Goal: Task Accomplishment & Management: Manage account settings

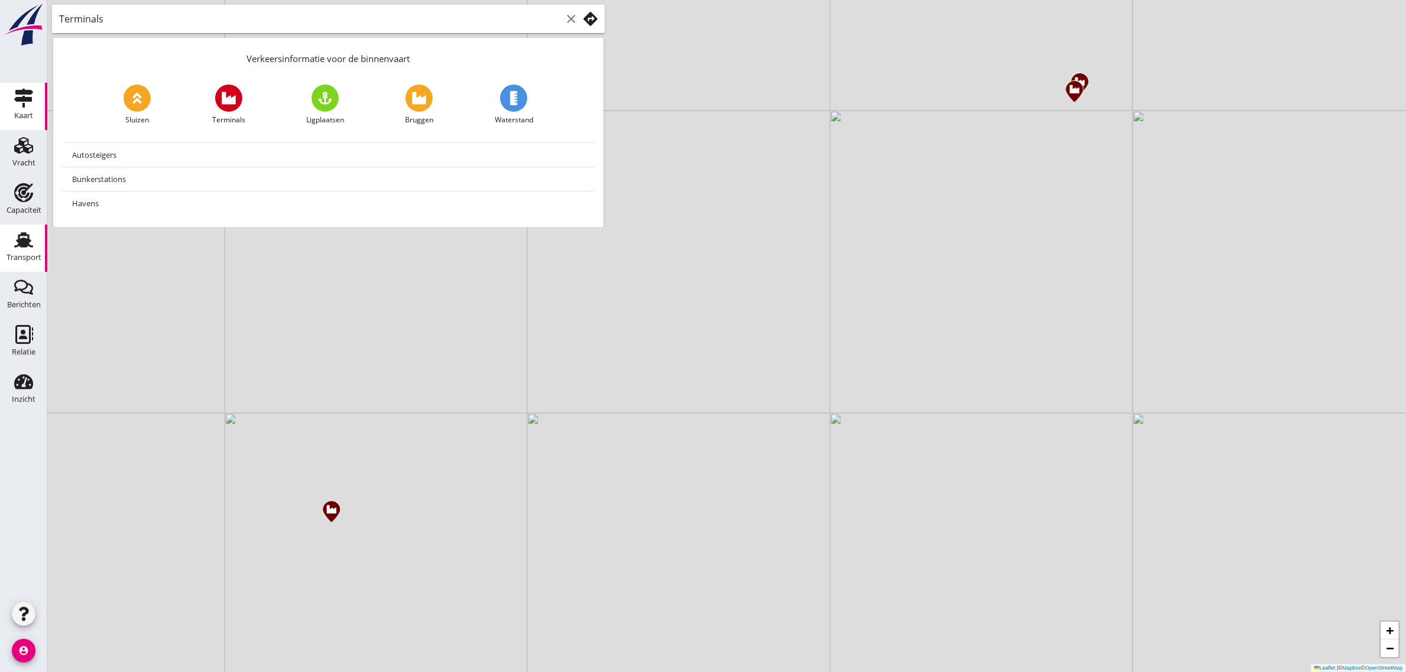
click at [21, 241] on use at bounding box center [23, 239] width 19 height 15
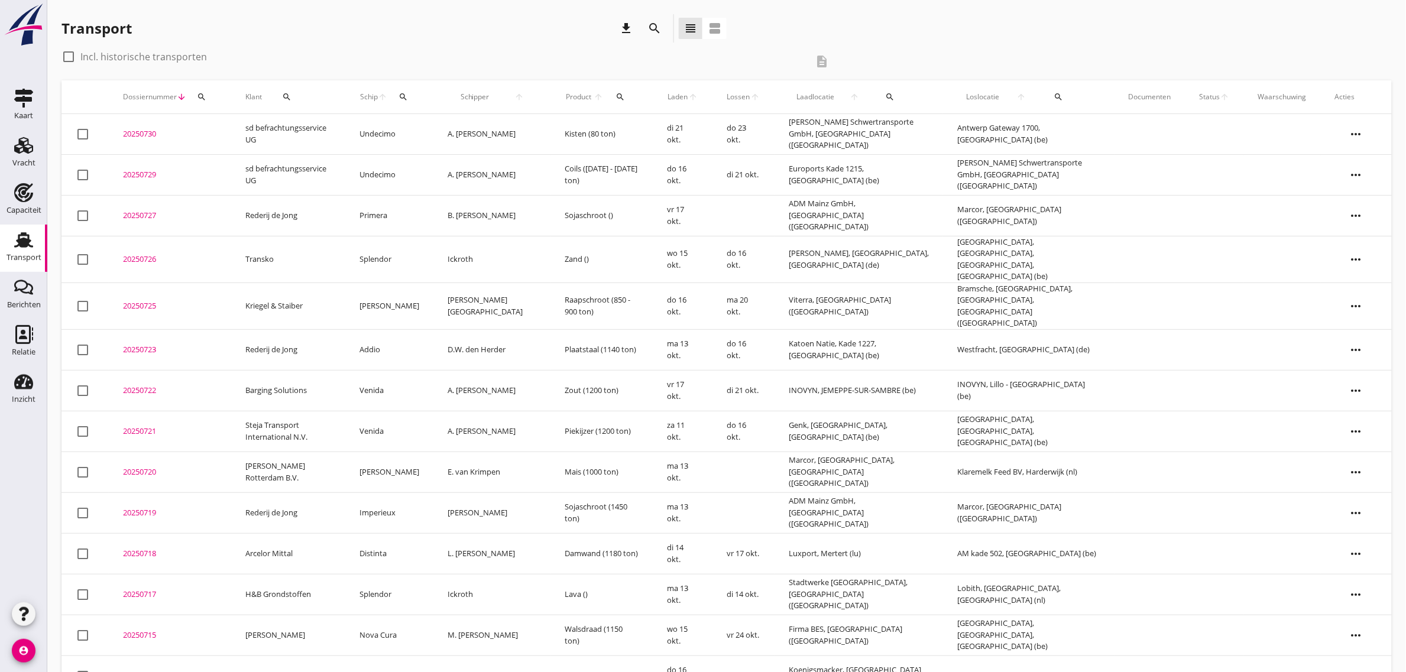
click at [834, 25] on div "Transport download search view_headline view_agenda" at bounding box center [726, 30] width 1330 height 33
click at [28, 154] on icon "Vracht" at bounding box center [23, 145] width 19 height 19
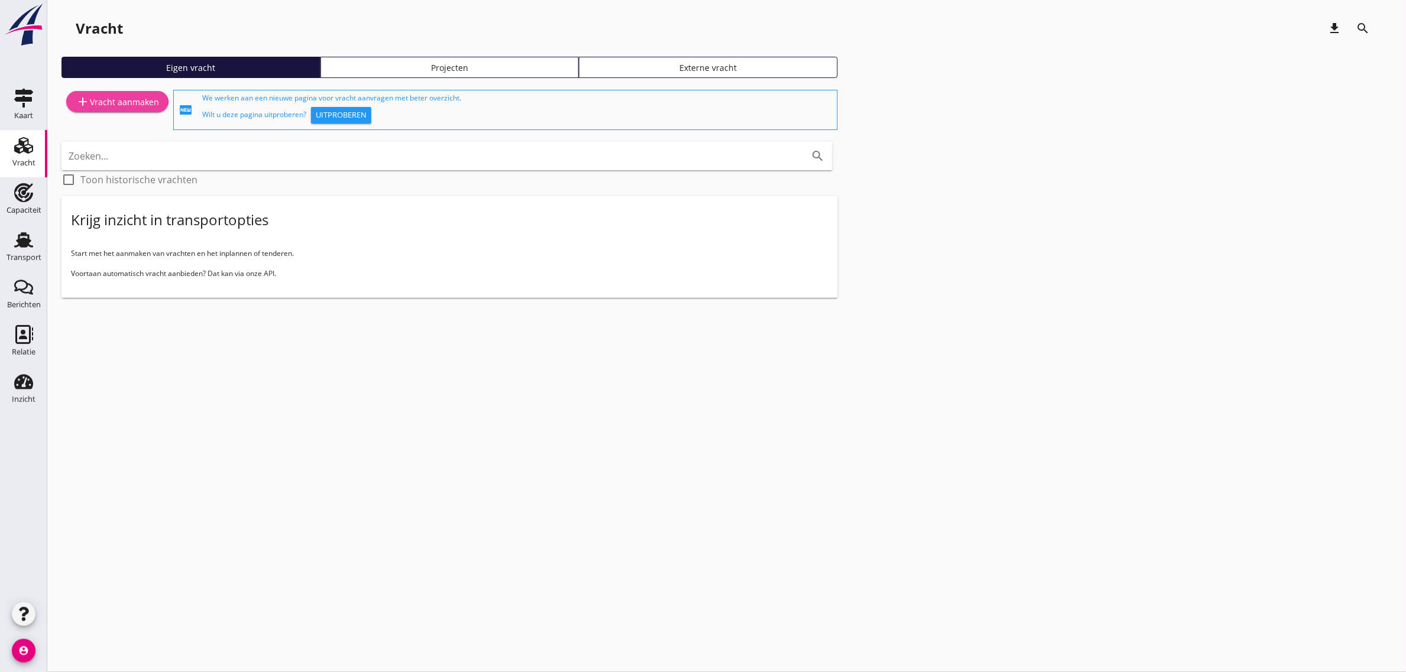
click at [114, 101] on div "add Vracht aanmaken" at bounding box center [117, 102] width 83 height 14
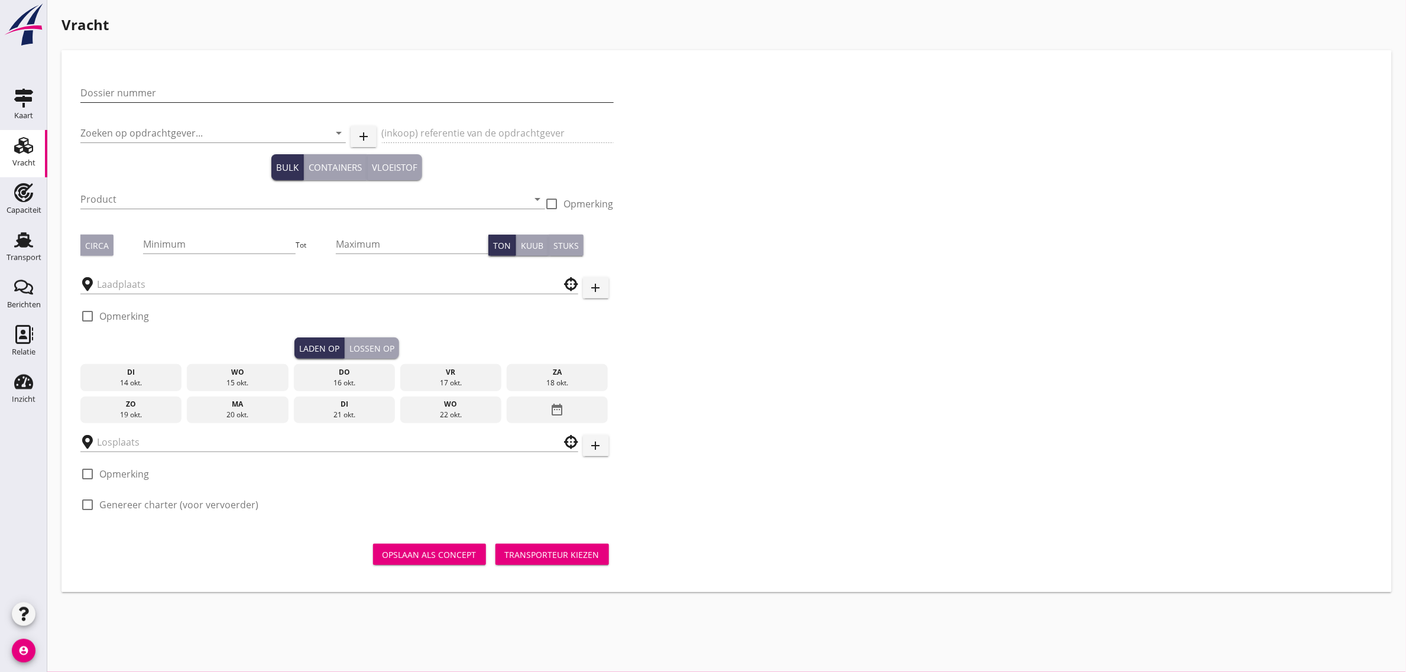
click at [140, 96] on input "Dossier nummer" at bounding box center [346, 92] width 533 height 19
type input "20250728"
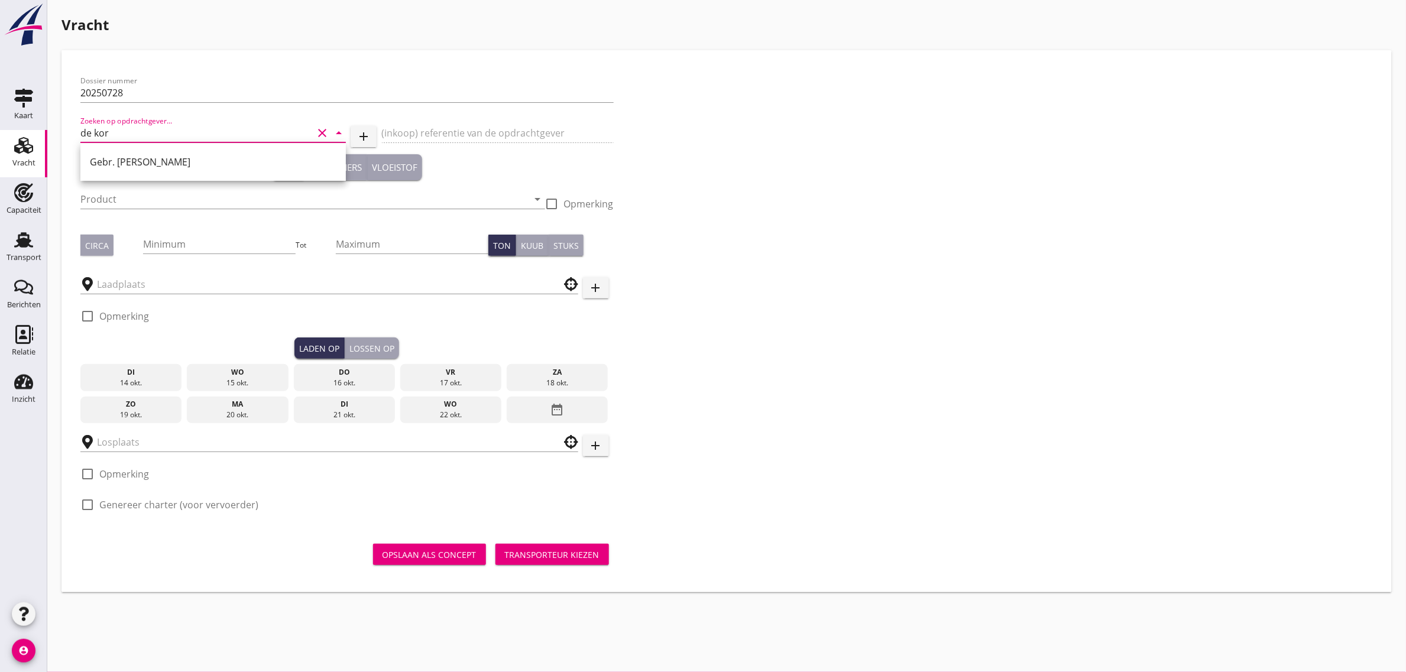
click at [143, 160] on div "Gebr. [PERSON_NAME]" at bounding box center [213, 162] width 247 height 14
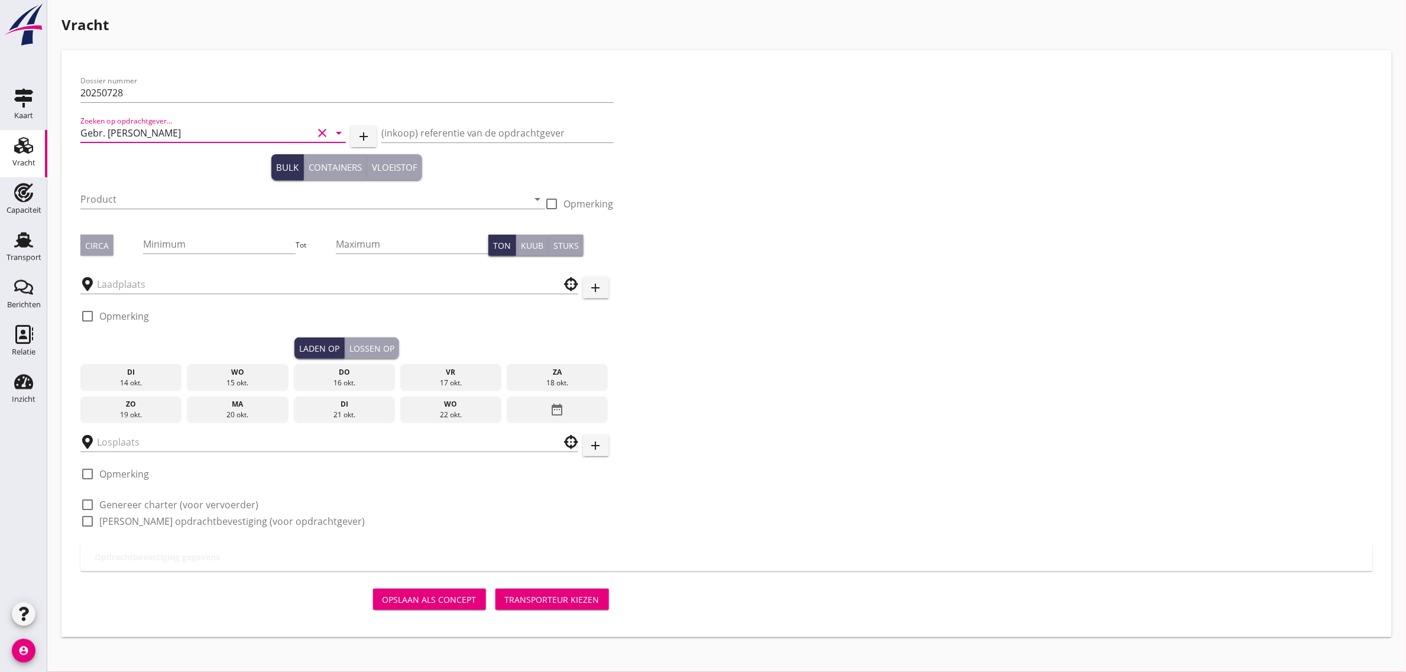
type input "Gebr. [PERSON_NAME]"
click at [137, 188] on div "Product arrow_drop_down" at bounding box center [312, 202] width 465 height 38
click at [137, 197] on input "Product" at bounding box center [304, 199] width 448 height 19
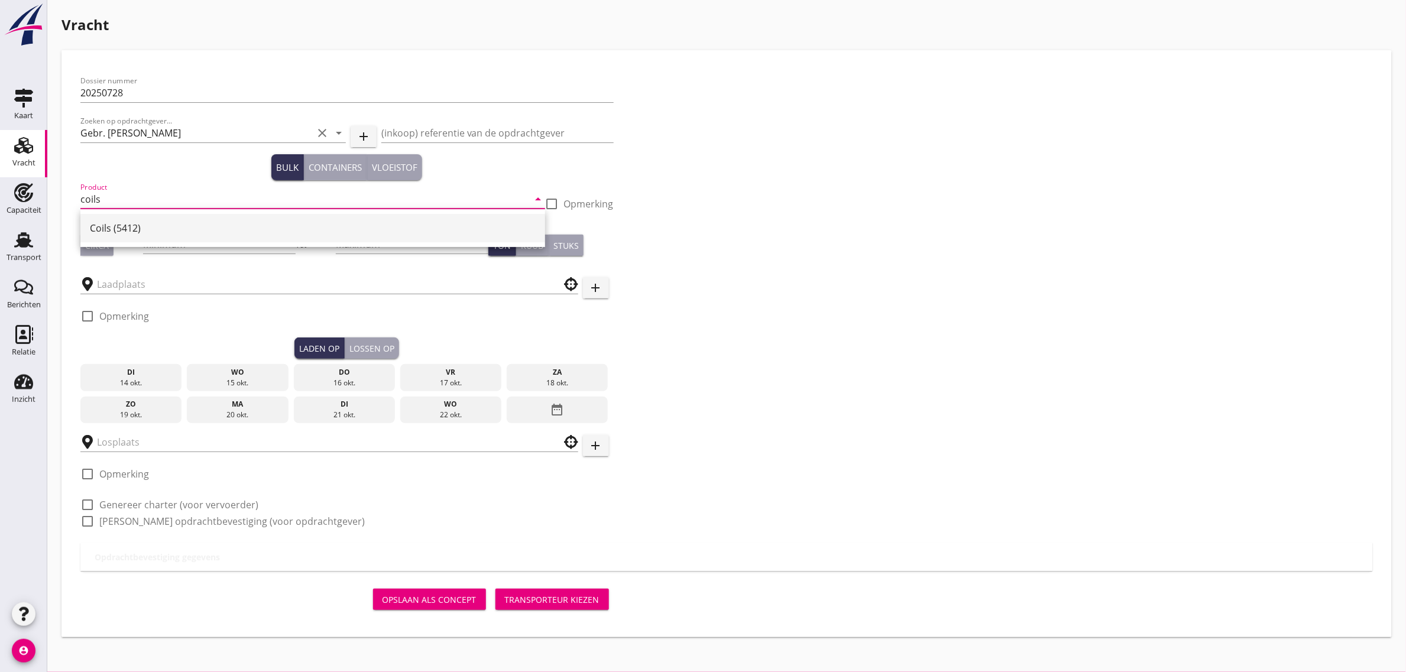
click at [131, 229] on div "Coils (5412)" at bounding box center [313, 228] width 446 height 14
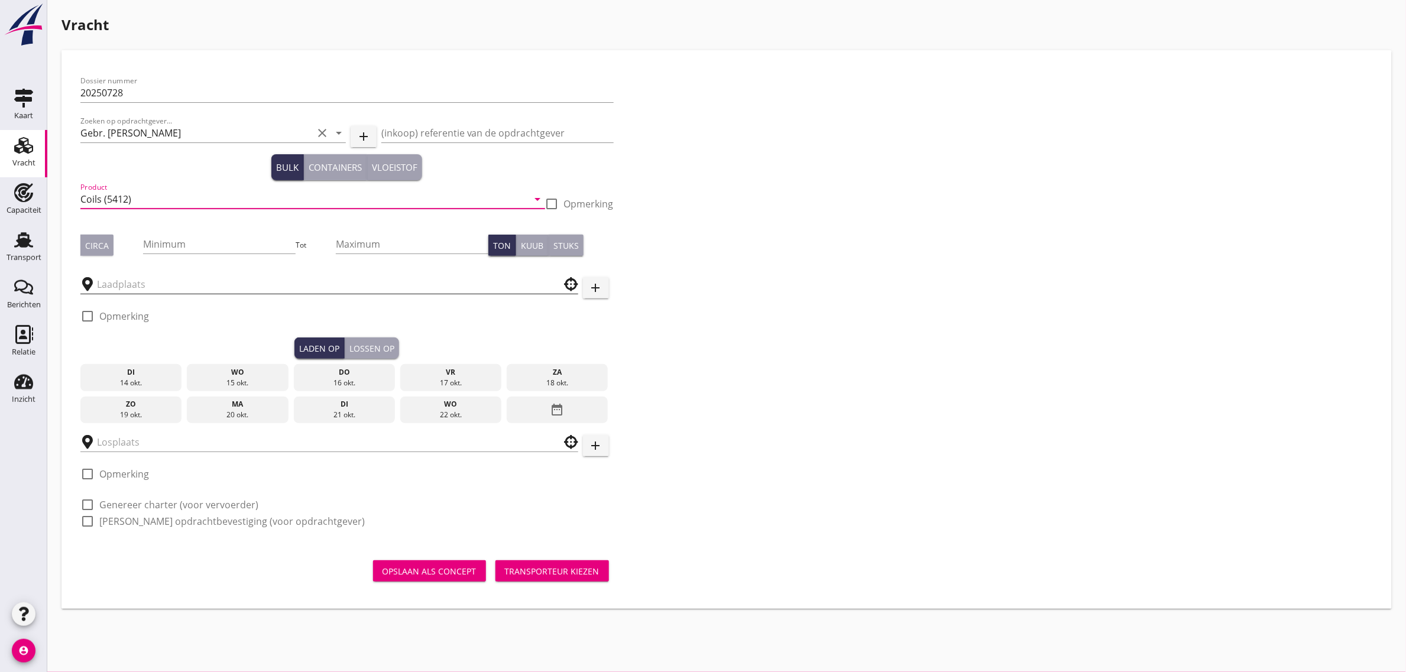
type input "Coils (5412)"
click at [146, 283] on input "text" at bounding box center [321, 284] width 448 height 19
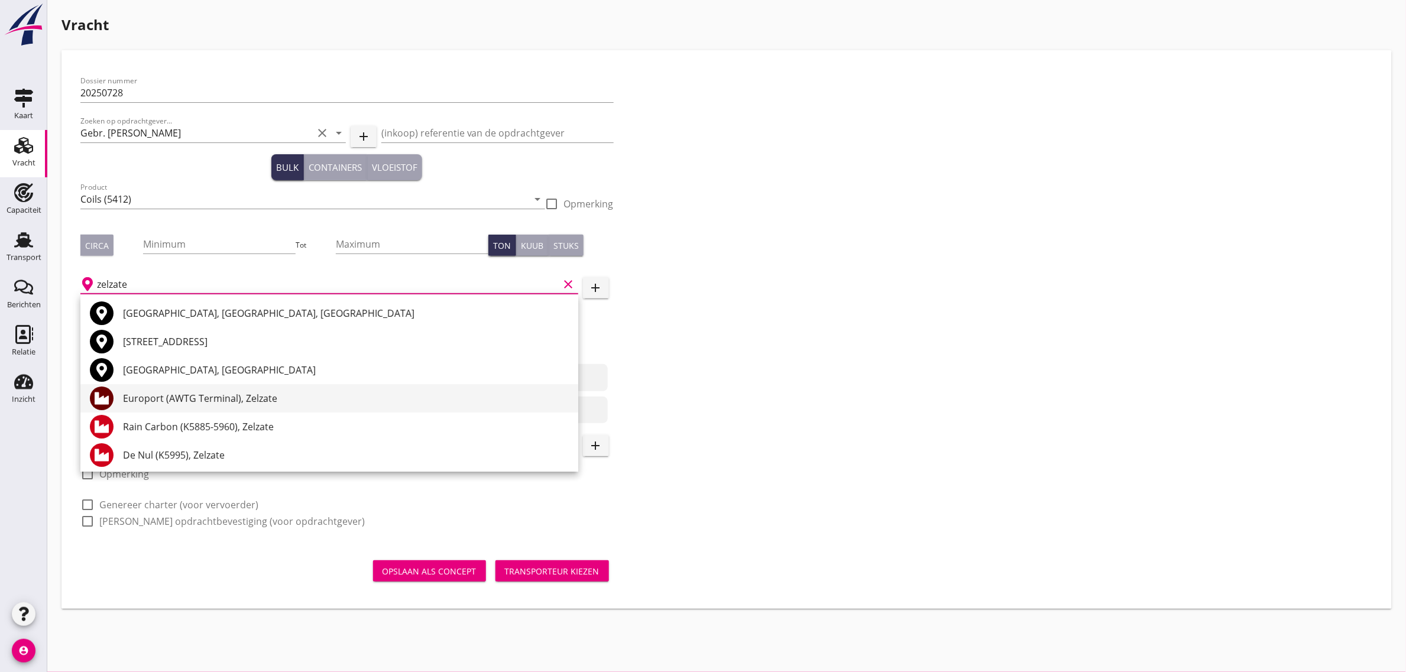
click at [196, 397] on div "Europort (AWTG Terminal), Zelzate" at bounding box center [346, 398] width 446 height 14
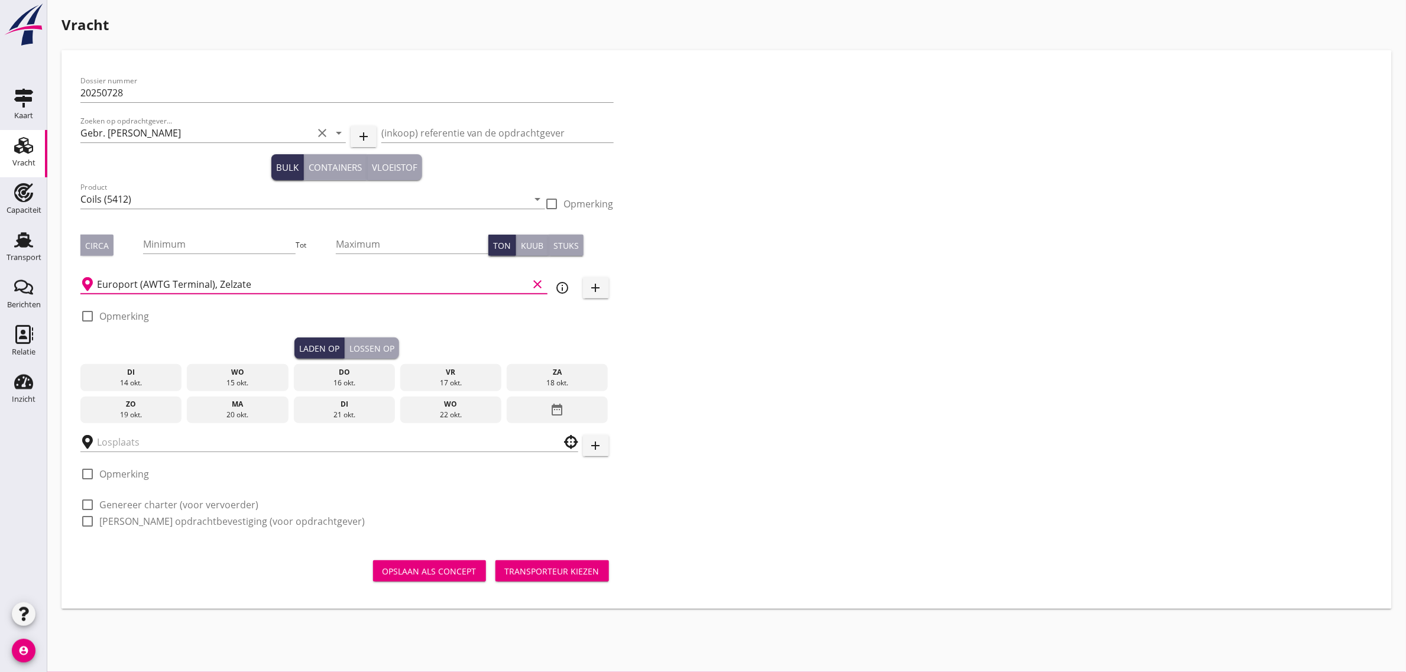
type input "Europort (AWTG Terminal), Zelzate"
click at [716, 362] on div "Dossier nummer 20250728 Zoeken op opdrachtgever... Gebr. de Korte clear arrow_d…" at bounding box center [727, 306] width 1302 height 474
click at [364, 371] on div "do" at bounding box center [344, 372] width 96 height 11
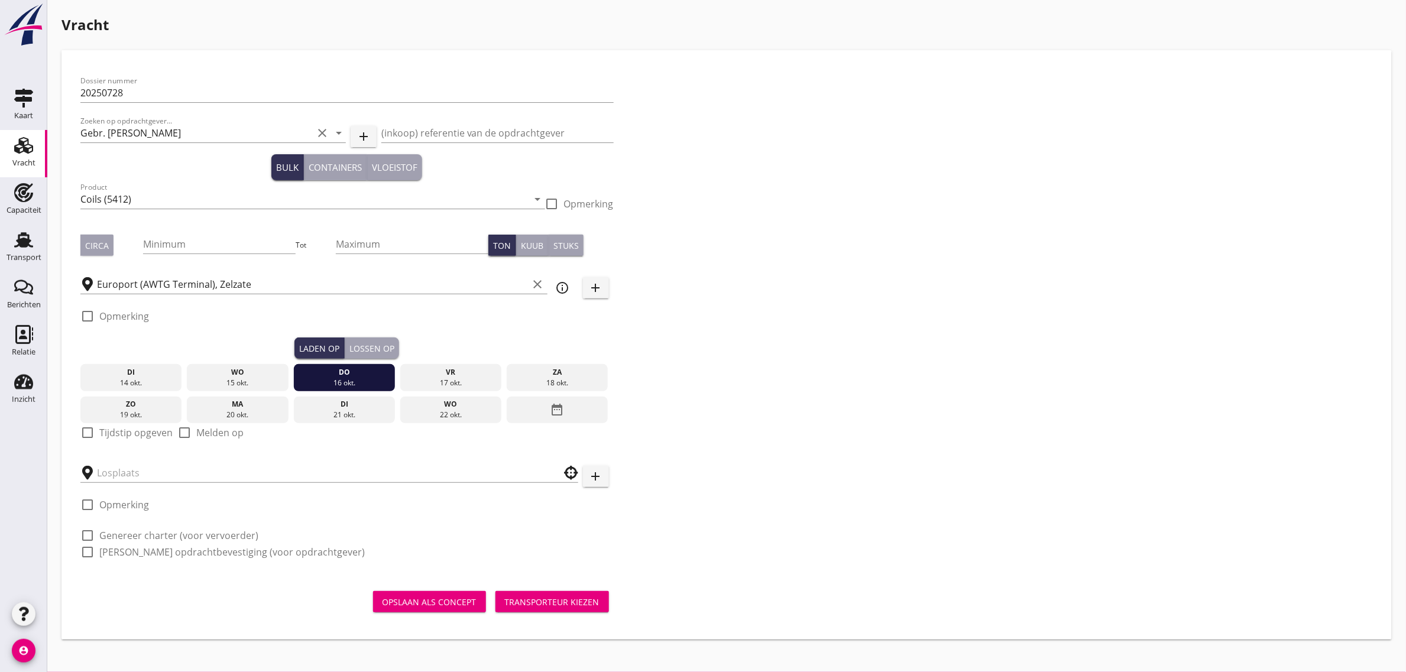
click at [117, 429] on label "Tijdstip opgeven" at bounding box center [135, 433] width 73 height 12
checkbox input "true"
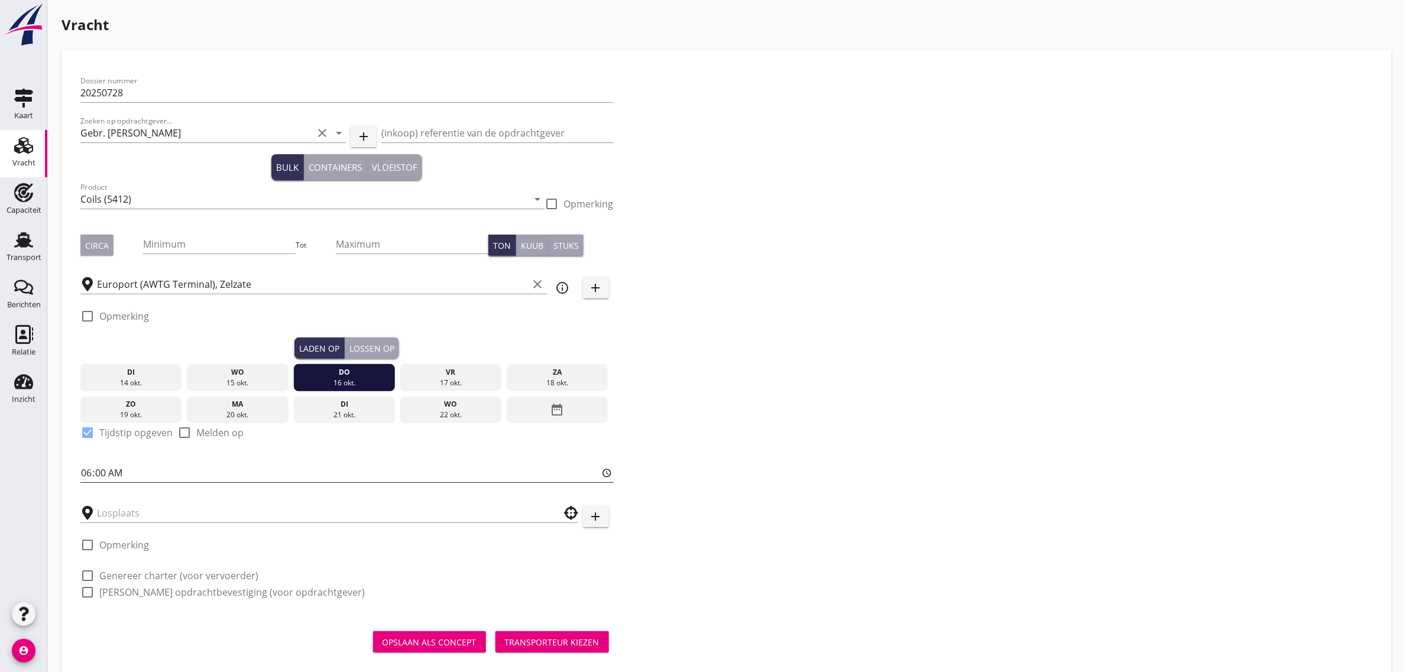
click at [85, 468] on input "06:00" at bounding box center [346, 473] width 533 height 19
type input "20:00"
click at [934, 471] on div "Dossier nummer 20250728 Zoeken op opdrachtgever... Gebr. de Korte clear arrow_d…" at bounding box center [727, 341] width 1302 height 545
click at [228, 403] on div "ma" at bounding box center [238, 404] width 96 height 11
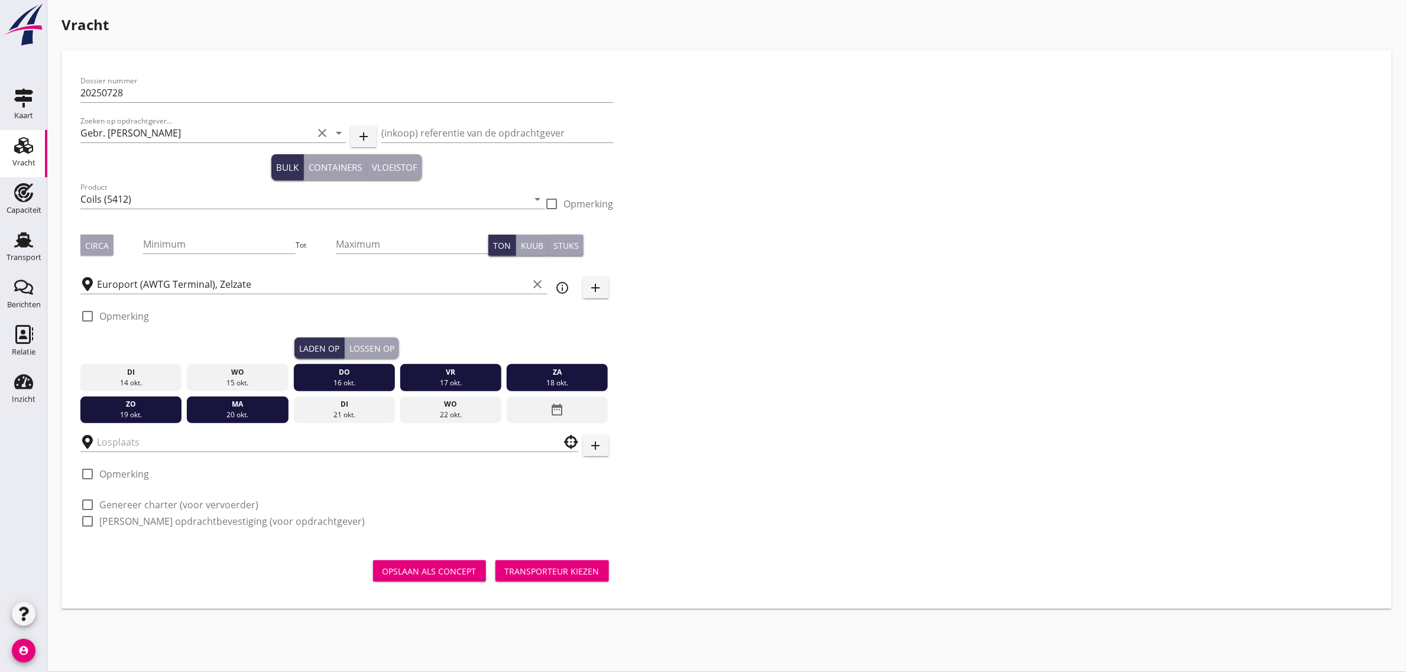
click at [329, 380] on div "16 okt." at bounding box center [344, 383] width 96 height 11
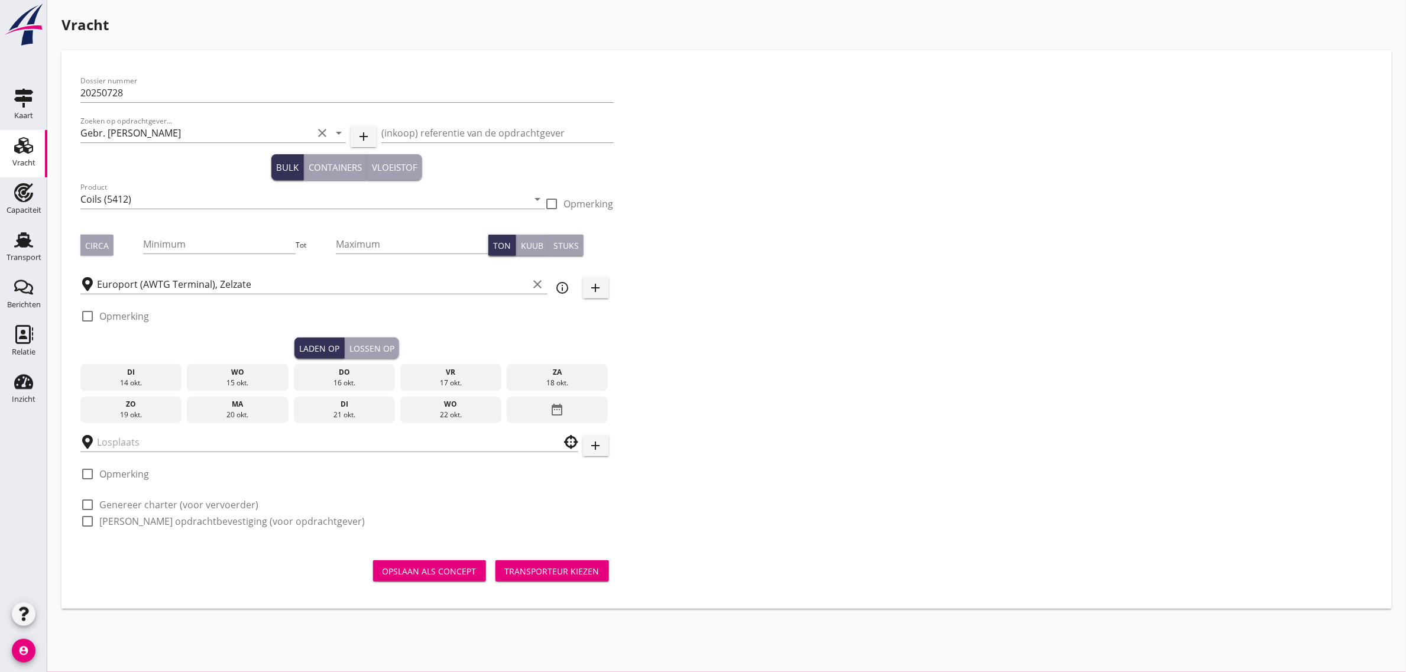
click at [319, 378] on div "16 okt." at bounding box center [344, 383] width 96 height 11
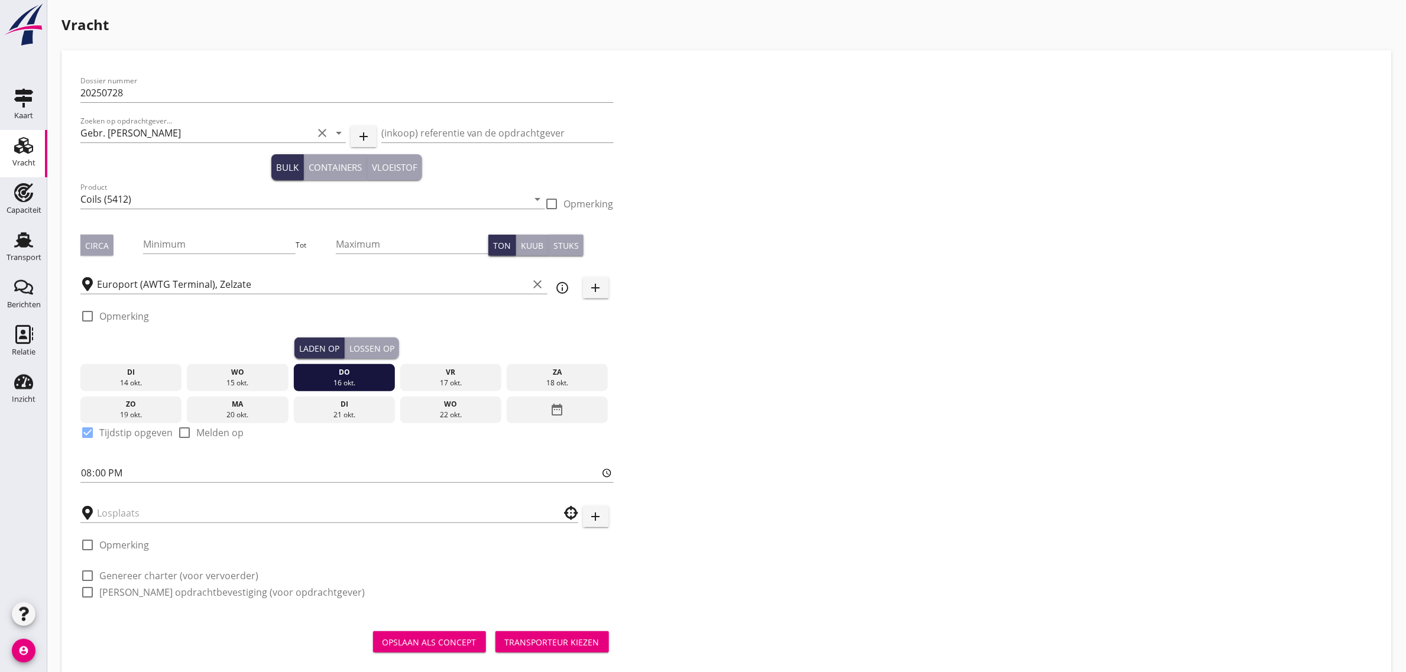
click at [380, 341] on button "Lossen op" at bounding box center [372, 348] width 54 height 21
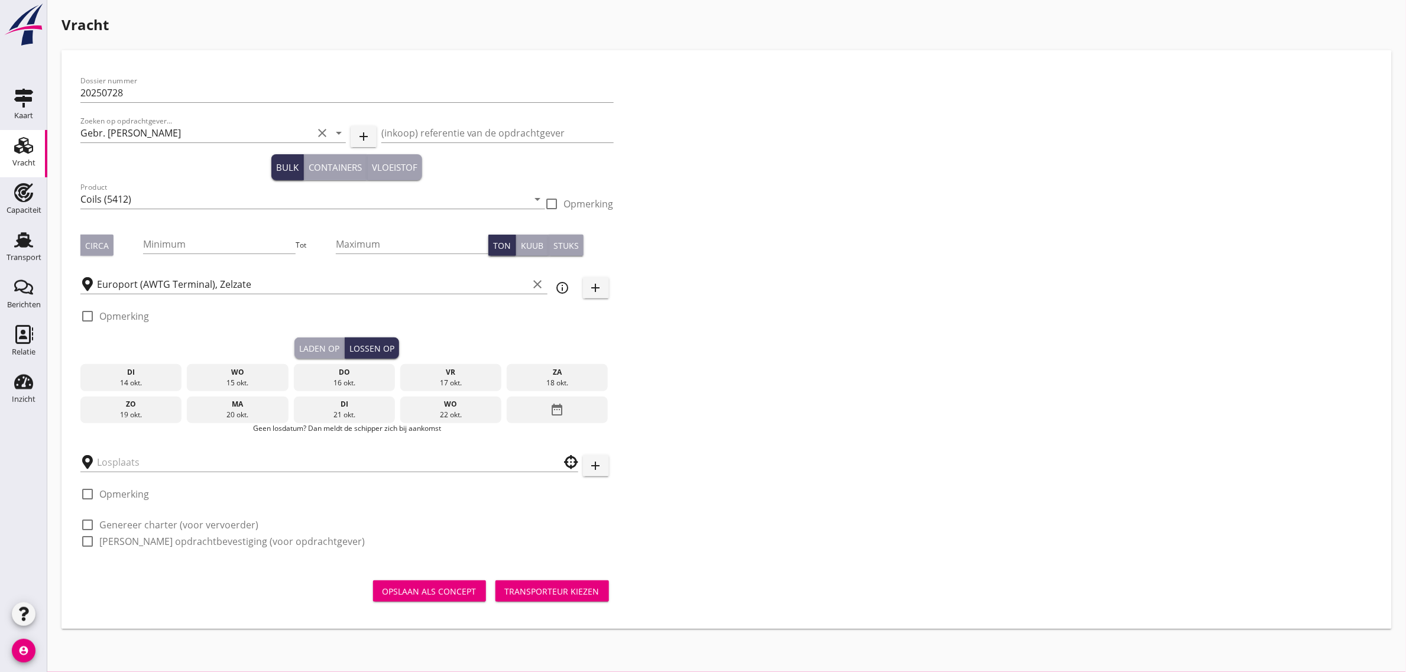
click at [228, 413] on div "20 okt." at bounding box center [238, 415] width 96 height 11
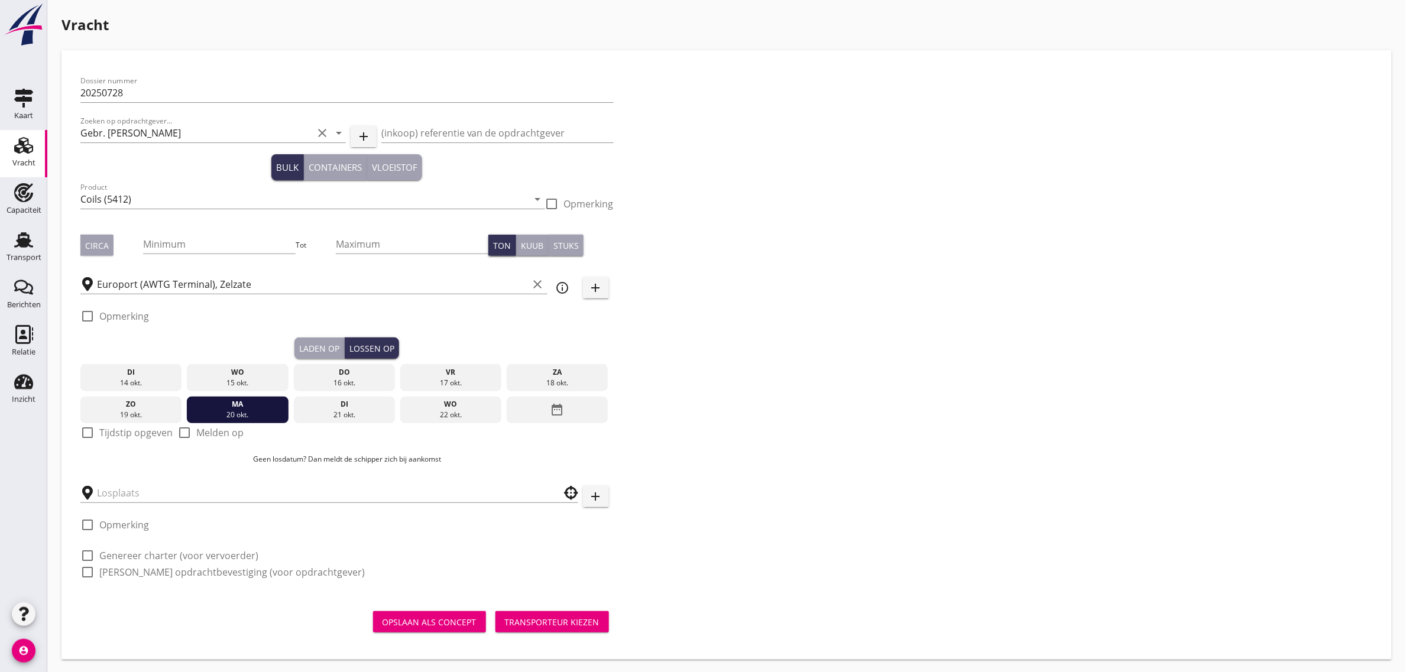
click at [132, 430] on label "Tijdstip opgeven" at bounding box center [135, 433] width 73 height 12
checkbox input "true"
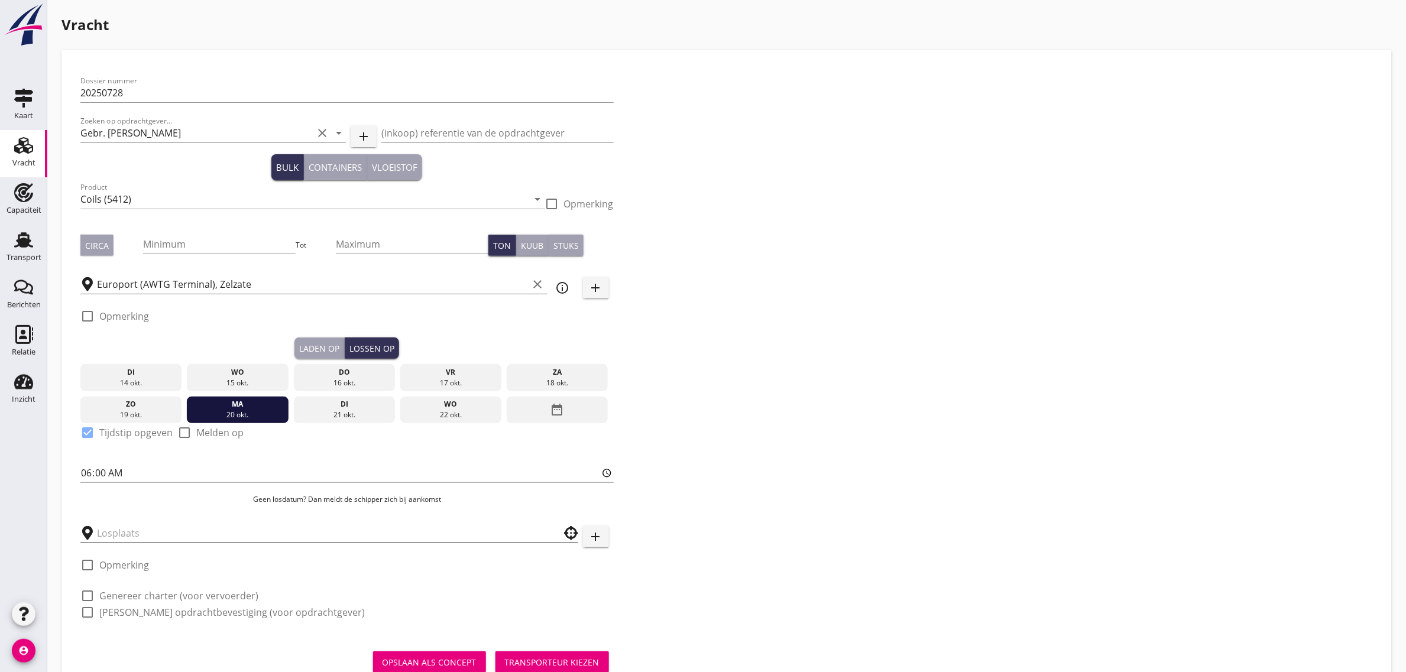
click at [111, 533] on input "text" at bounding box center [321, 533] width 448 height 19
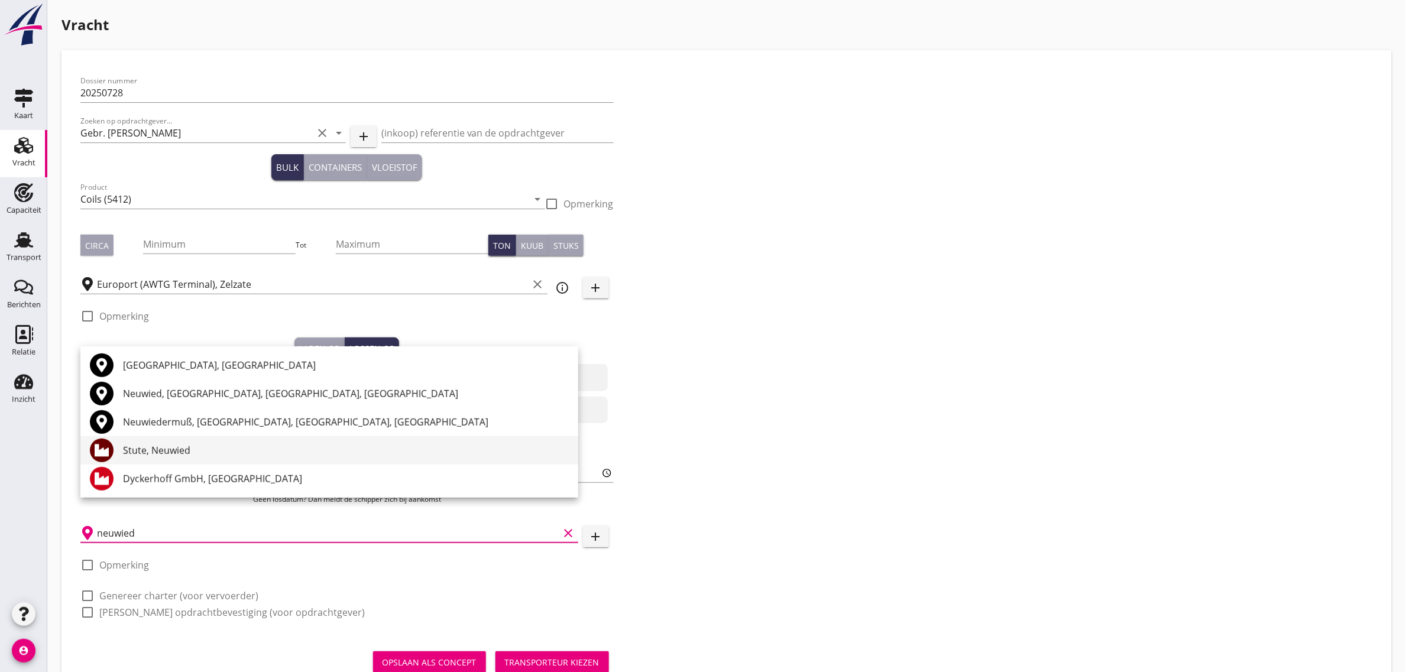
click at [137, 457] on div "Stute, Neuwied" at bounding box center [346, 450] width 446 height 14
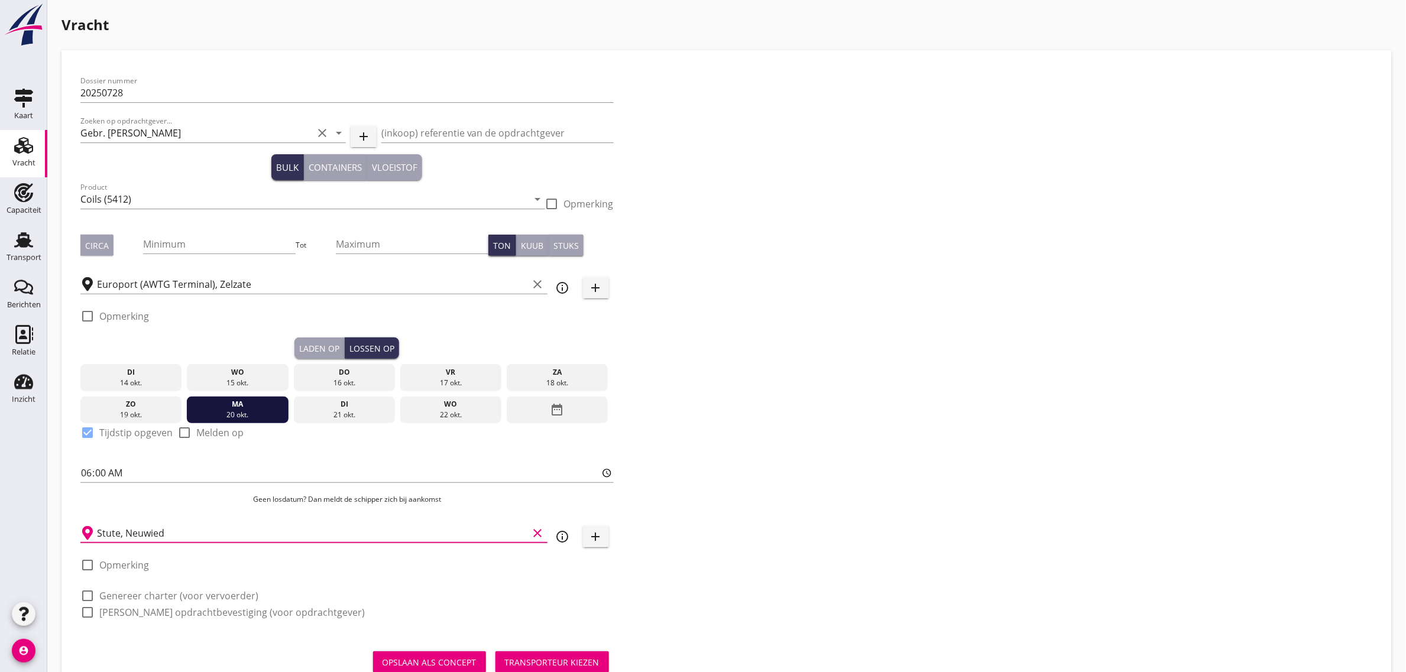
type input "Stute, Neuwied"
click at [160, 595] on label "Genereer charter (voor vervoerder)" at bounding box center [178, 596] width 159 height 12
checkbox input "true"
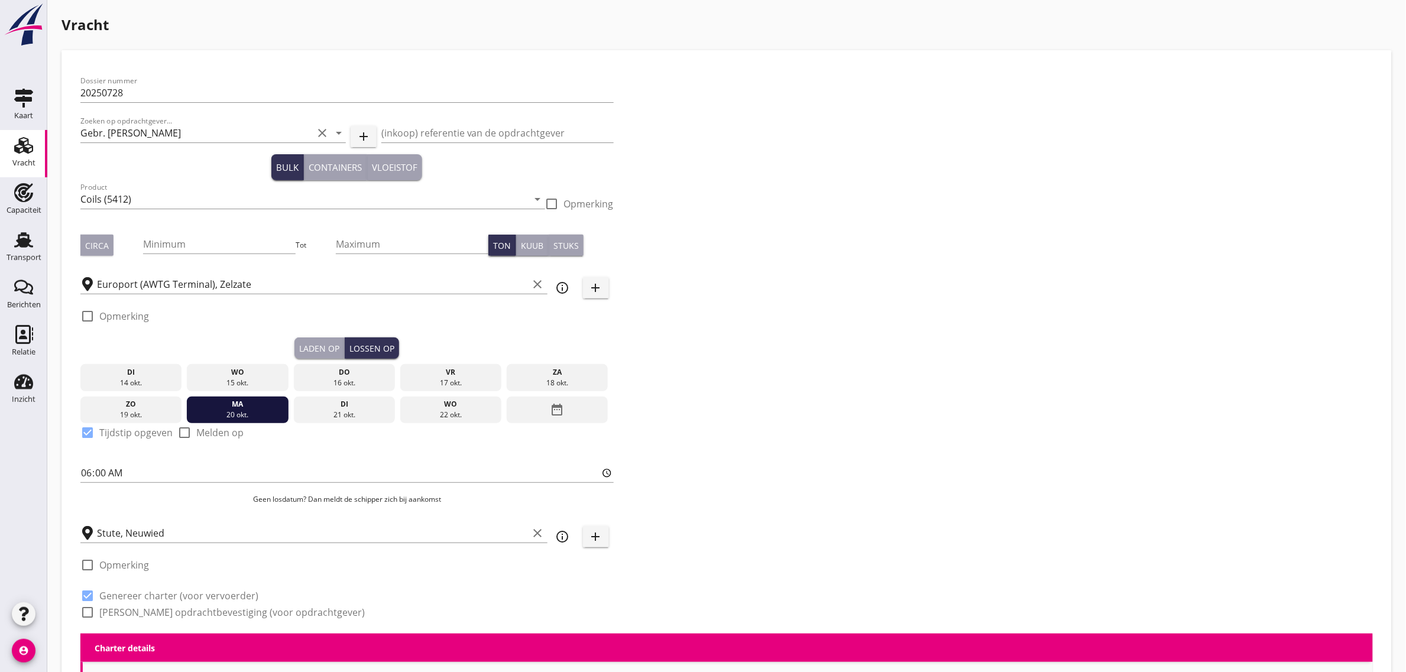
click at [161, 609] on label "[PERSON_NAME] opdrachtbevestiging (voor opdrachtgever)" at bounding box center [232, 613] width 266 height 12
checkbox input "true"
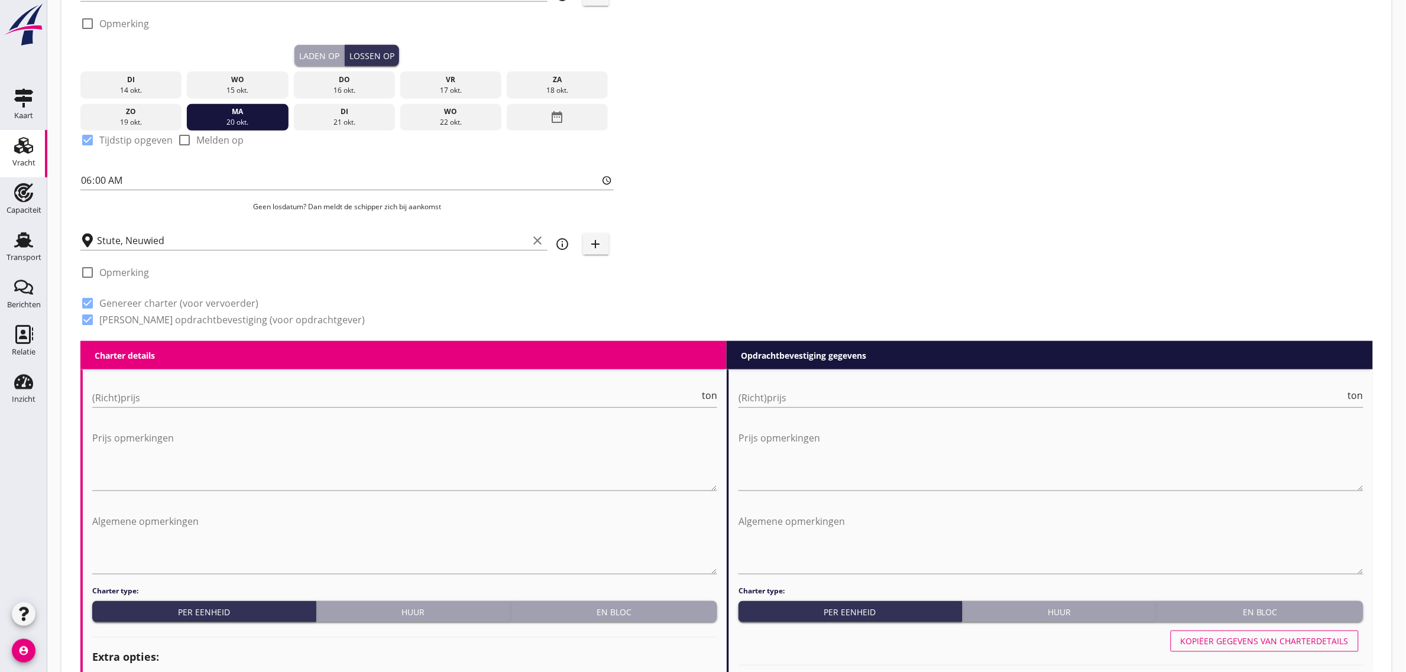
scroll to position [443, 0]
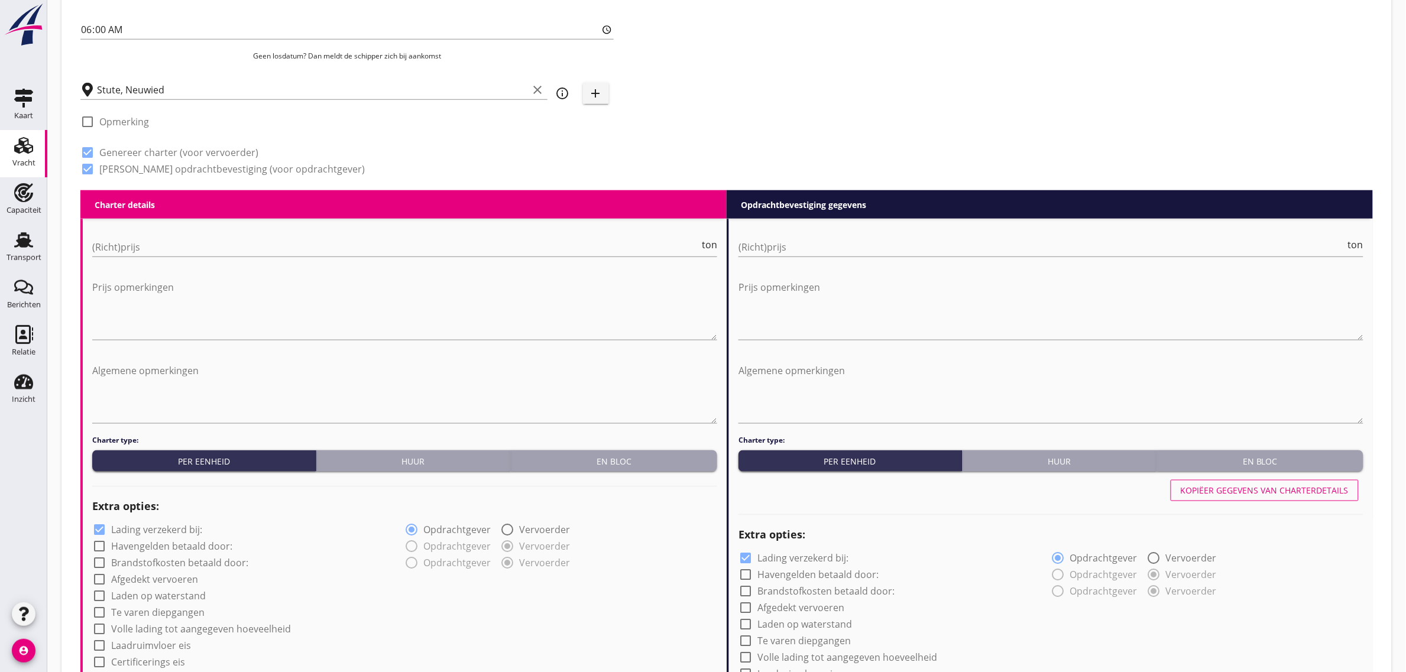
drag, startPoint x: 734, startPoint y: 205, endPoint x: 884, endPoint y: 214, distance: 150.5
drag, startPoint x: 893, startPoint y: 202, endPoint x: 719, endPoint y: 202, distance: 174.4
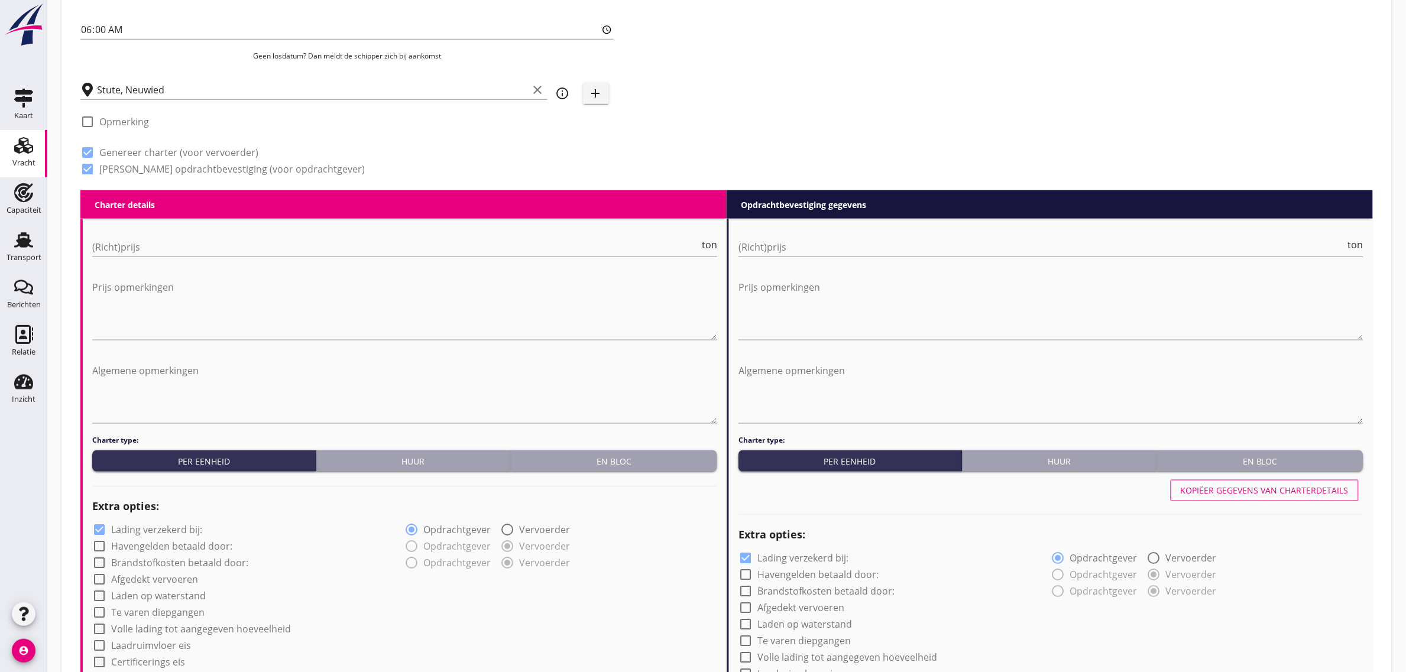
drag, startPoint x: 741, startPoint y: 201, endPoint x: 909, endPoint y: 199, distance: 167.9
drag, startPoint x: 876, startPoint y: 201, endPoint x: 737, endPoint y: 203, distance: 139.6
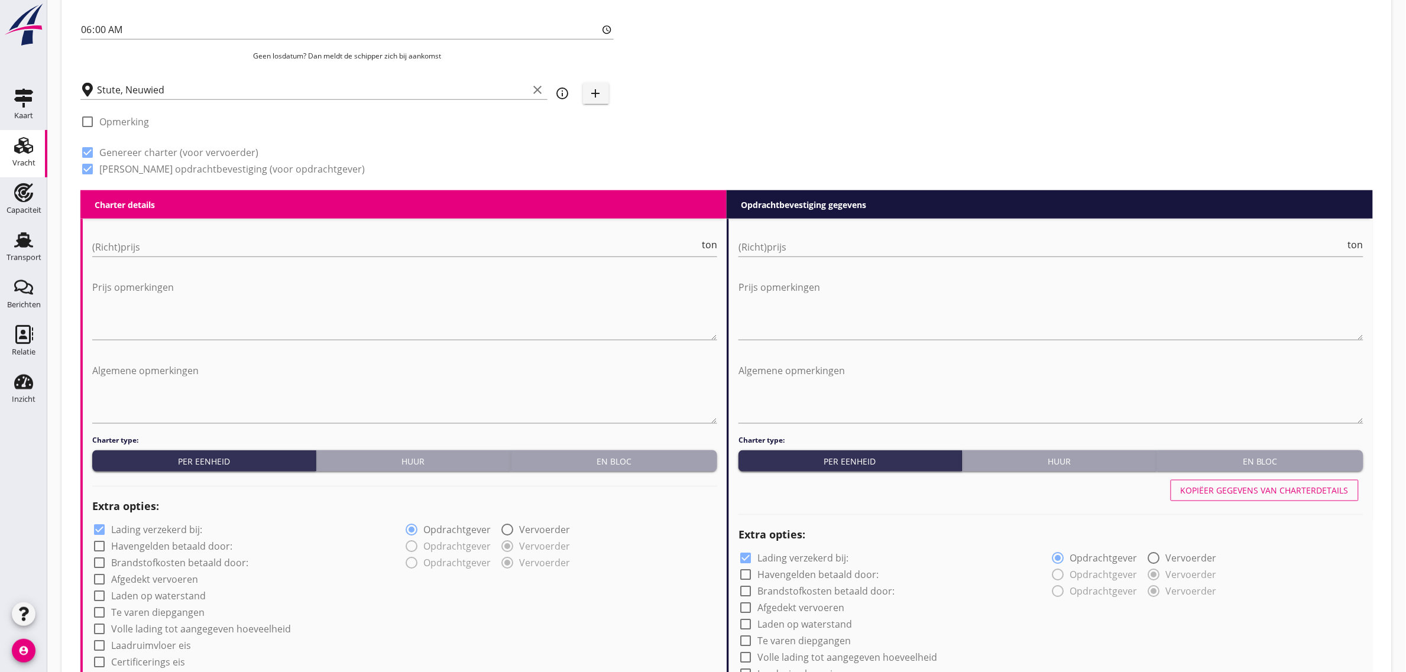
click at [587, 462] on div "En bloc" at bounding box center [614, 461] width 197 height 12
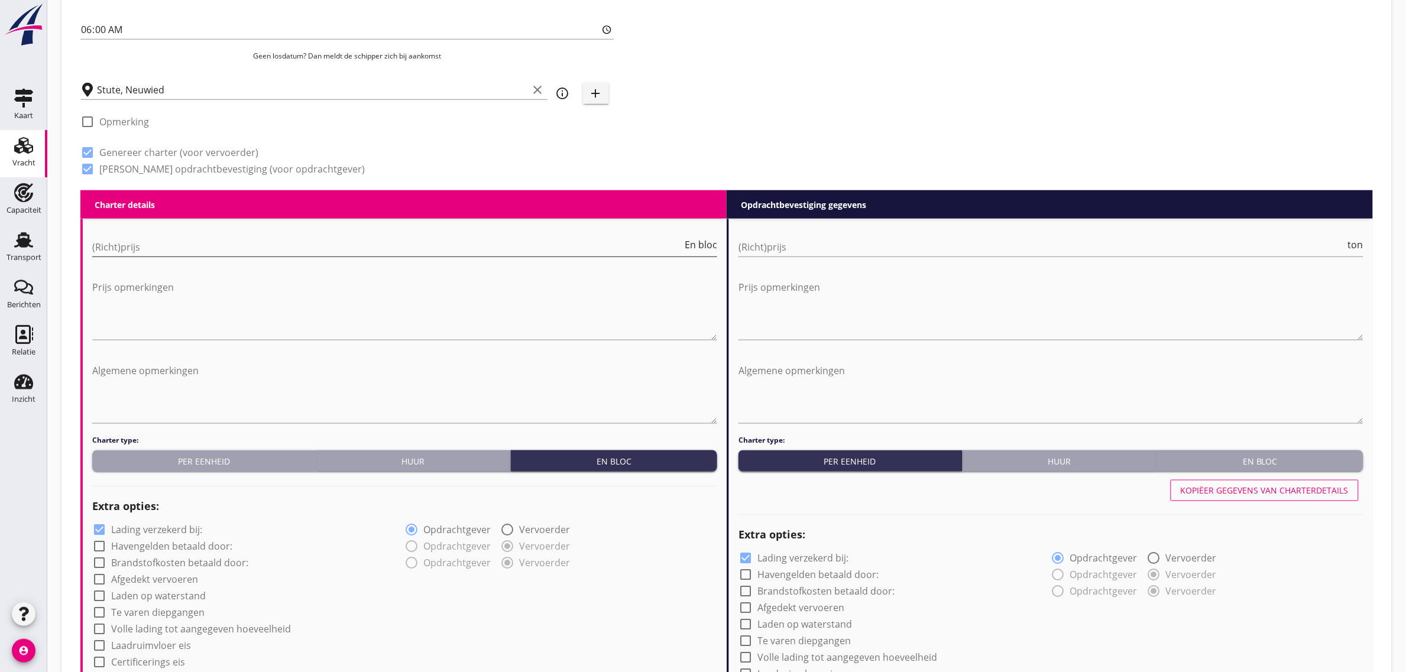
click at [175, 252] on input "(Richt)prijs" at bounding box center [387, 247] width 590 height 19
type input "22000"
click at [152, 373] on textarea "Algemene opmerkingen" at bounding box center [404, 392] width 625 height 62
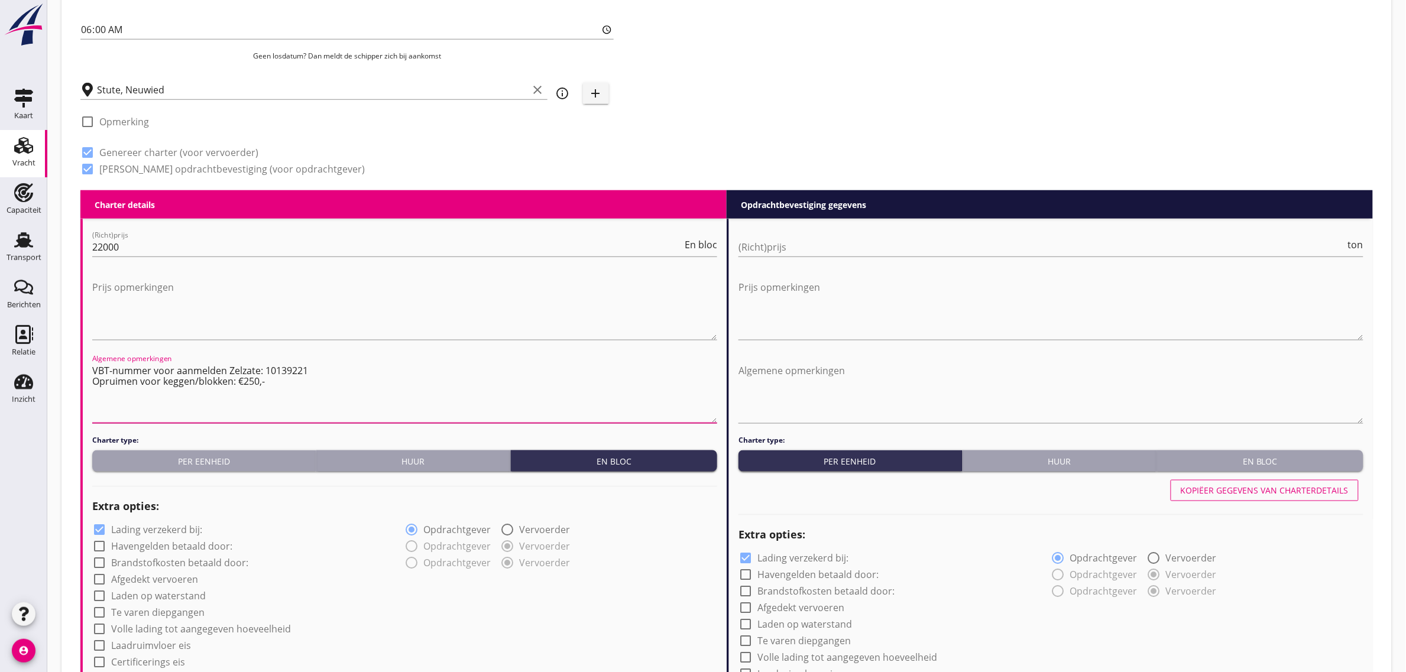
type textarea "VBT-nummer voor aanmelden Zelzate: 10139221 Opruimen voor keggen/blokken: €250,-"
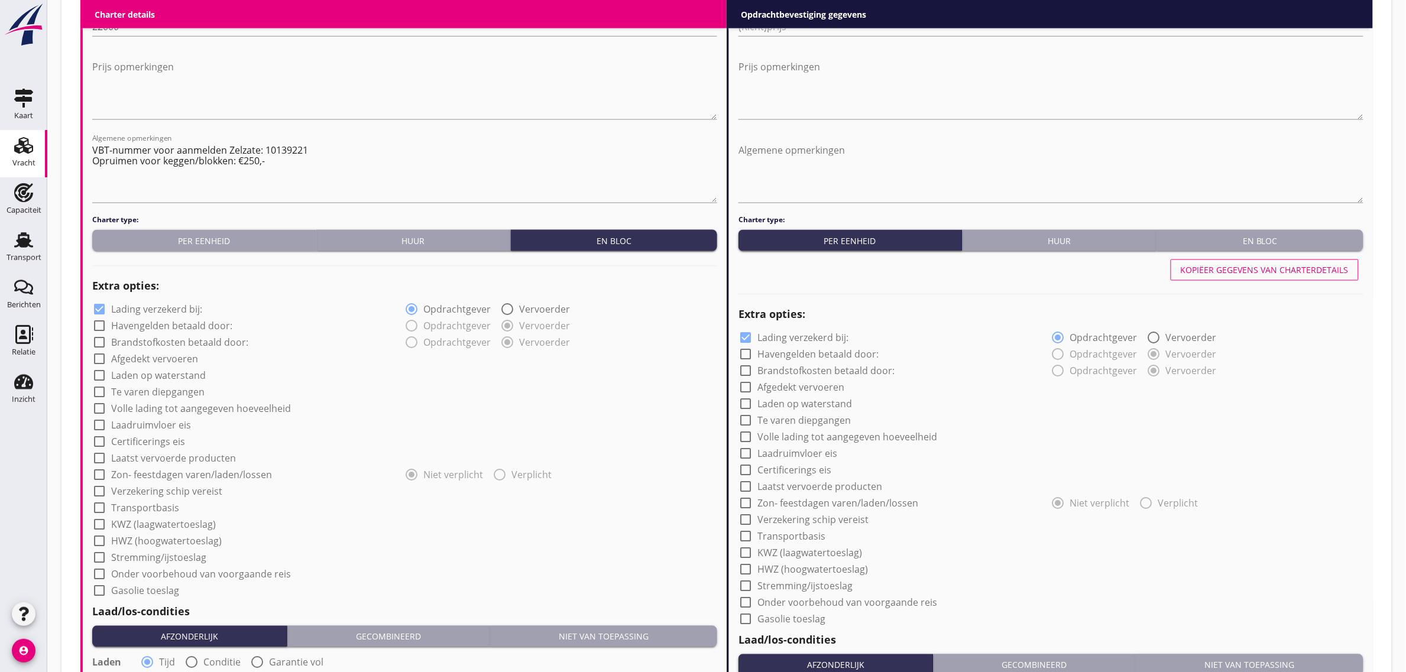
scroll to position [665, 0]
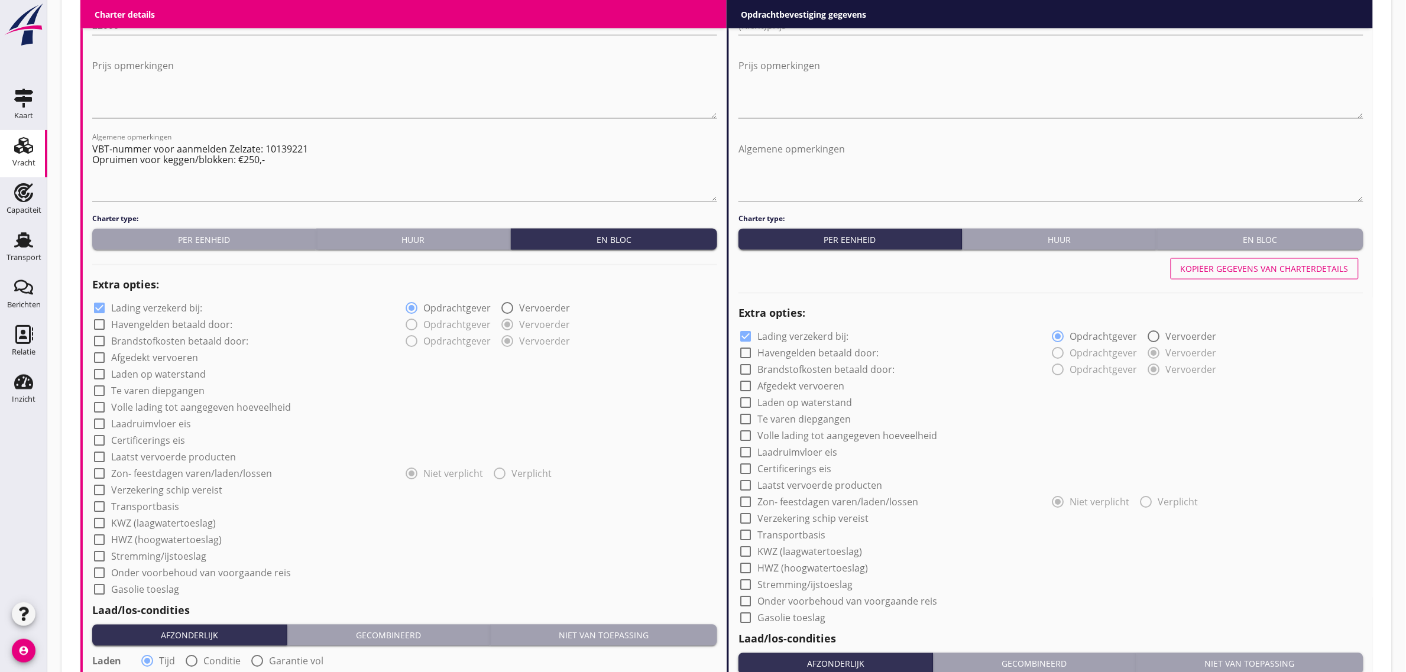
drag, startPoint x: 155, startPoint y: 361, endPoint x: 148, endPoint y: 380, distance: 20.0
click at [154, 364] on div "check_box_outline_blank Afgedekt vervoeren" at bounding box center [145, 358] width 106 height 14
click at [148, 380] on label "Laden op waterstand" at bounding box center [158, 375] width 95 height 12
checkbox input "true"
click at [140, 401] on div "check_box_outline_blank Volle lading tot aangegeven hoeveelheid" at bounding box center [191, 408] width 199 height 14
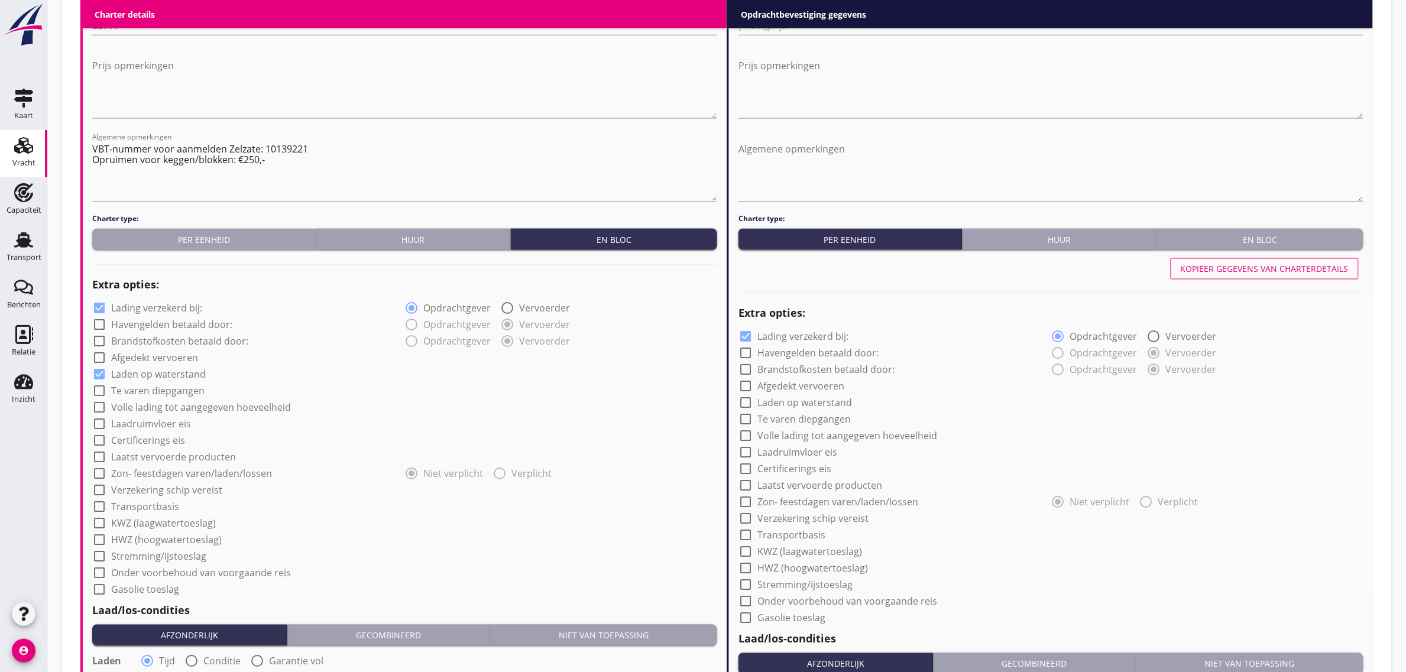
click at [134, 349] on div "check_box_outline_blank Afgedekt vervoeren" at bounding box center [404, 357] width 625 height 17
drag, startPoint x: 135, startPoint y: 358, endPoint x: 134, endPoint y: 410, distance: 52.0
click at [135, 359] on label "Afgedekt vervoeren" at bounding box center [154, 358] width 87 height 12
checkbox input "true"
click at [134, 392] on label "Te varen diepgangen" at bounding box center [157, 392] width 93 height 12
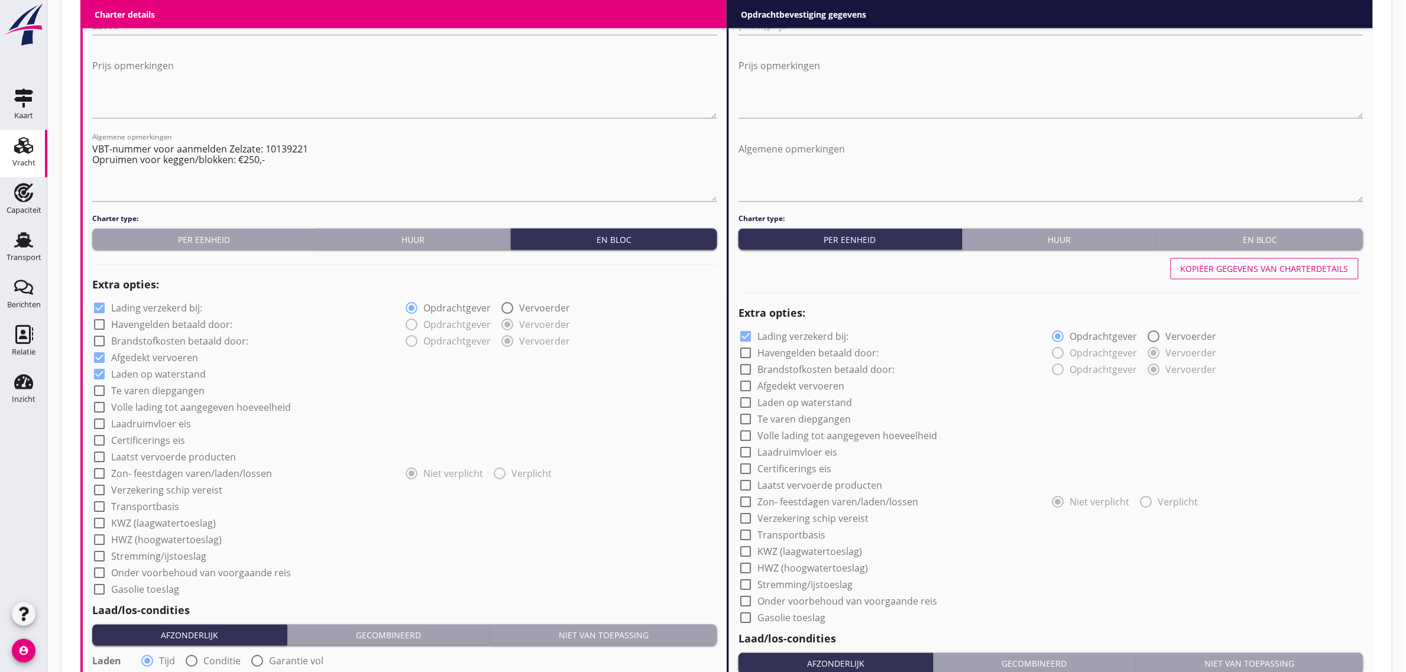
checkbox input "true"
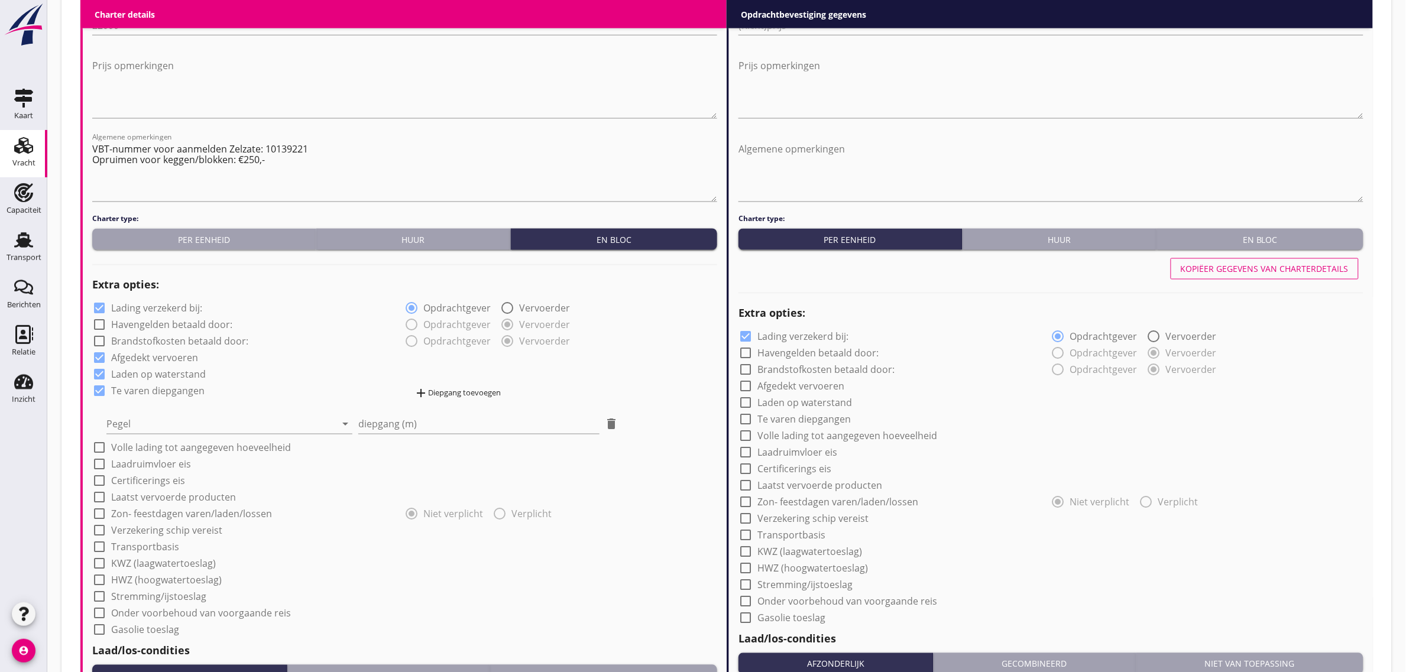
drag, startPoint x: 136, startPoint y: 418, endPoint x: 151, endPoint y: 435, distance: 22.6
click at [137, 420] on div at bounding box center [220, 424] width 229 height 19
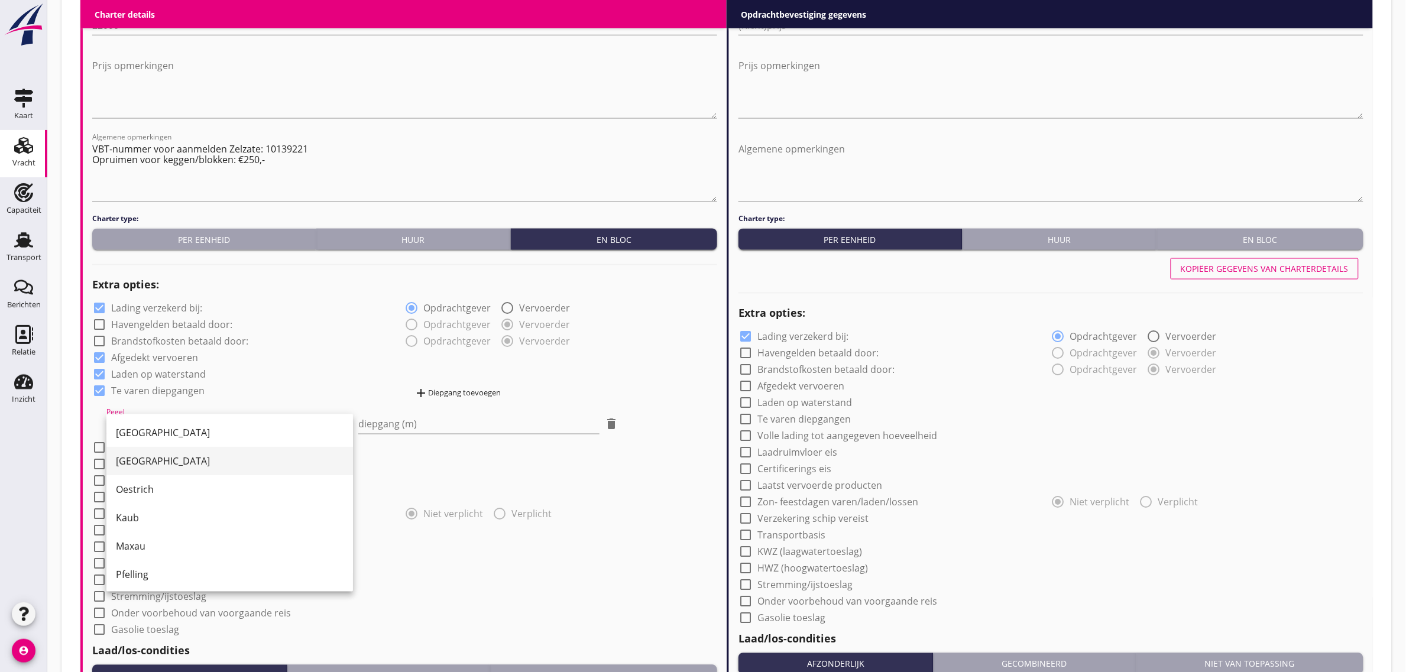
scroll to position [148, 0]
click at [172, 461] on div "[GEOGRAPHIC_DATA]" at bounding box center [230, 456] width 228 height 14
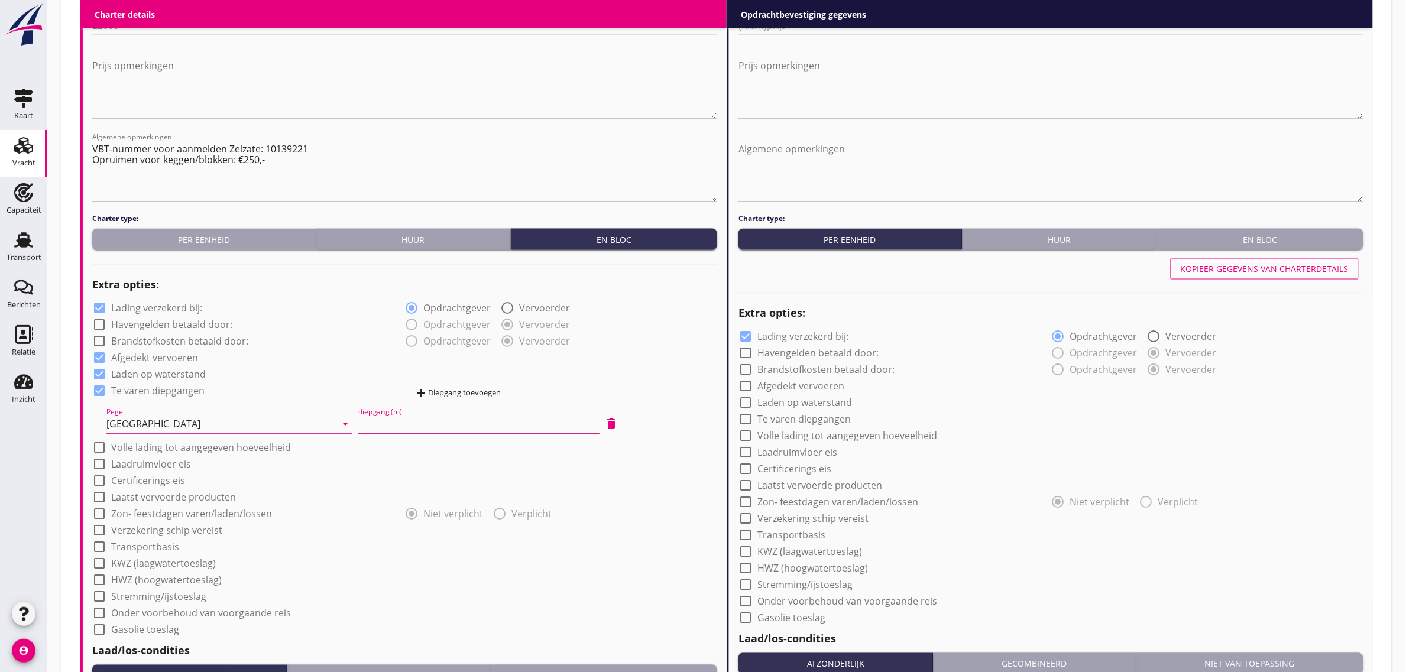
click at [480, 422] on input "diepgang (m)" at bounding box center [478, 424] width 241 height 19
type input "1"
type input "1.20"
click at [629, 327] on div "radio_button_unchecked Opdrachtgever radio_button_checked Vervoerder" at bounding box center [561, 324] width 313 height 17
click at [137, 462] on label "Laadruimvloer eis" at bounding box center [151, 465] width 80 height 12
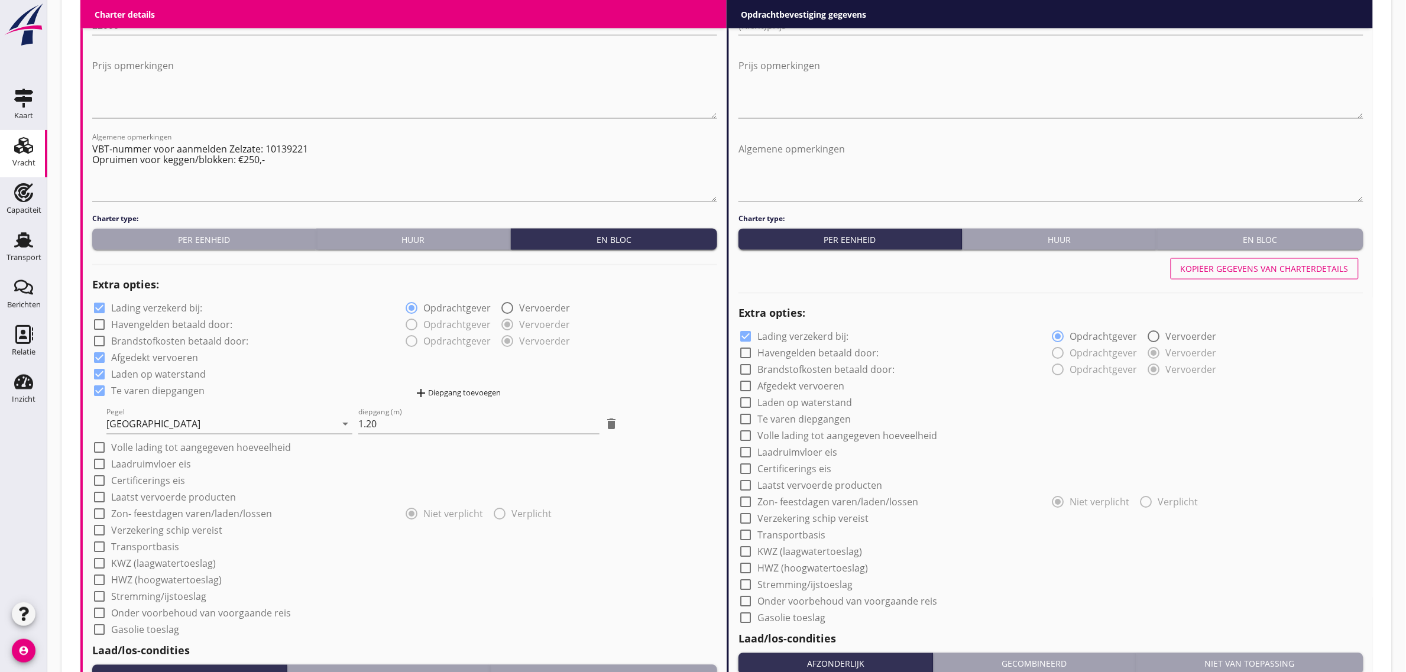
checkbox input "true"
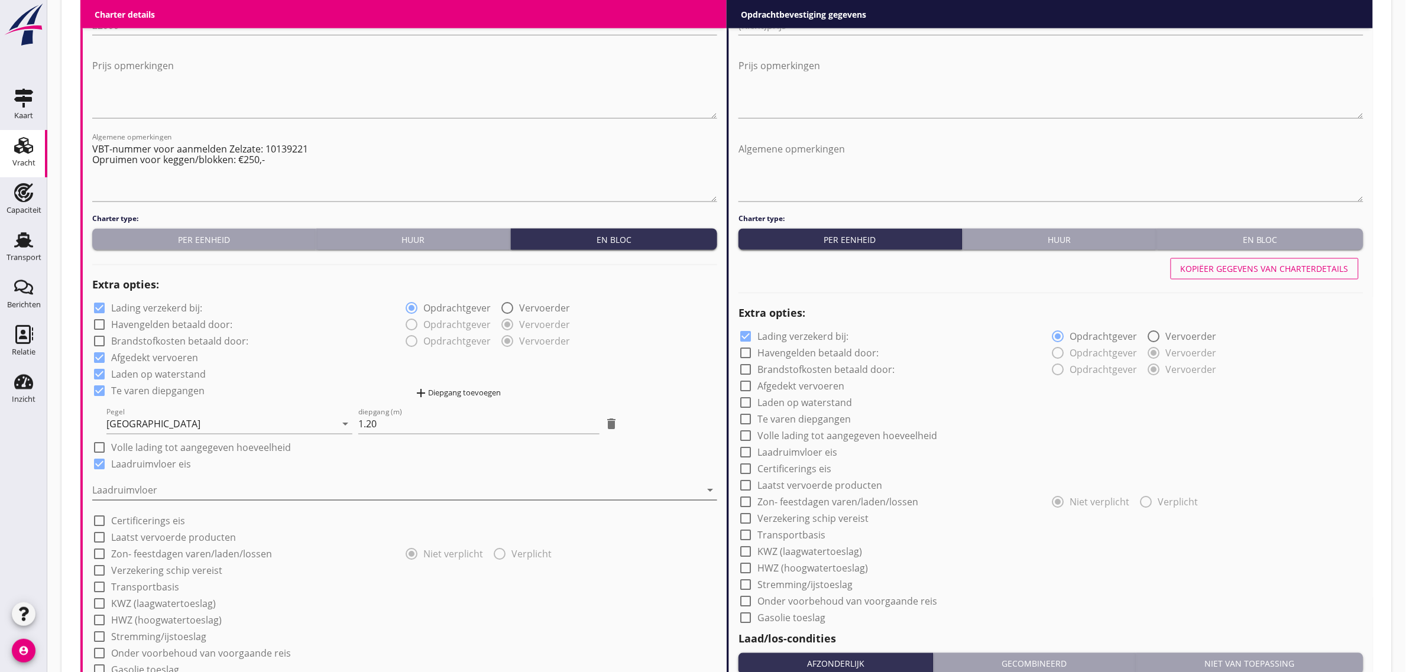
click at [137, 483] on div at bounding box center [396, 490] width 608 height 19
click at [134, 498] on div "Staal" at bounding box center [405, 500] width 607 height 14
click at [320, 374] on div "check_box Laden op waterstand" at bounding box center [404, 373] width 625 height 17
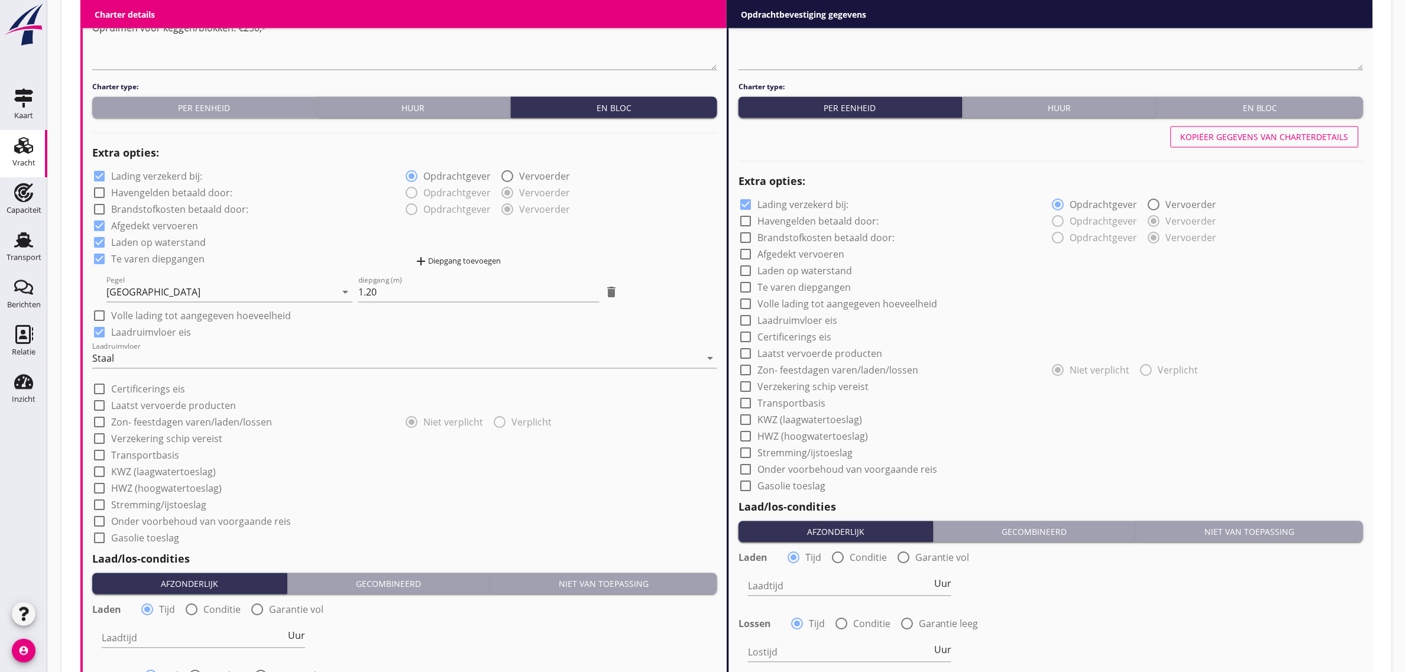
scroll to position [813, 0]
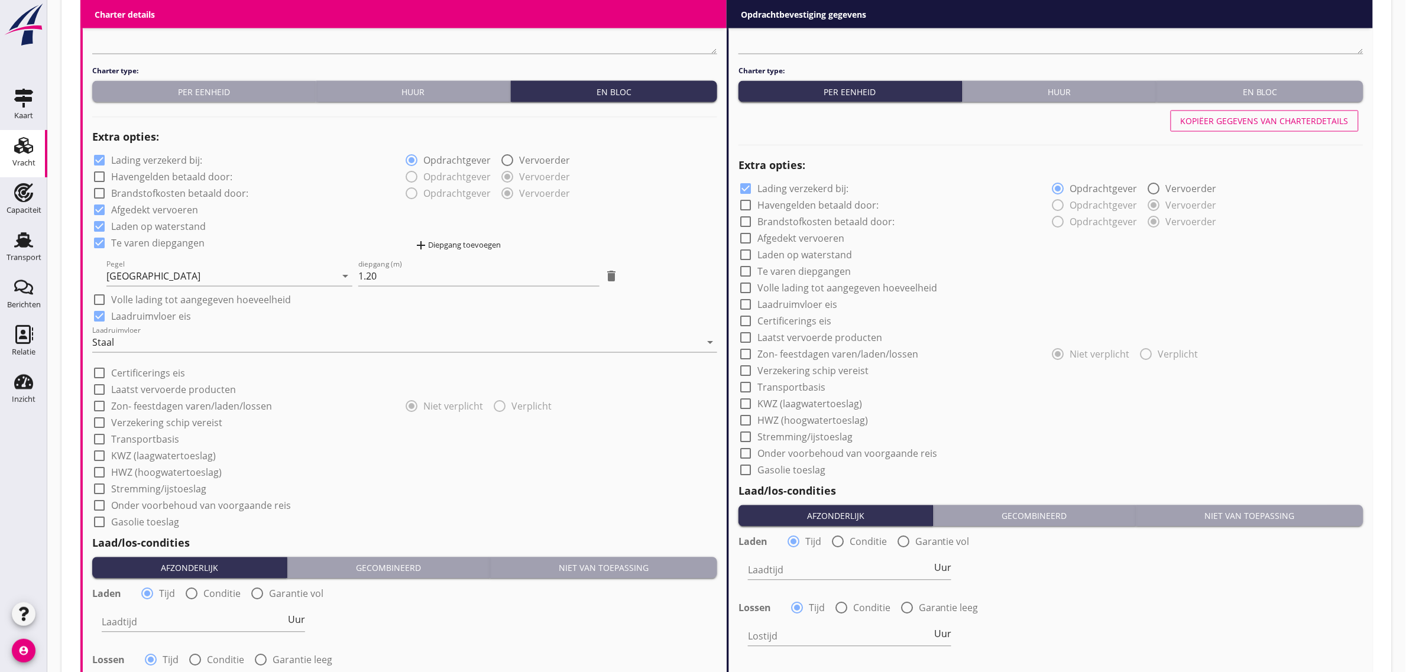
click at [164, 435] on label "Transportbasis" at bounding box center [145, 440] width 68 height 12
checkbox input "true"
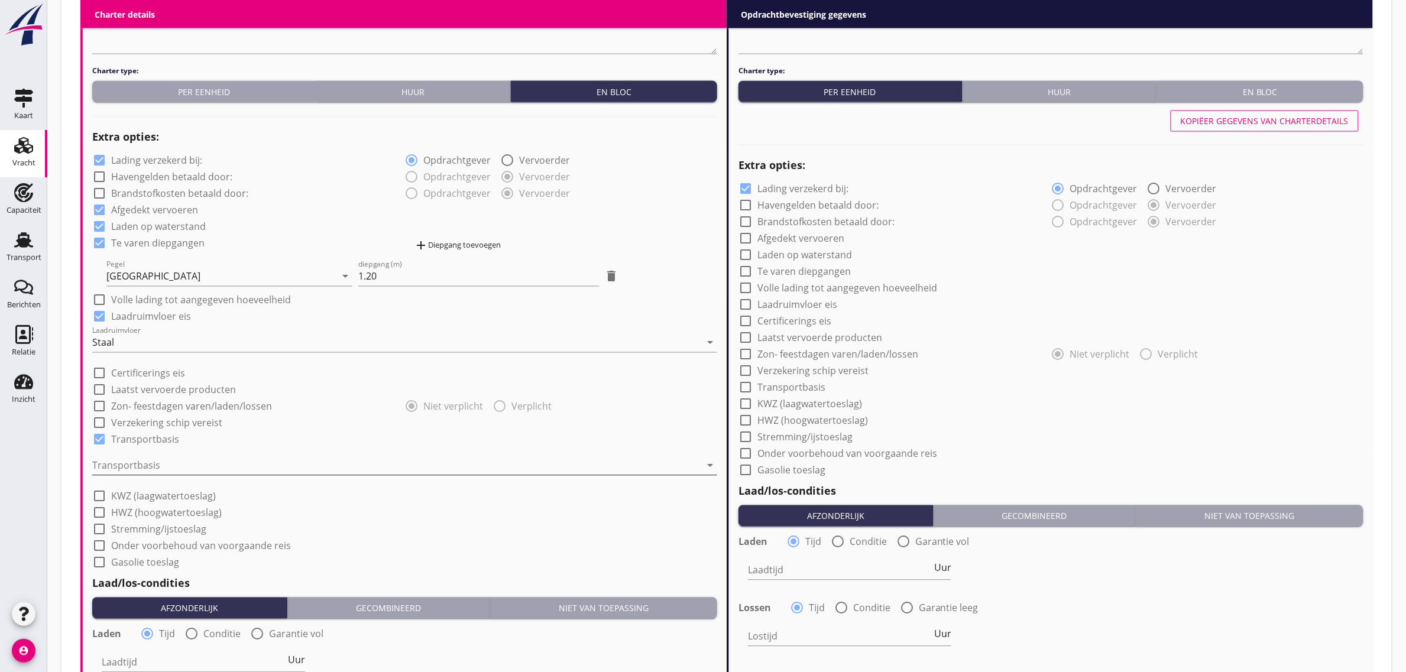
click at [157, 471] on div at bounding box center [396, 465] width 608 height 19
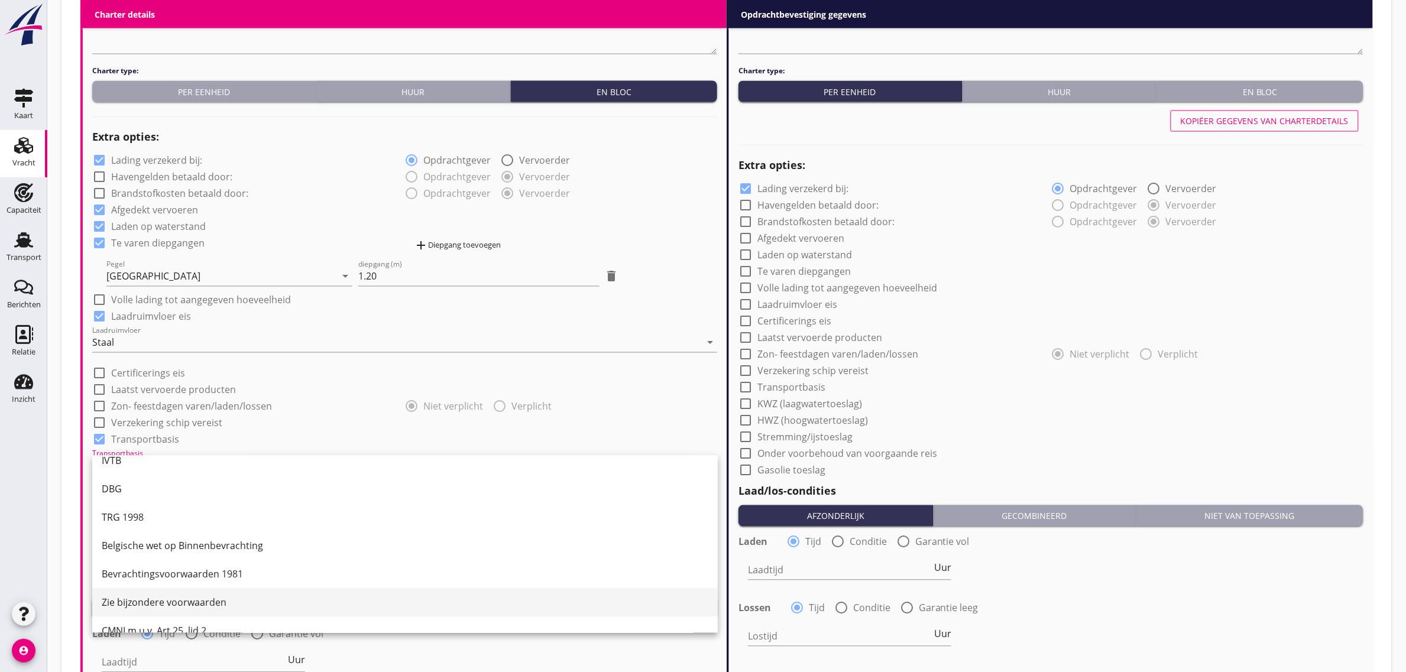
scroll to position [31, 0]
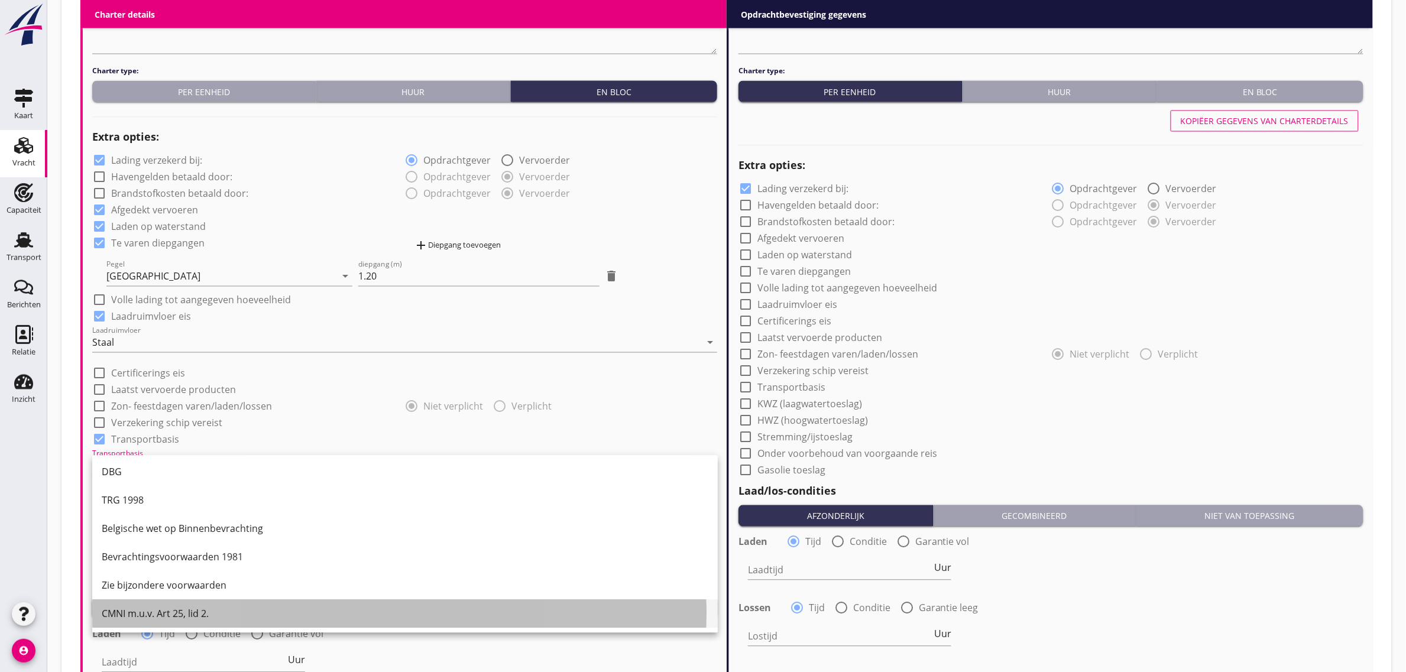
click at [174, 604] on div "CMNI m.u.v. Art 25, lid 2." at bounding box center [405, 614] width 607 height 28
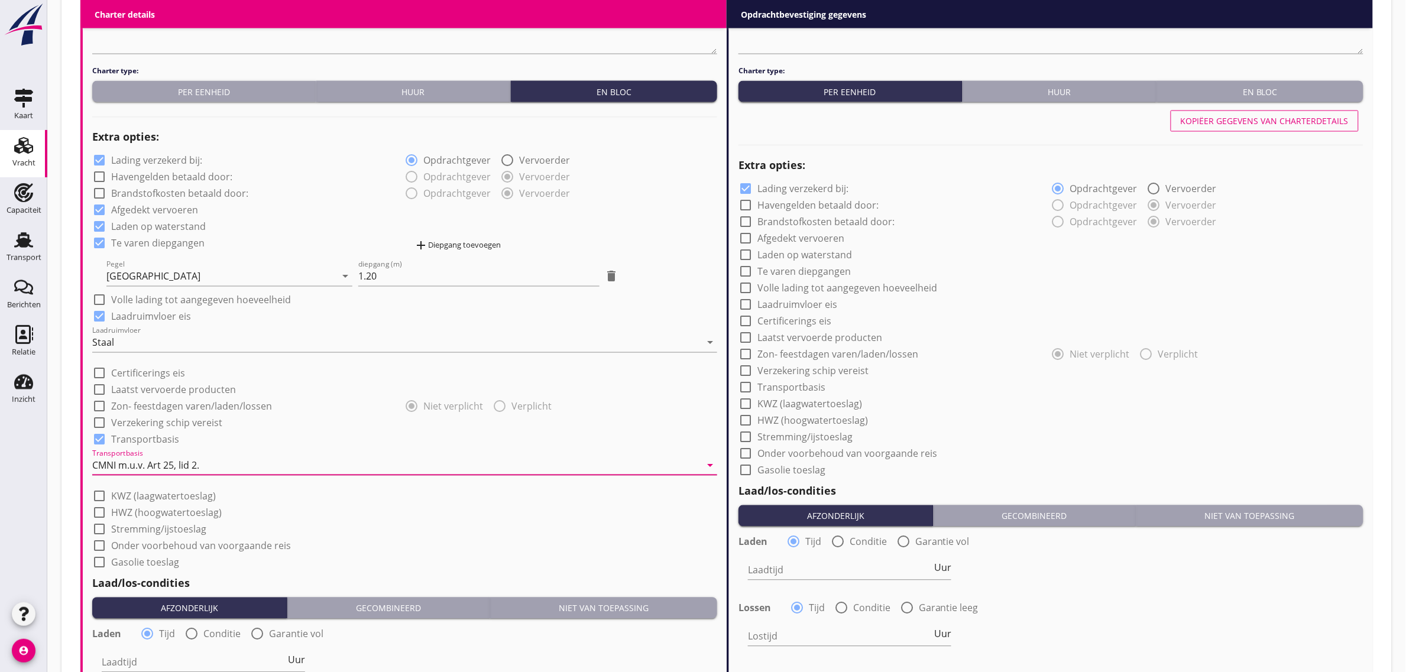
click at [415, 540] on div "check_box_outline_blank Onder voorbehoud van voorgaande reis" at bounding box center [404, 545] width 625 height 17
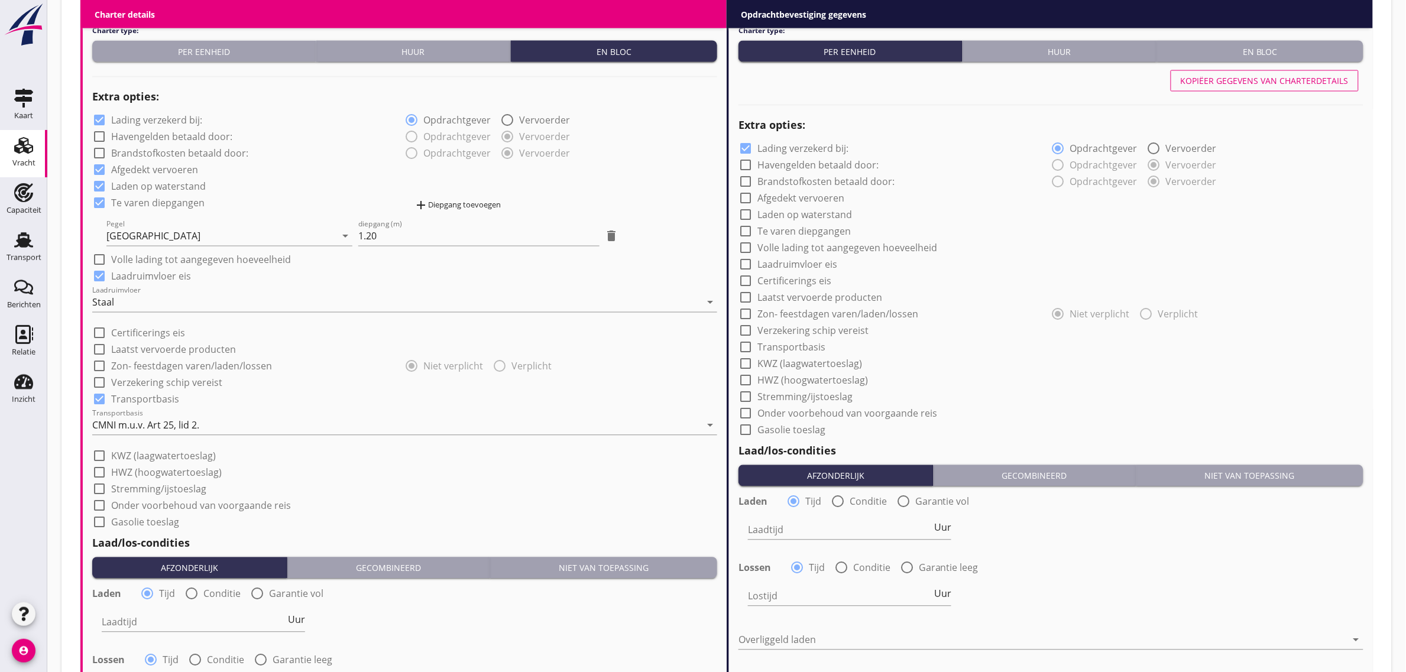
scroll to position [1035, 0]
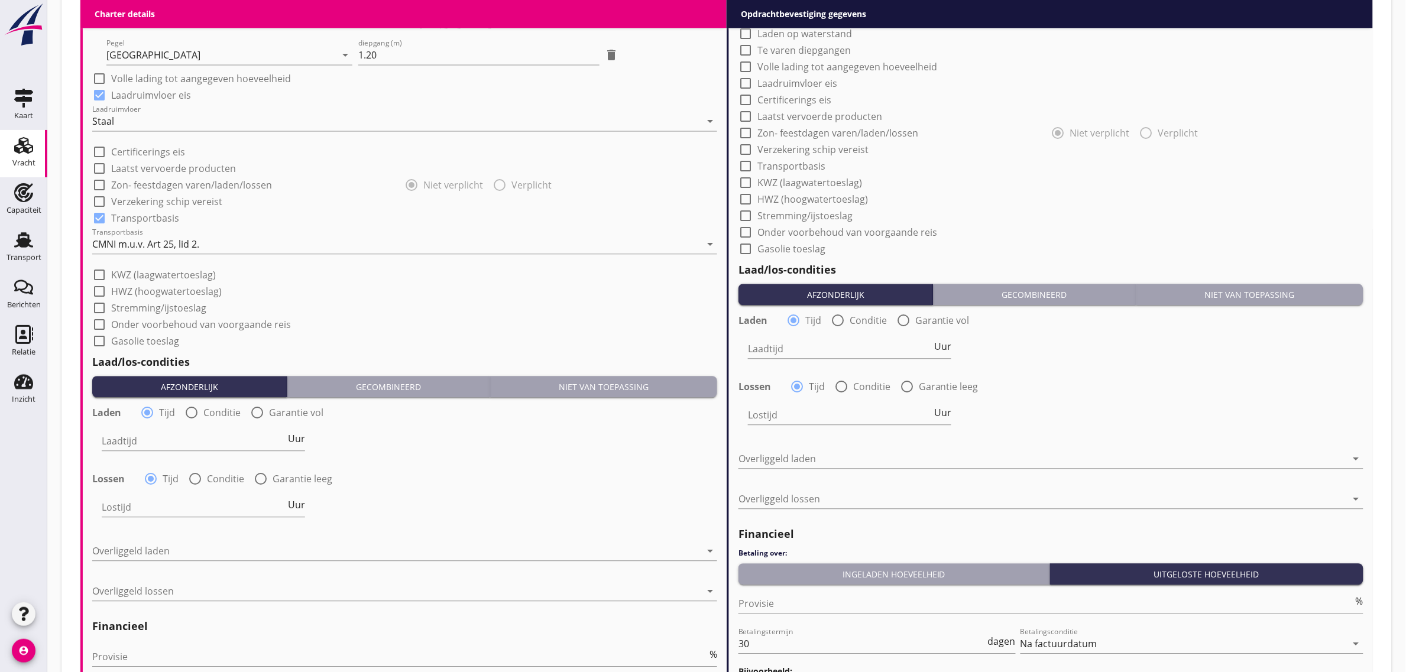
click at [161, 306] on label "Stremming/ijstoeslag" at bounding box center [158, 308] width 95 height 12
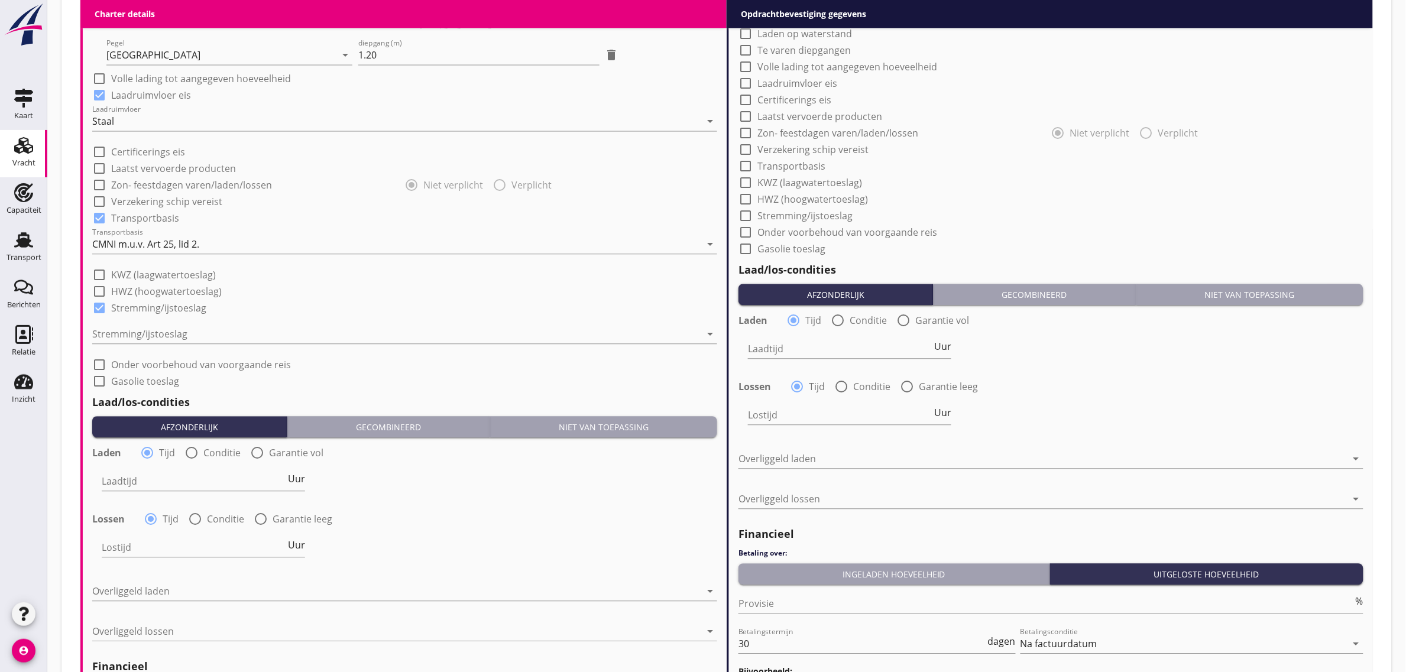
click at [161, 306] on label "Stremming/ijstoeslag" at bounding box center [158, 308] width 95 height 12
checkbox input "false"
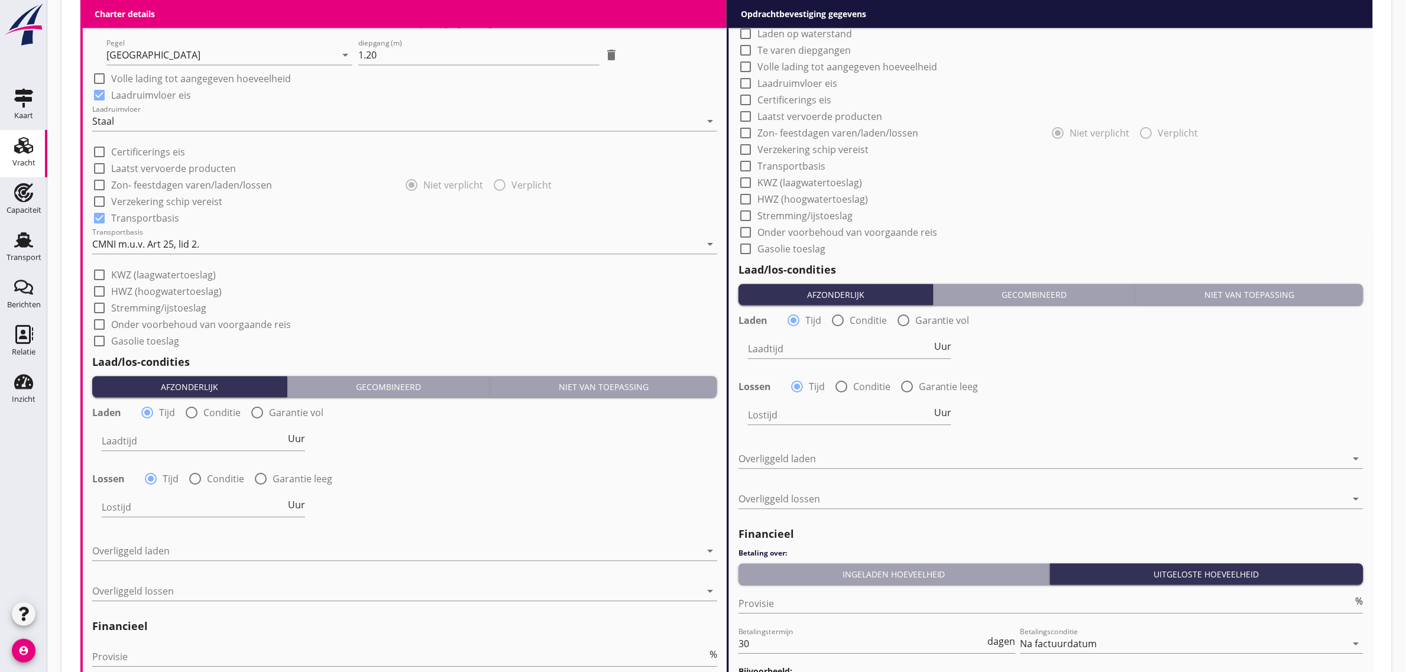
click at [352, 286] on div "check_box_outline_blank HWZ (hoogwatertoeslag)" at bounding box center [404, 290] width 625 height 17
click at [169, 443] on input "Laadtijd" at bounding box center [194, 441] width 184 height 19
type input "48"
click at [140, 498] on input "Lostijd" at bounding box center [194, 507] width 184 height 19
type input "48"
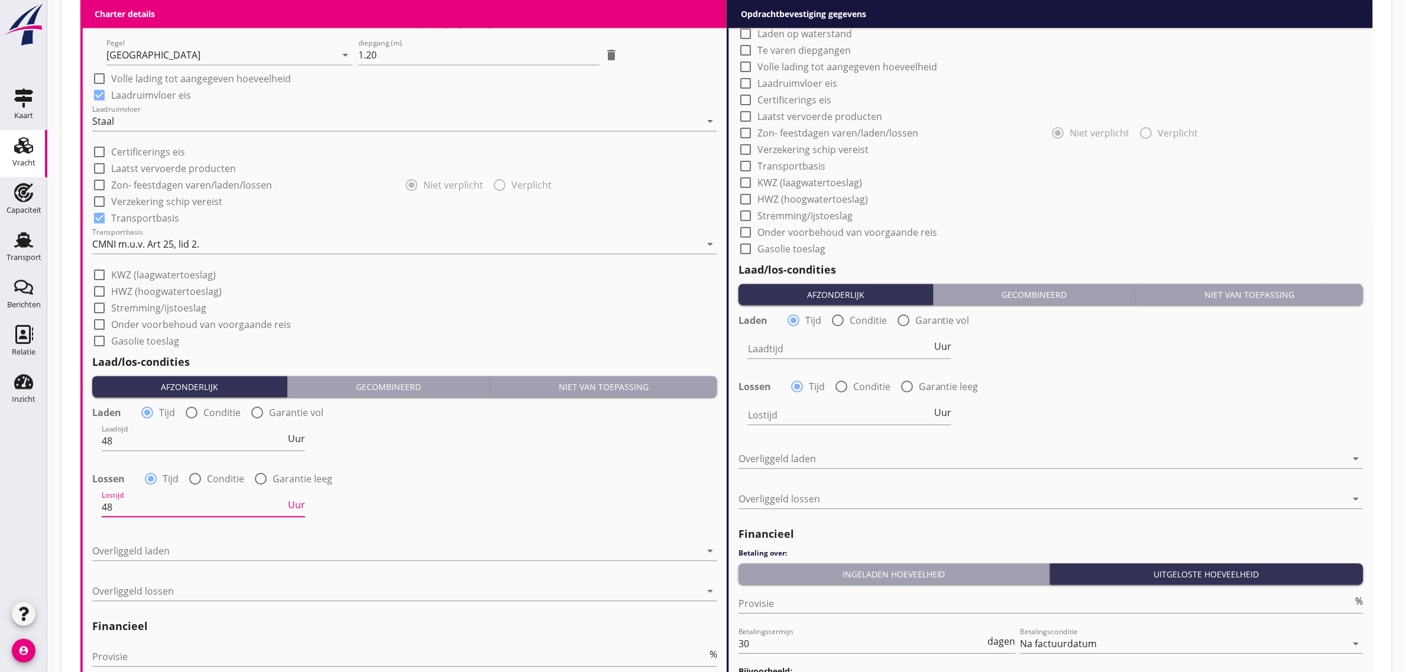
click at [484, 479] on div "Lossen radio_button_checked Tijd radio_button_unchecked Conditie radio_button_u…" at bounding box center [404, 478] width 625 height 17
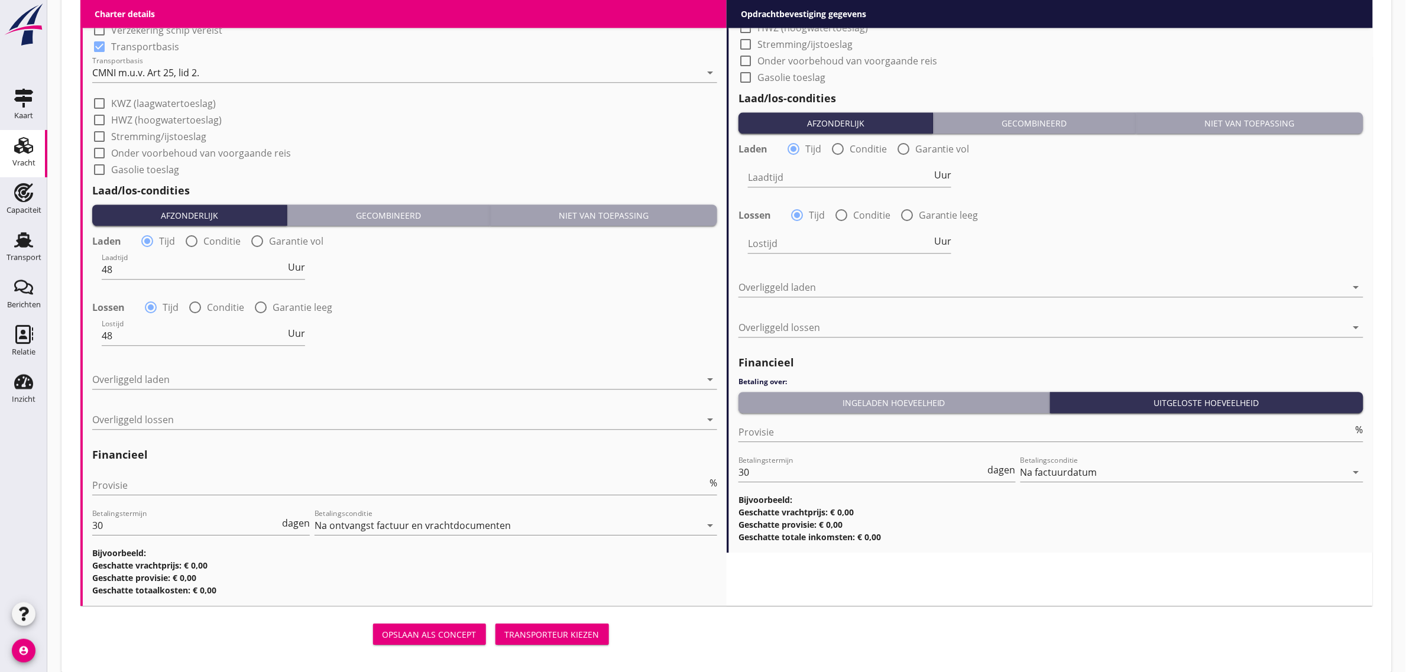
scroll to position [1219, 0]
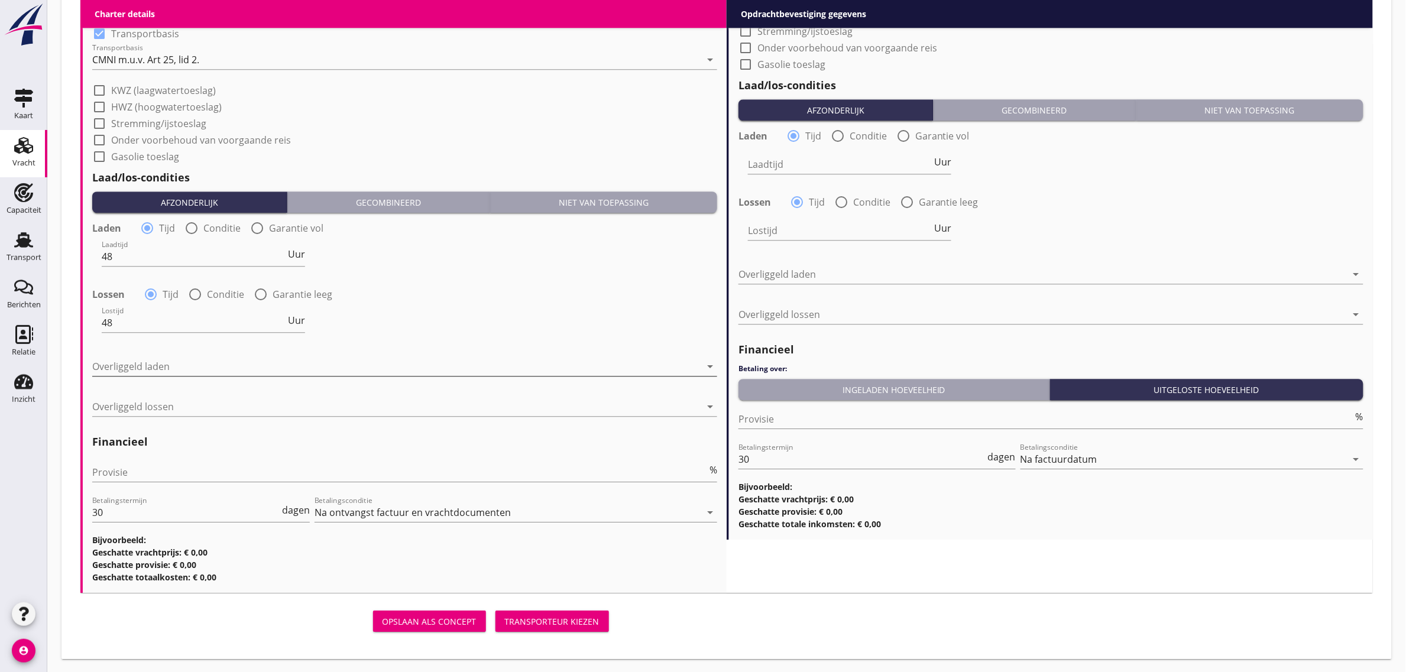
click at [193, 357] on div at bounding box center [396, 366] width 608 height 19
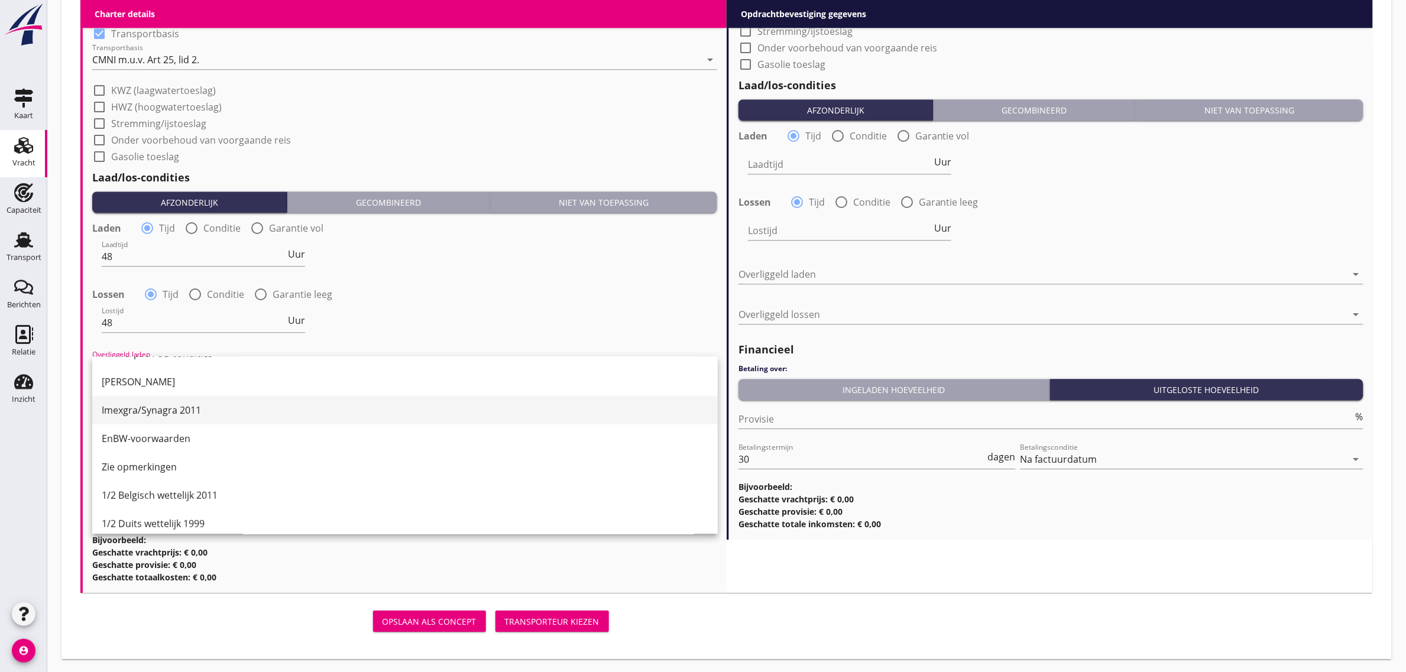
scroll to position [222, 0]
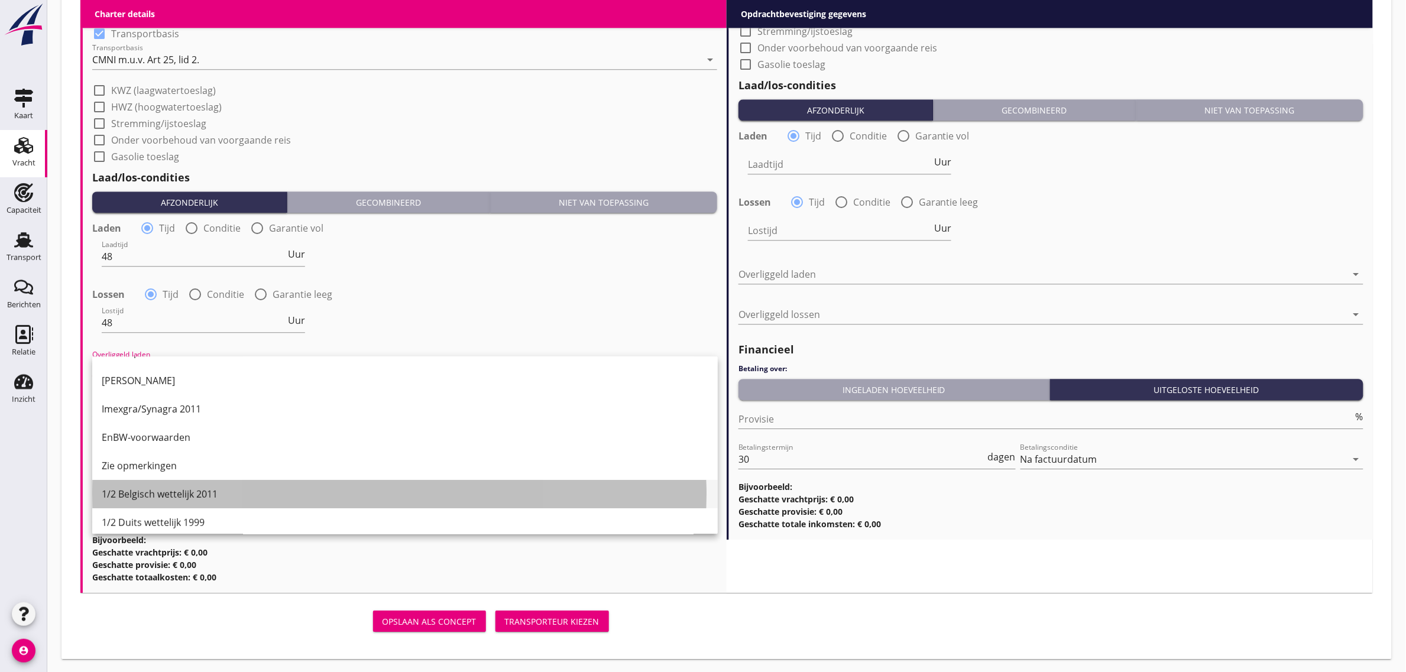
click at [223, 490] on div "1/2 Belgisch wettelijk 2011" at bounding box center [405, 494] width 607 height 14
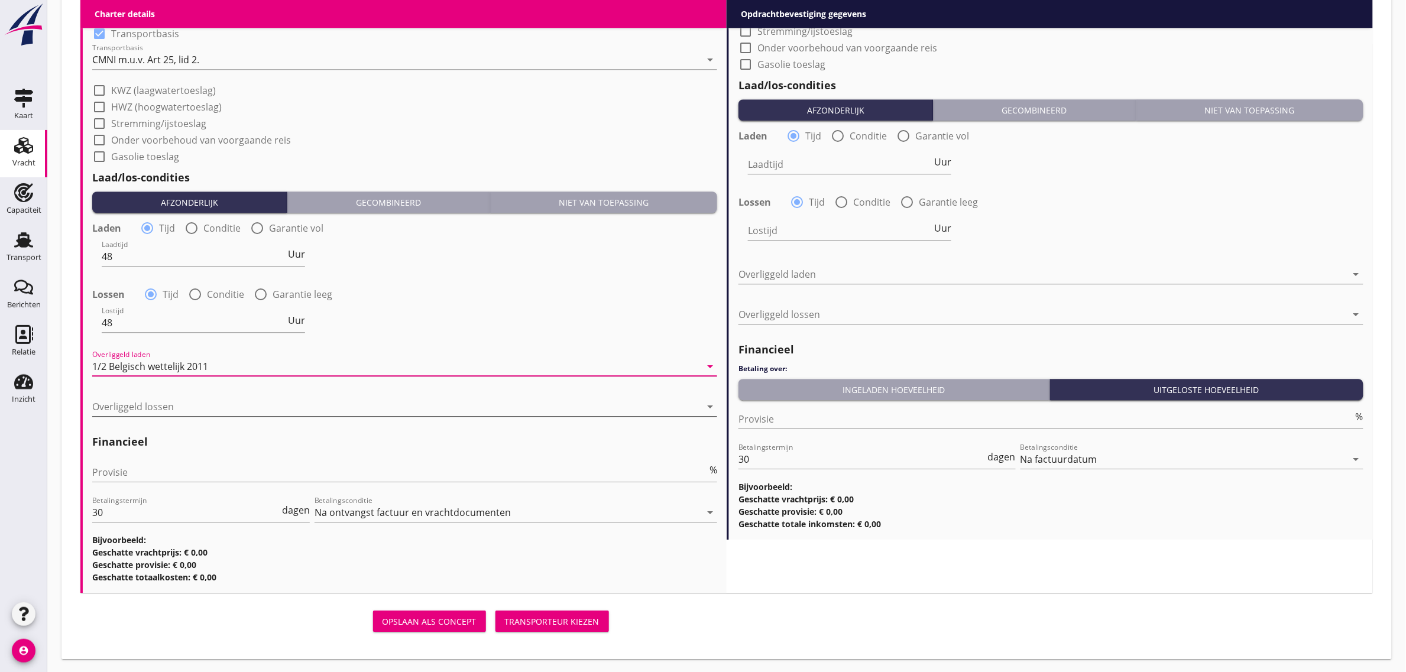
click at [166, 404] on div at bounding box center [396, 406] width 608 height 19
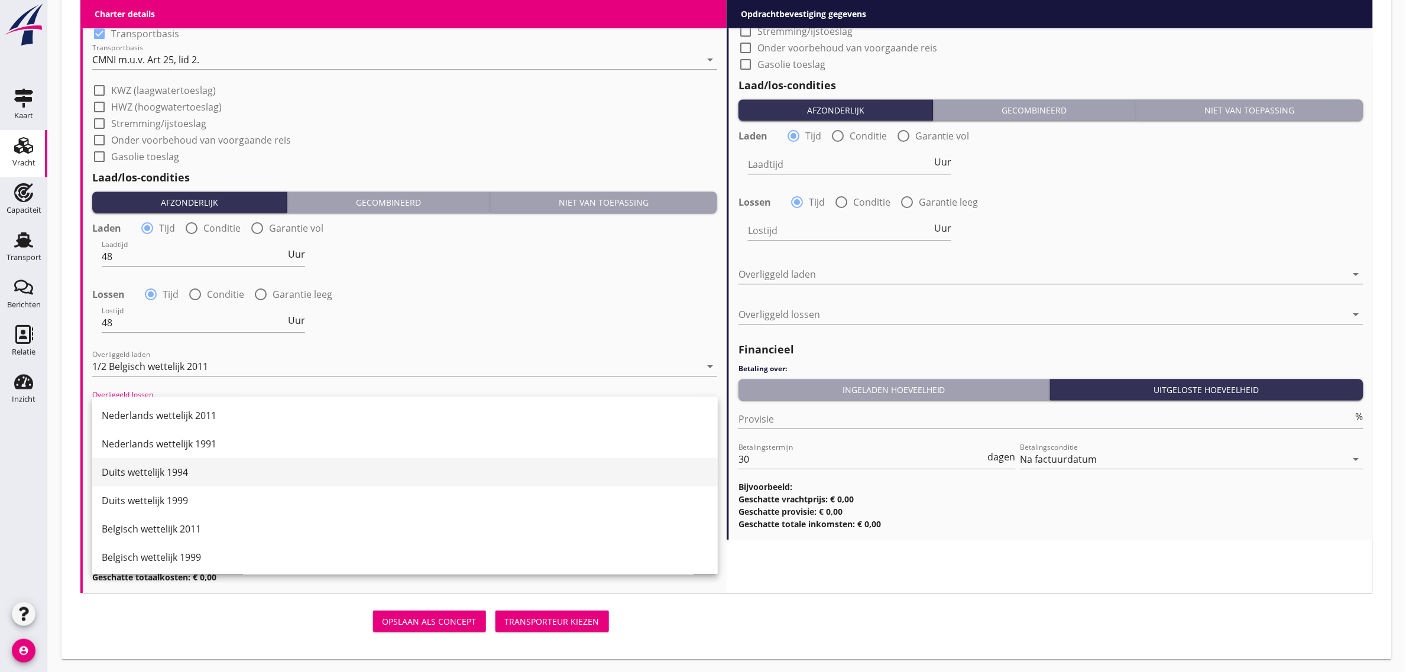
click at [185, 480] on div "Duits wettelijk 1994" at bounding box center [405, 472] width 607 height 28
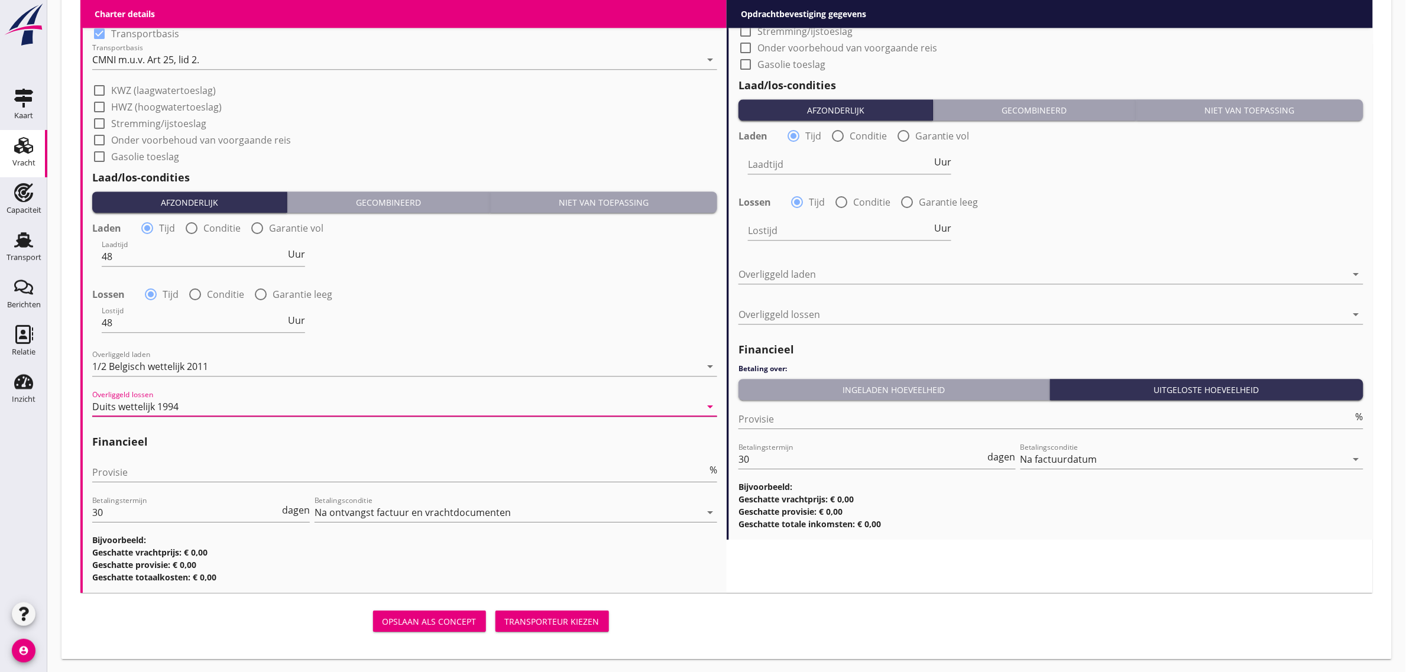
click at [193, 409] on div "Duits wettelijk 1994" at bounding box center [396, 406] width 608 height 19
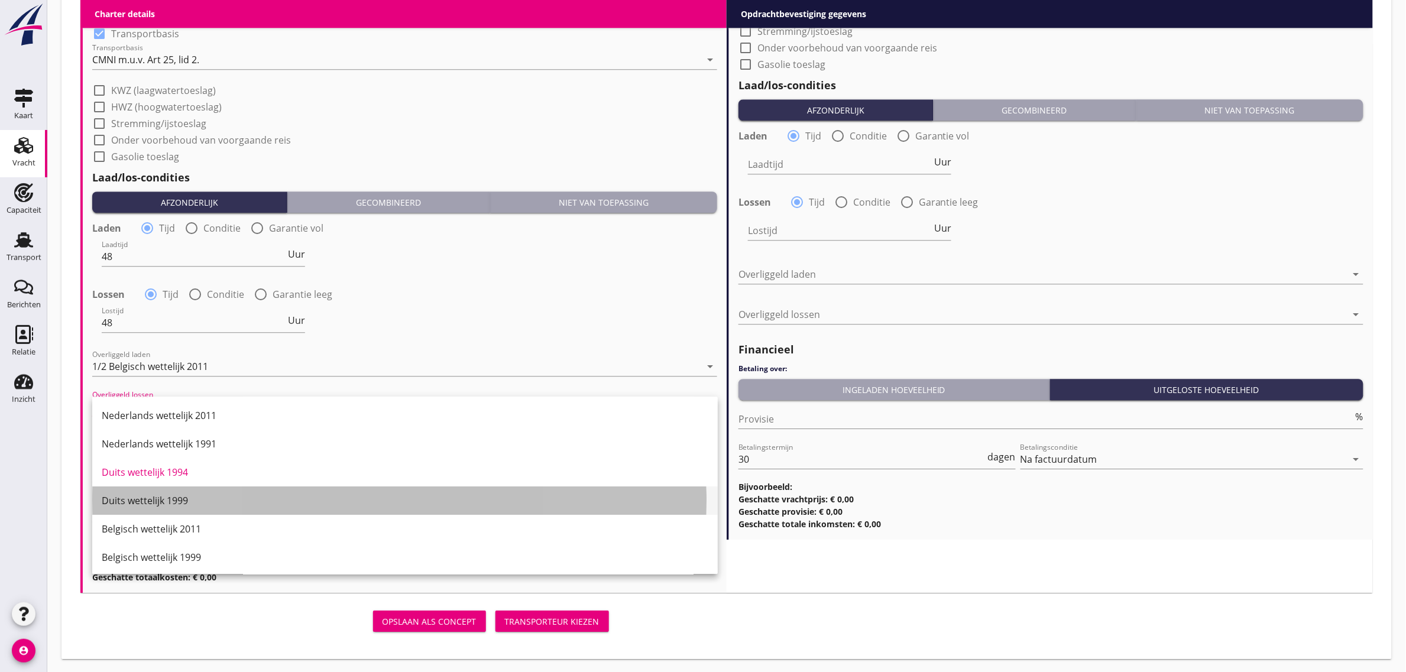
click at [179, 504] on div "Duits wettelijk 1999" at bounding box center [405, 501] width 607 height 14
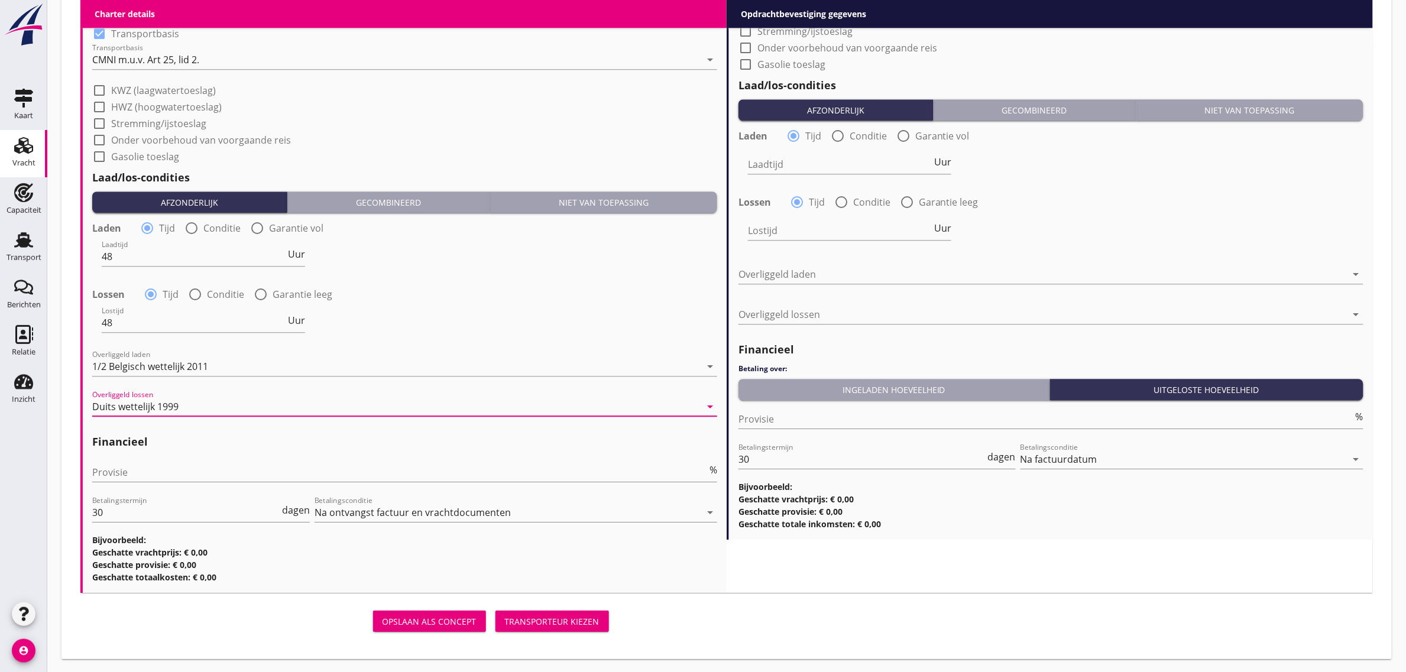
click at [169, 445] on h2 "Financieel" at bounding box center [404, 442] width 625 height 16
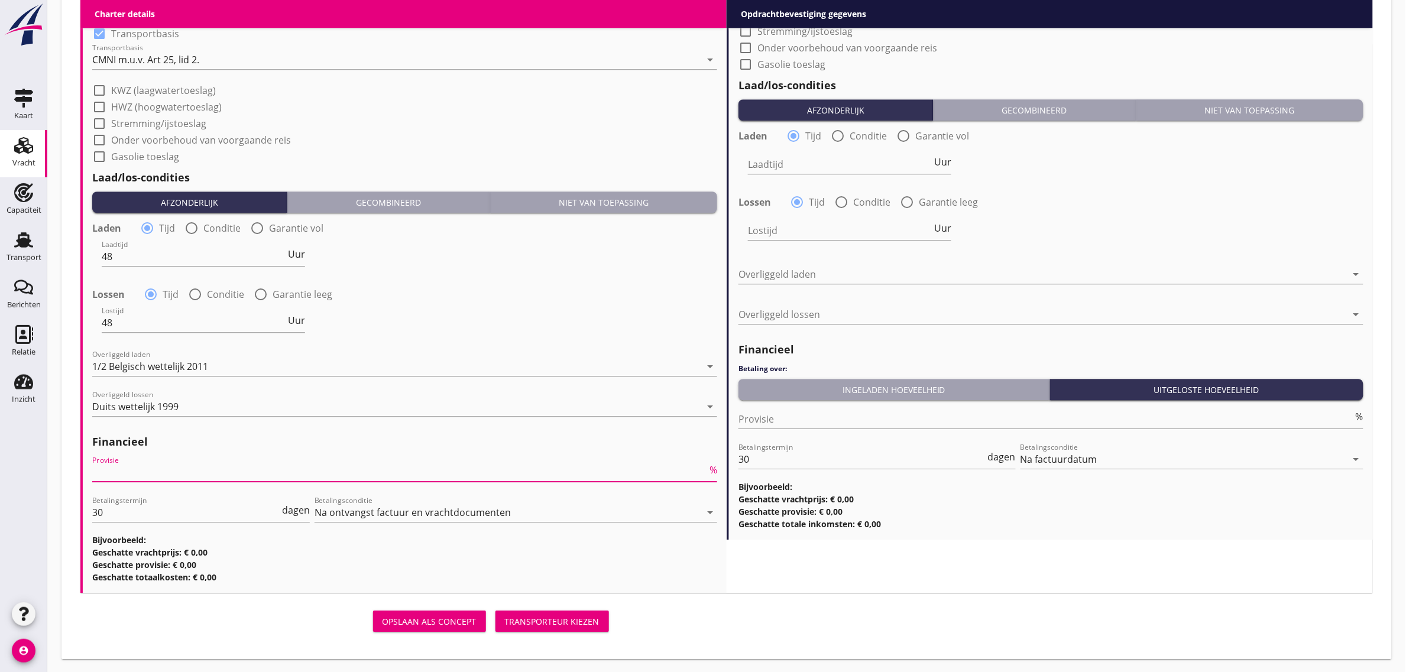
click at [176, 478] on input "Provisie" at bounding box center [399, 472] width 615 height 19
type input "5"
click at [430, 297] on div "Lossen radio_button_checked Tijd radio_button_unchecked Conditie radio_button_u…" at bounding box center [404, 293] width 625 height 17
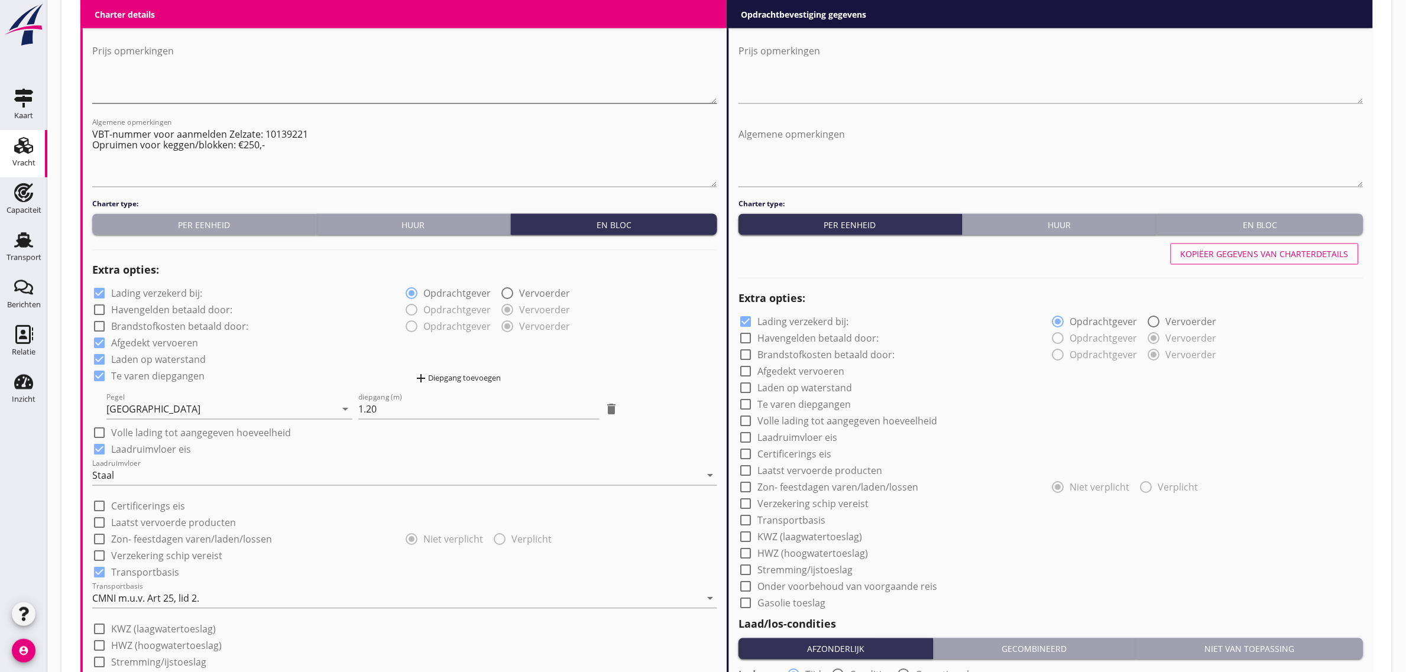
scroll to position [406, 0]
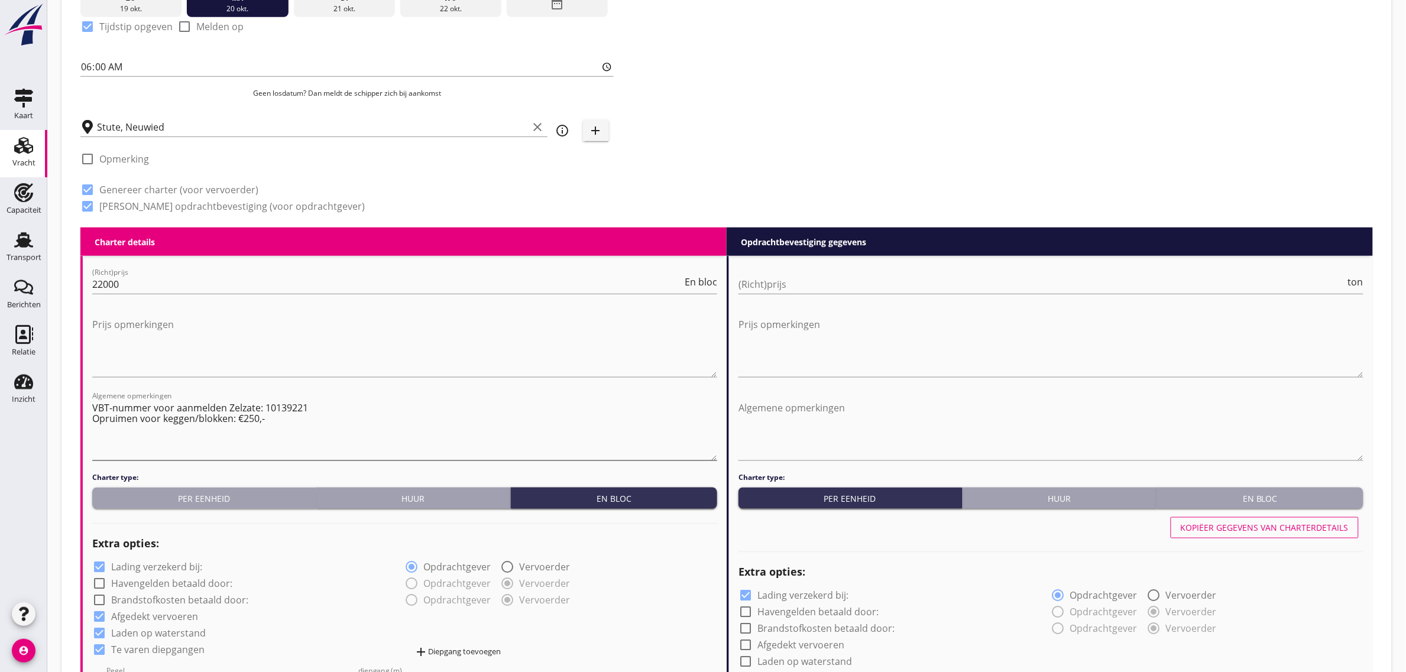
click at [273, 414] on textarea "VBT-nummer voor aanmelden Zelzate: 10139221 Opruimen voor keggen/blokken: €250,-" at bounding box center [404, 430] width 625 height 62
type textarea "VBT-nummer voor aanmelden Zelzate: 10139221 Opruimen voor keggen/blokken: €250,…"
drag, startPoint x: 1242, startPoint y: 503, endPoint x: 1249, endPoint y: 520, distance: 18.9
click at [1243, 503] on div "En bloc" at bounding box center [1260, 499] width 197 height 12
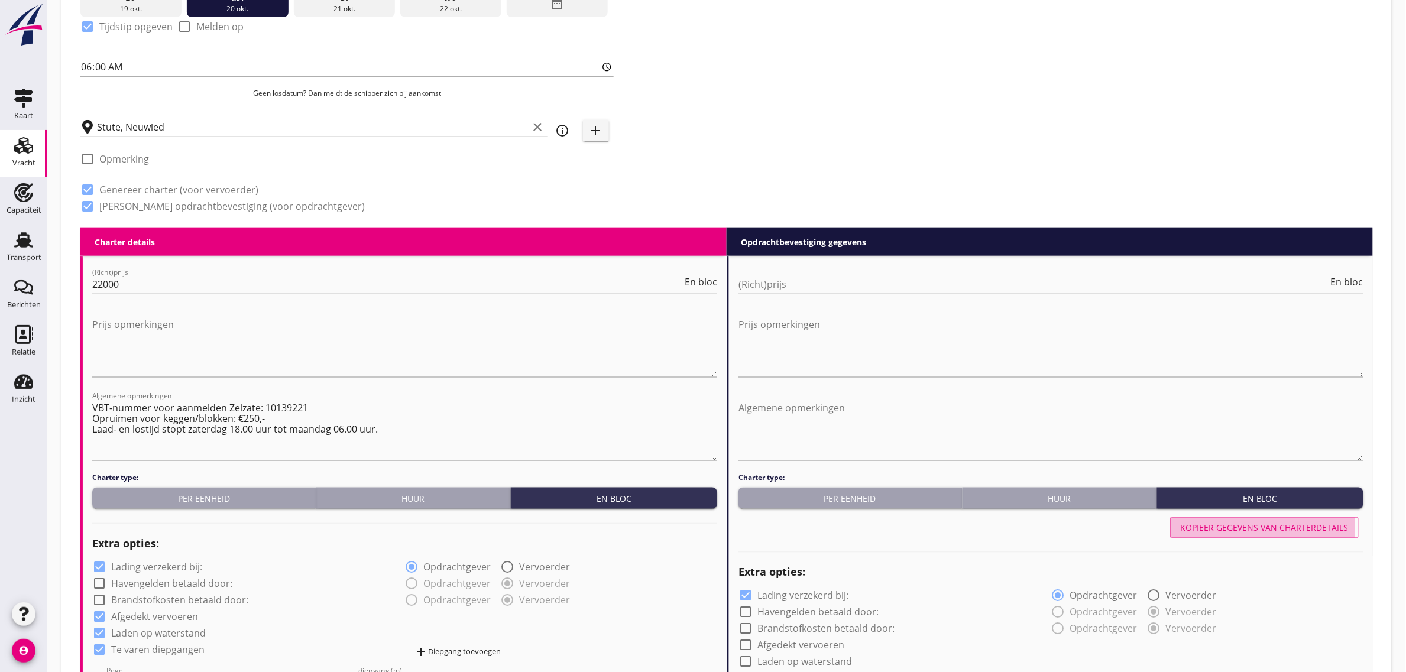
click at [1248, 522] on div "Kopiëer gegevens van charterdetails" at bounding box center [1265, 528] width 168 height 12
checkbox input "true"
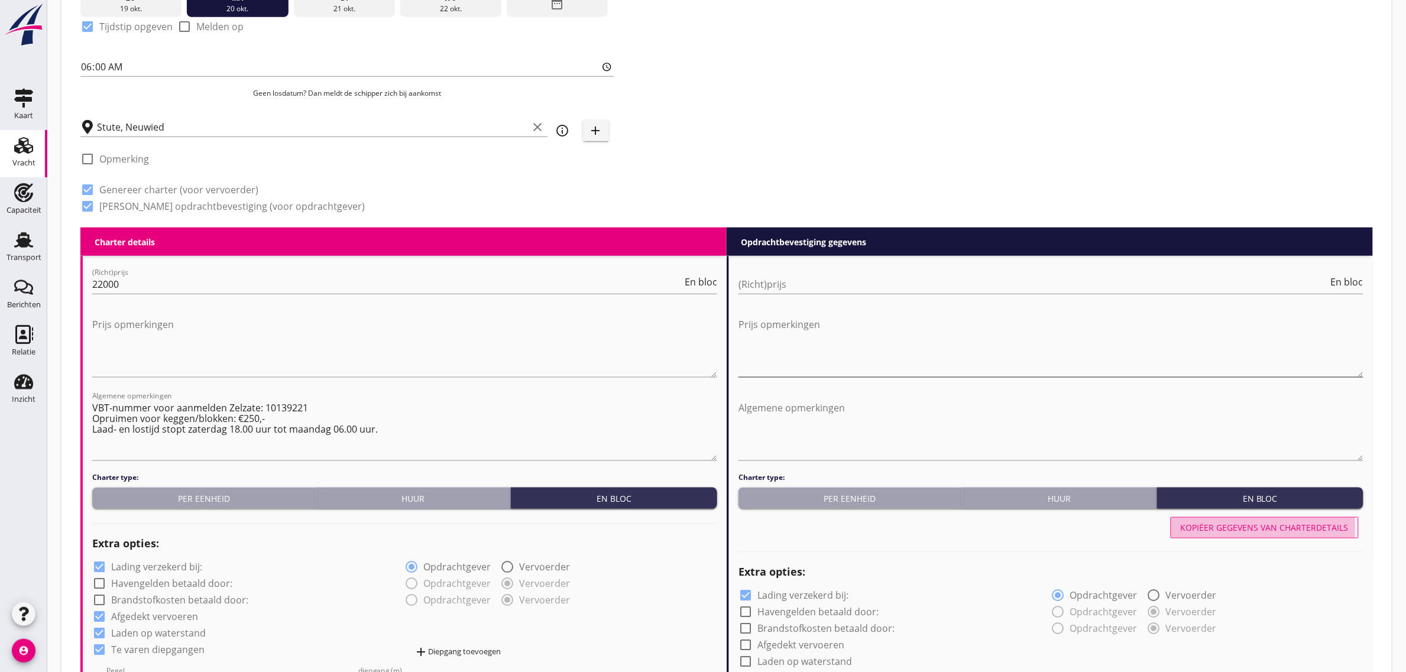
checkbox input "true"
type input "48"
click at [820, 288] on input "(Richt)prijs" at bounding box center [1034, 284] width 590 height 19
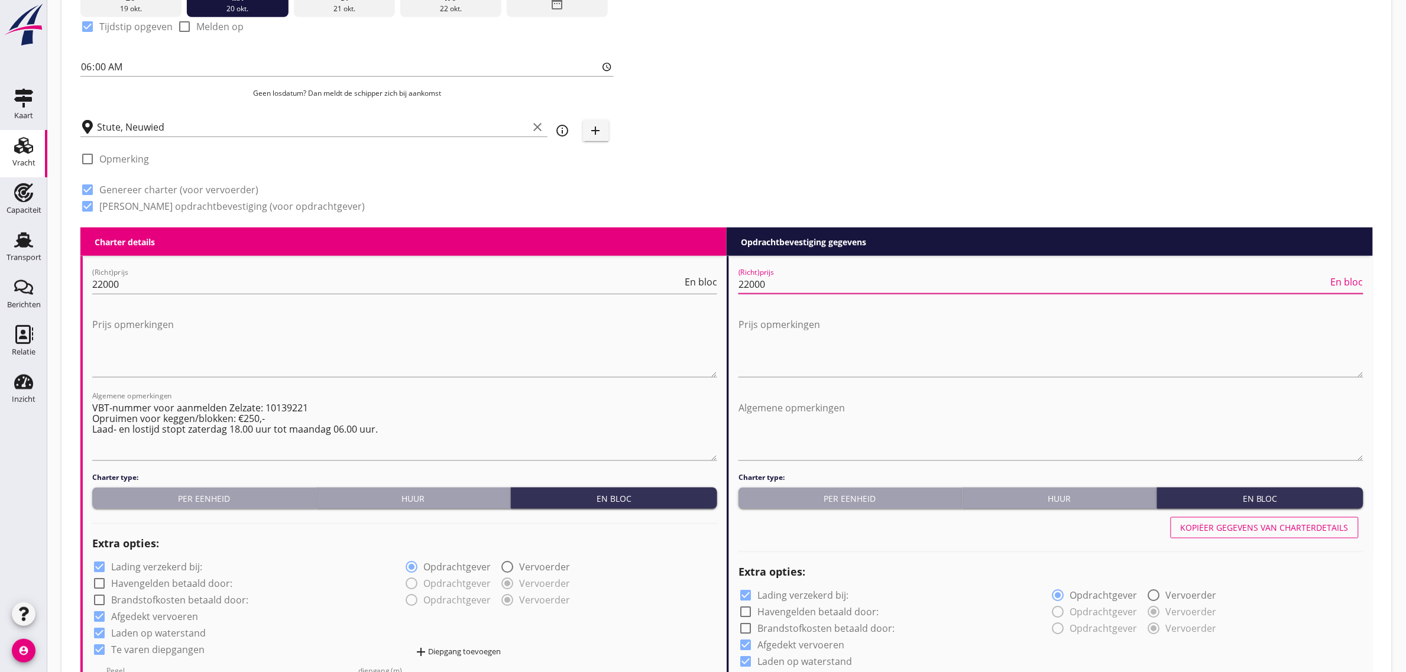
type input "22000"
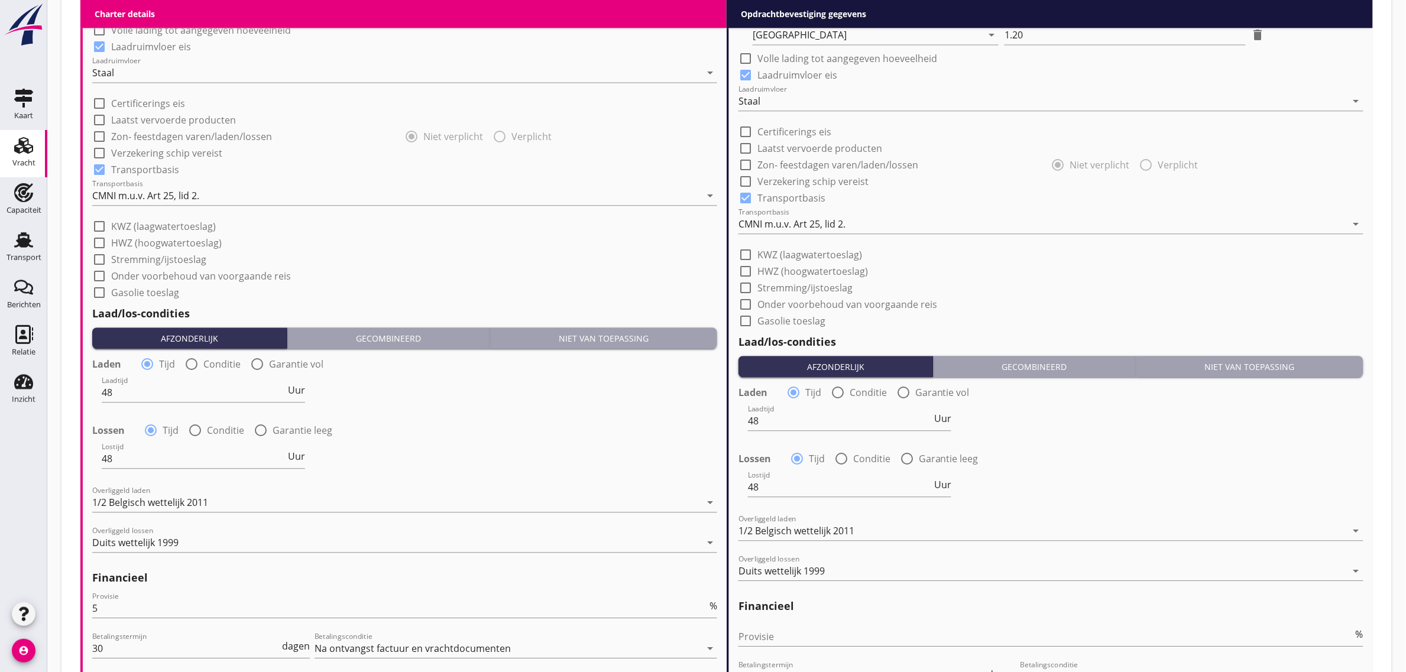
scroll to position [1248, 0]
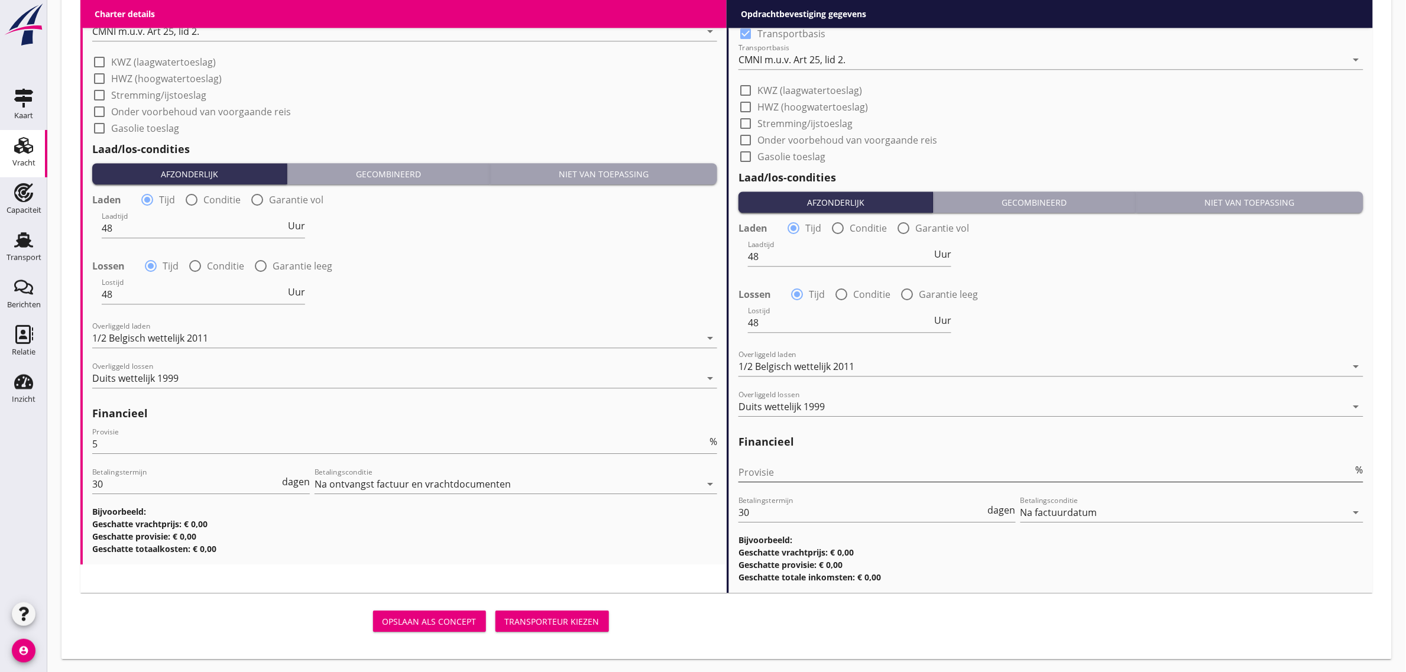
click at [800, 474] on input "Provisie" at bounding box center [1046, 472] width 615 height 19
type input "0"
click at [1121, 327] on div "Lostijd 48 Uur" at bounding box center [1050, 324] width 627 height 43
click at [435, 273] on div "Lossen radio_button_checked Tijd radio_button_unchecked Conditie radio_button_u…" at bounding box center [404, 264] width 627 height 19
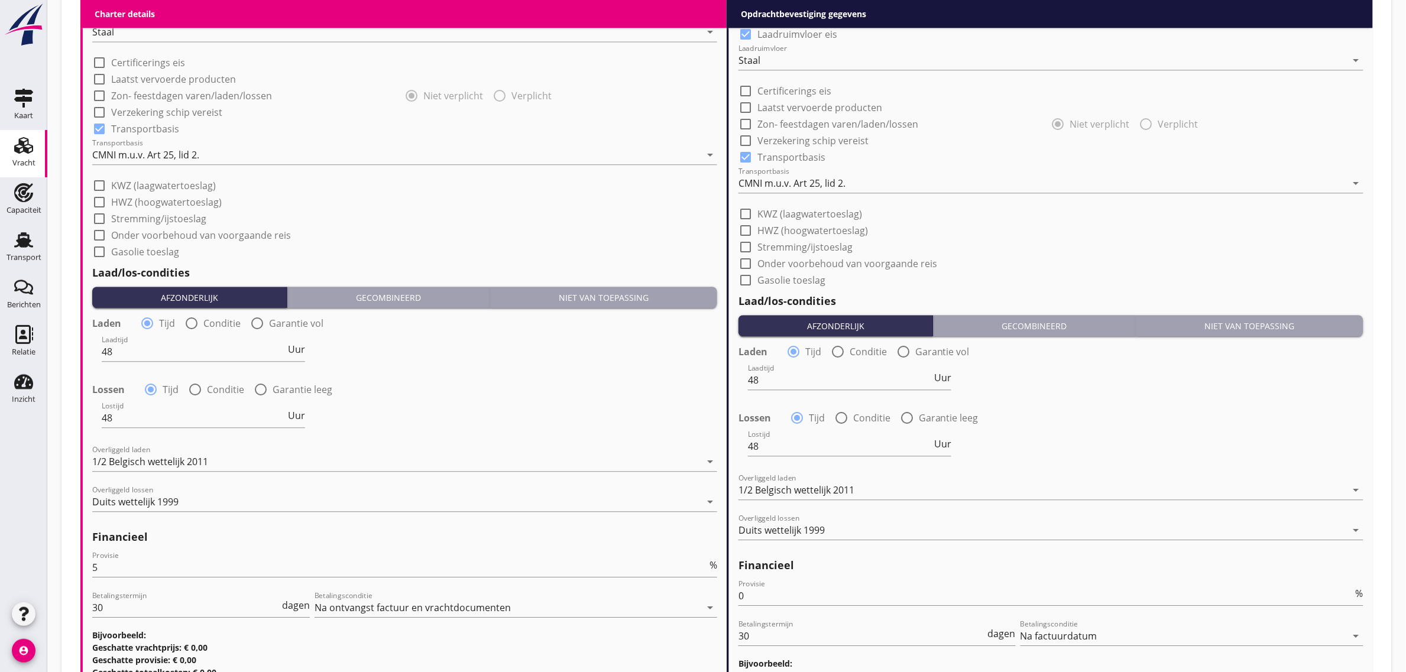
scroll to position [1100, 0]
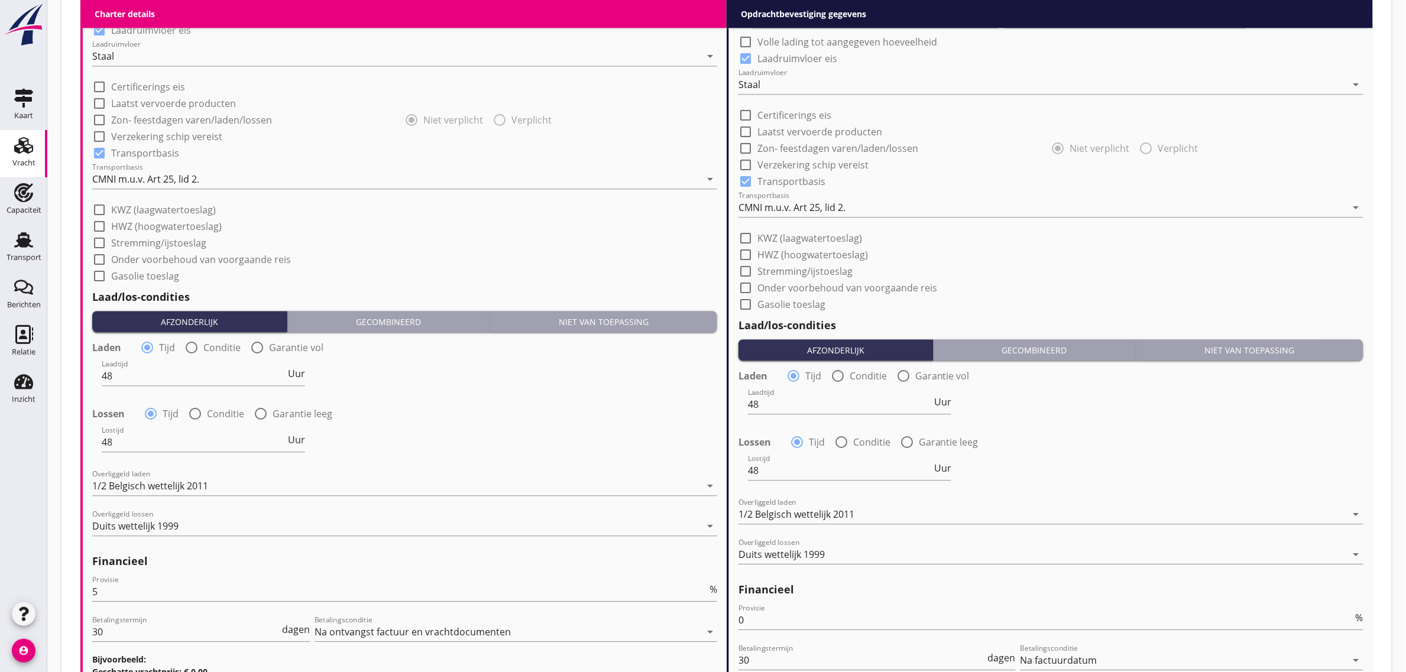
click at [402, 226] on div "check_box_outline_blank HWZ (hoogwatertoeslag)" at bounding box center [404, 225] width 625 height 17
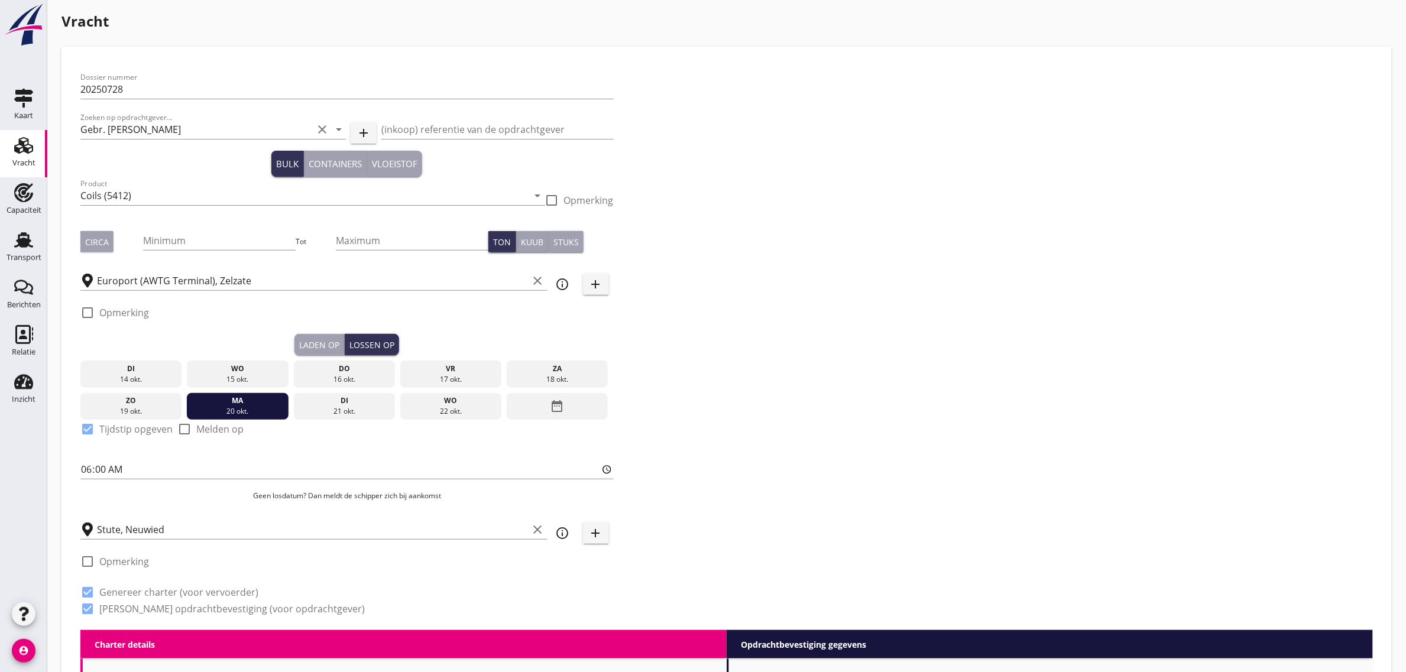
scroll to position [0, 0]
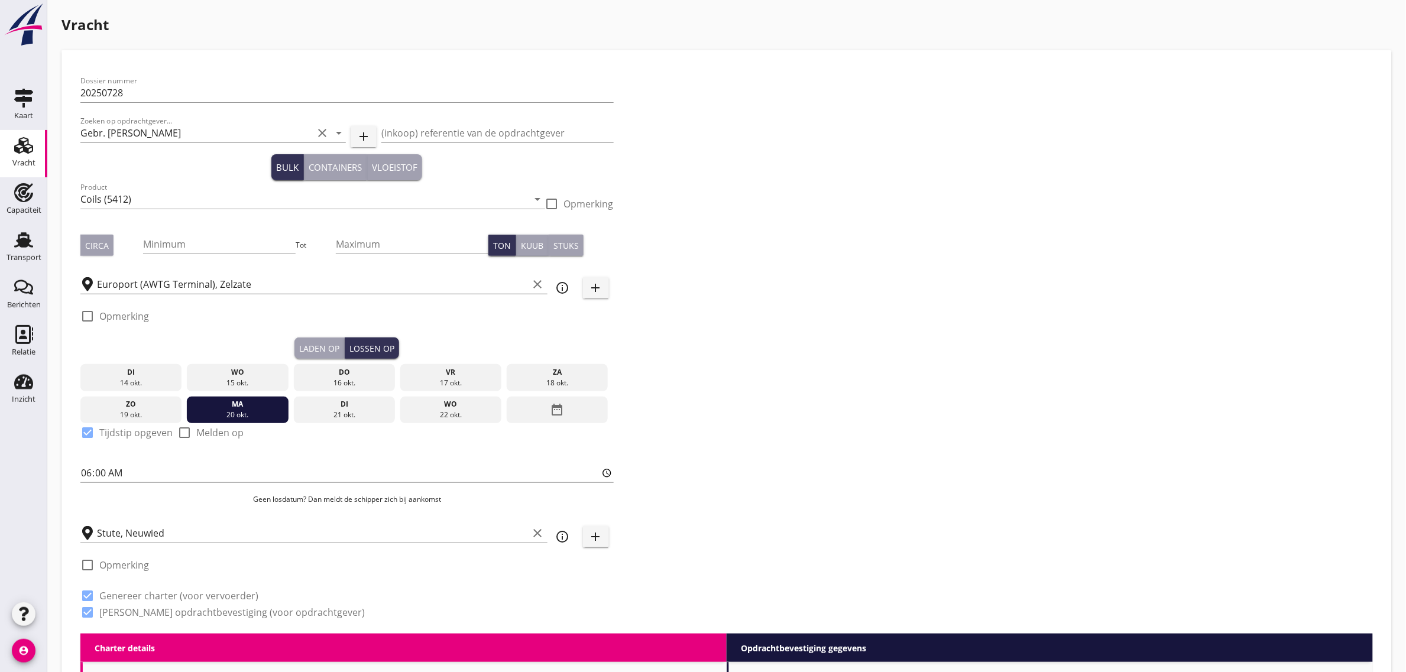
click at [773, 290] on div "Dossier nummer 20250728 Zoeken op opdrachtgever... Gebr. de Korte clear arrow_d…" at bounding box center [727, 351] width 1302 height 565
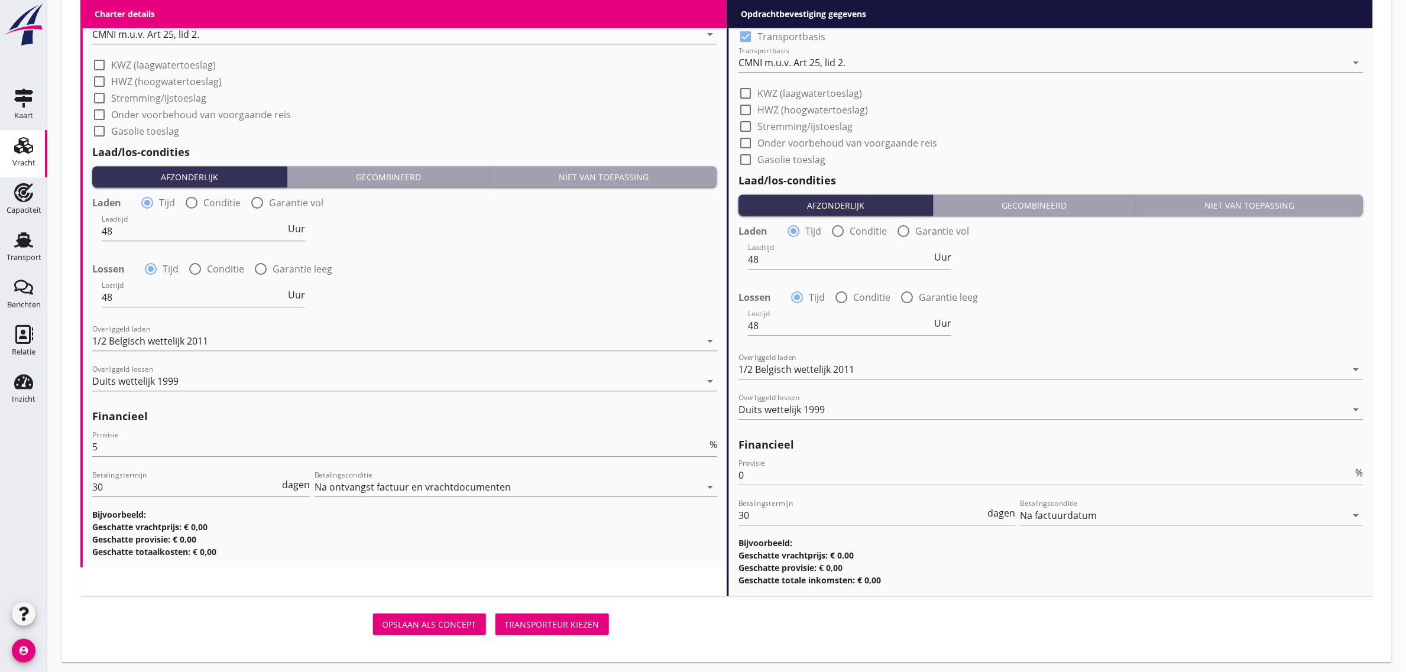
scroll to position [1248, 0]
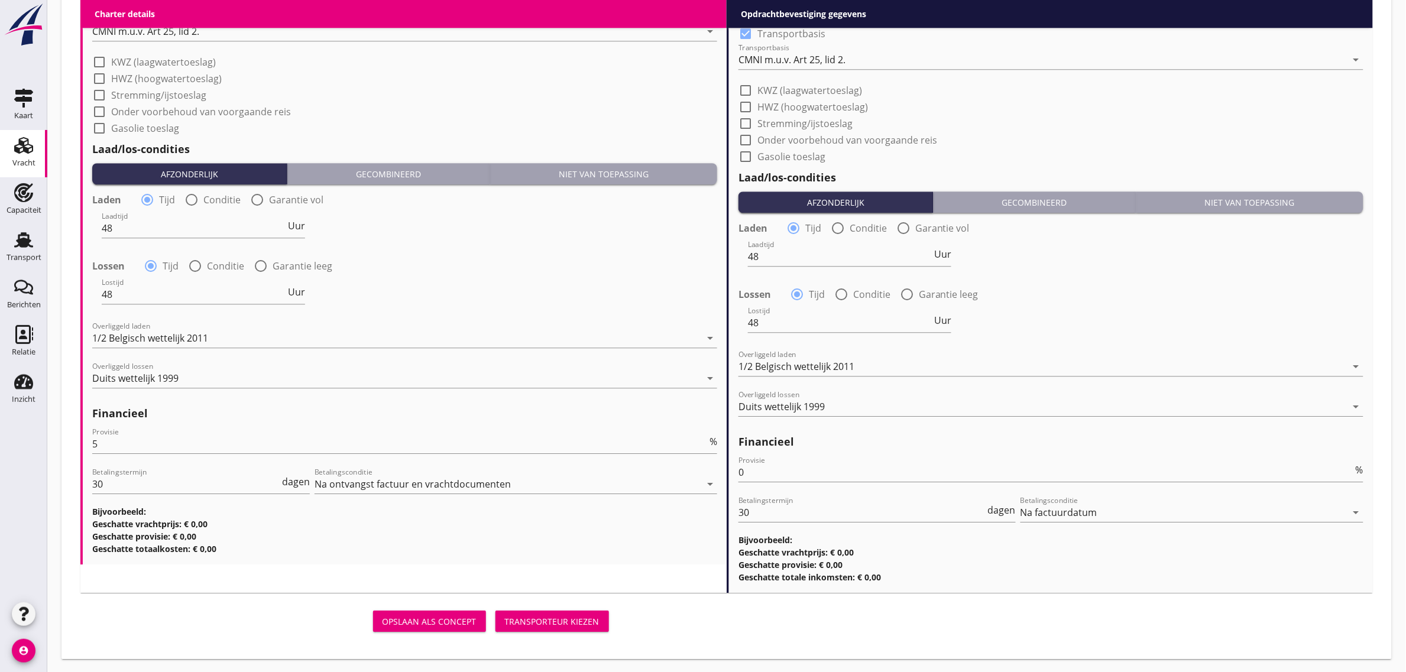
click at [555, 621] on div "Transporteur kiezen" at bounding box center [552, 622] width 95 height 12
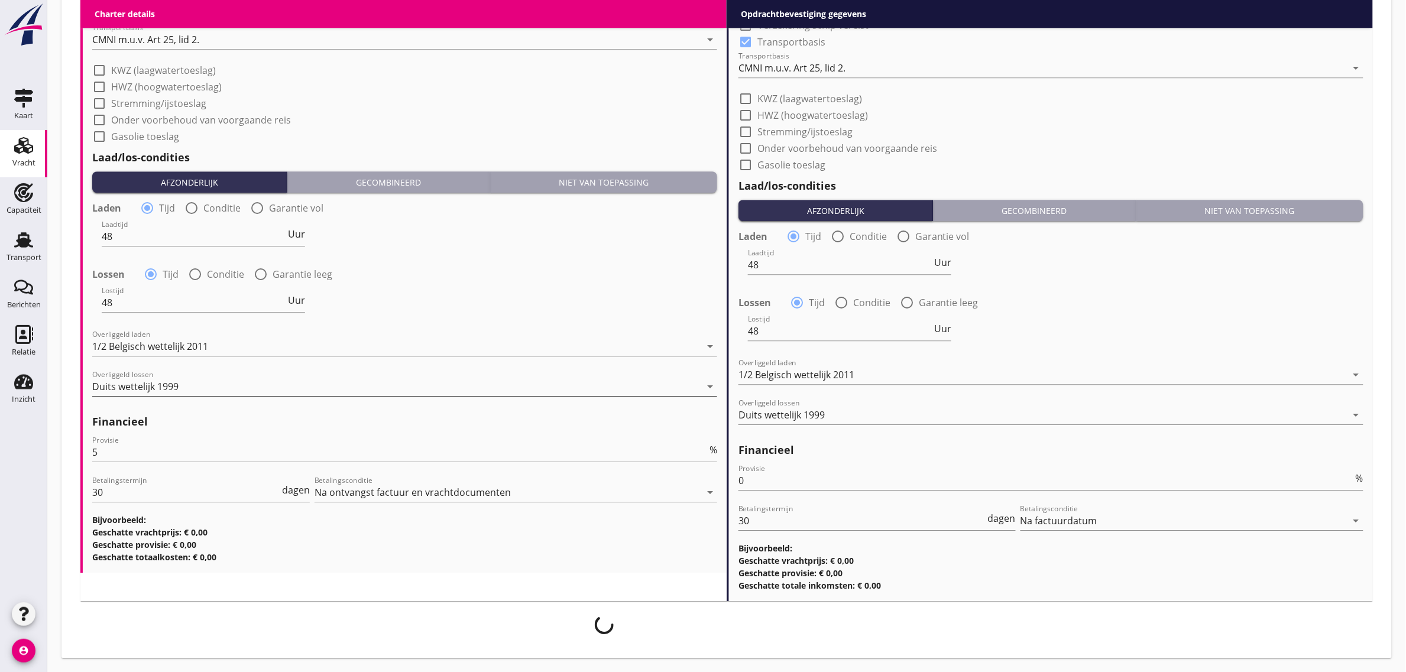
scroll to position [1238, 0]
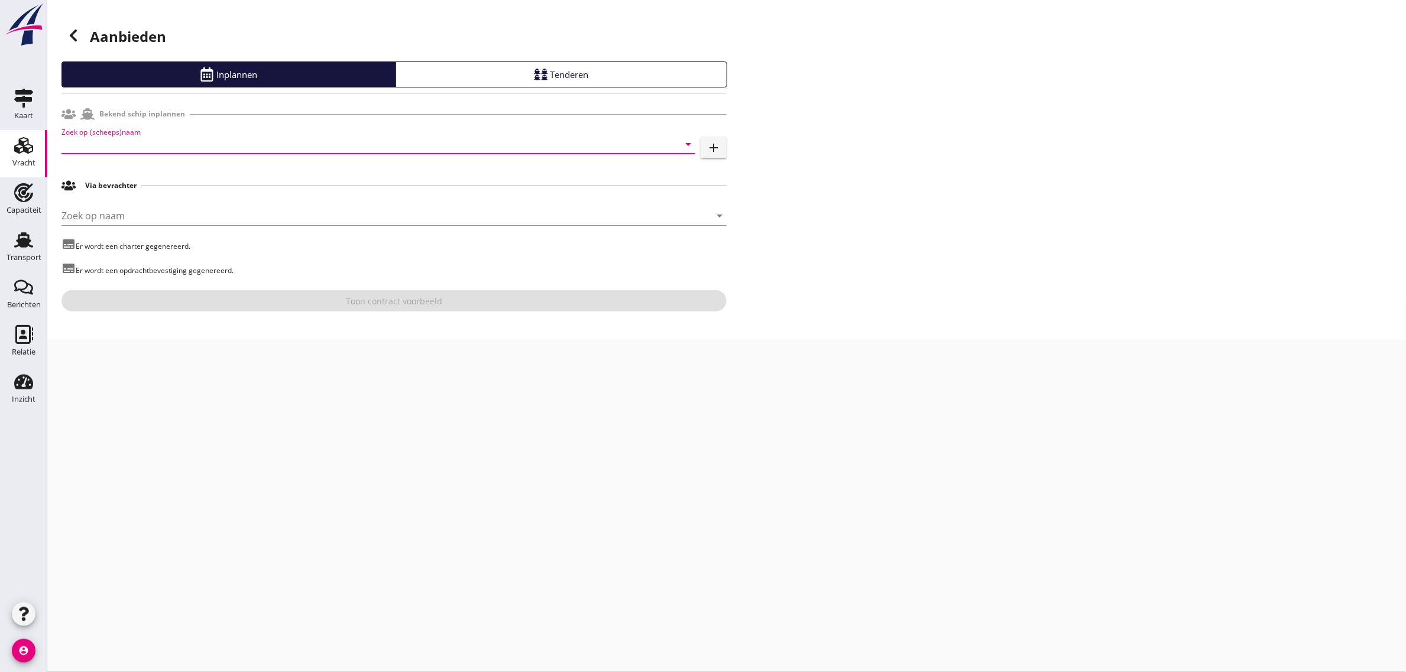
click at [120, 143] on input "Zoek op (scheeps)naam" at bounding box center [361, 144] width 601 height 19
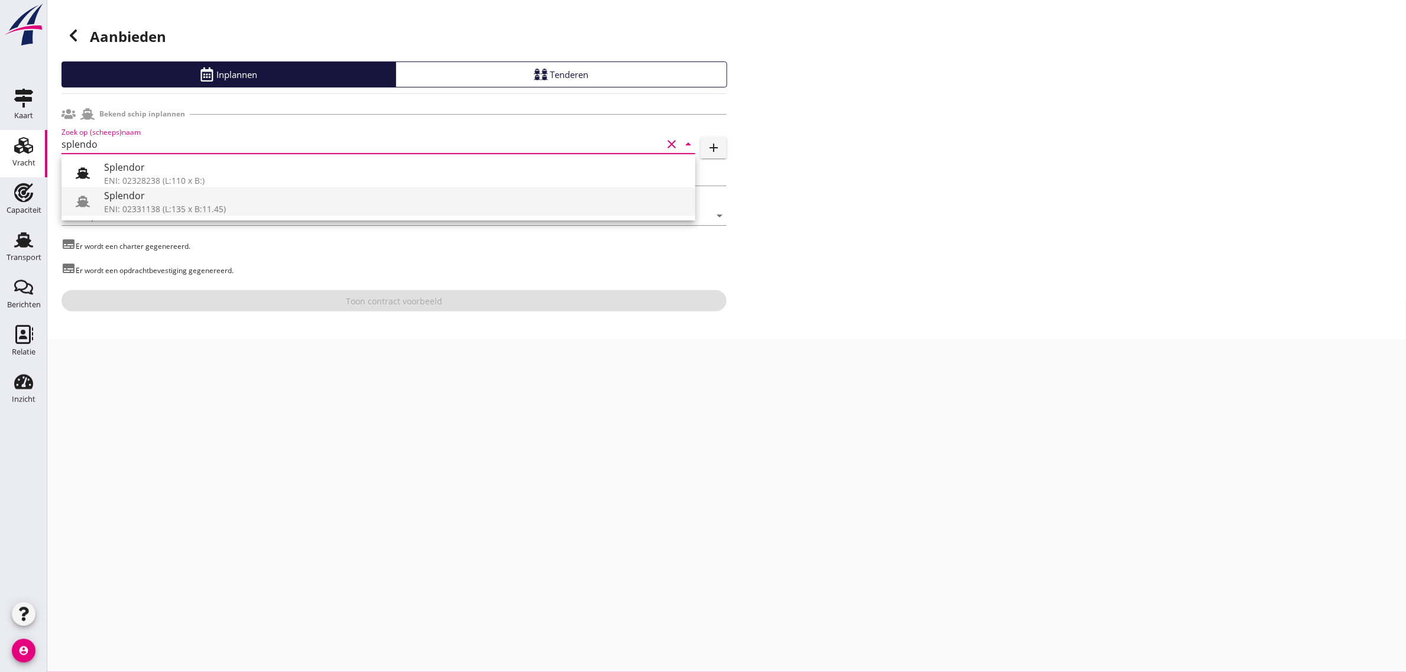
click at [131, 201] on div "Splendor" at bounding box center [395, 196] width 582 height 14
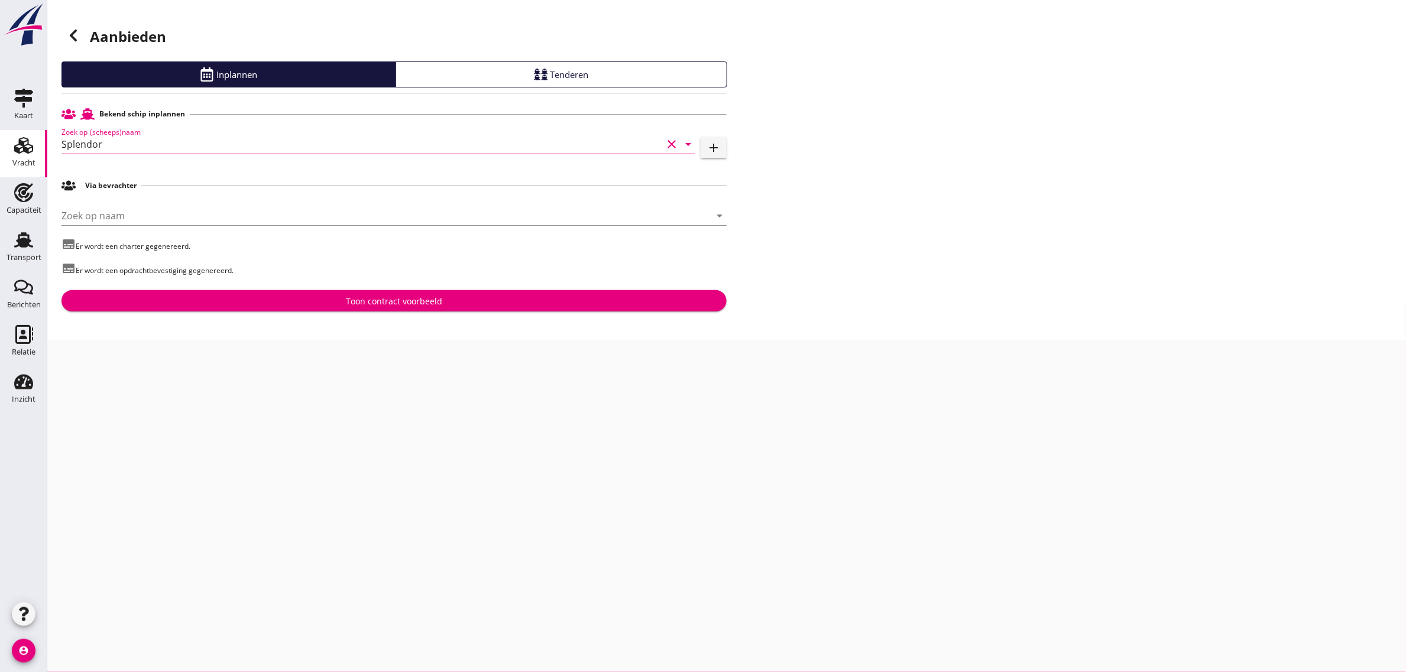
type input "Splendor"
click at [283, 309] on button "Toon contract voorbeeld" at bounding box center [393, 300] width 665 height 21
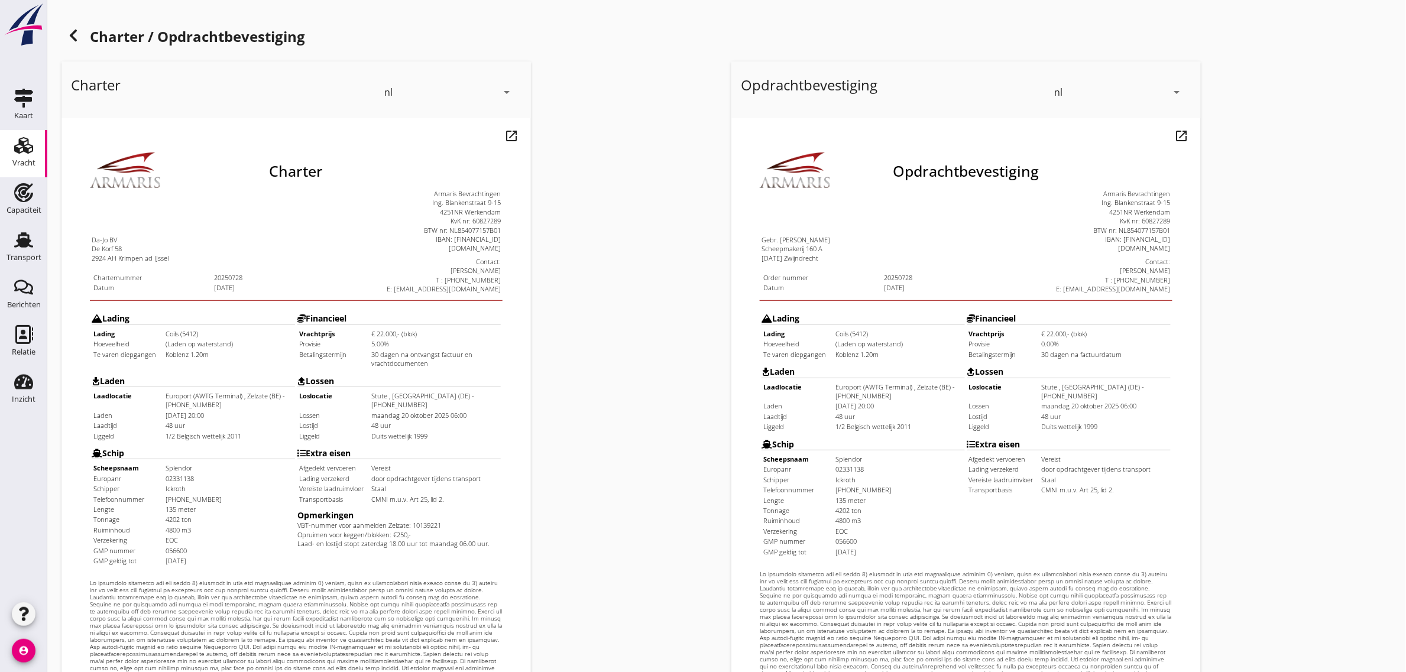
click at [74, 39] on use at bounding box center [73, 36] width 7 height 12
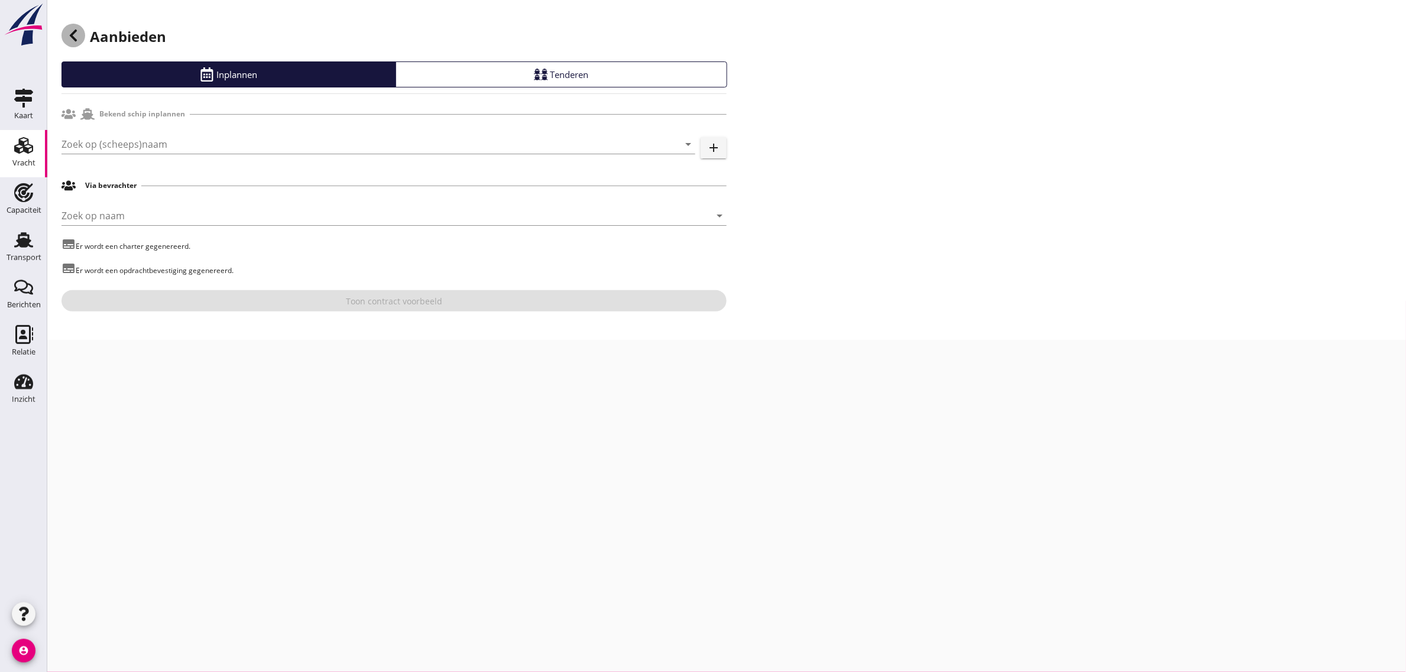
click at [74, 39] on use at bounding box center [73, 36] width 7 height 12
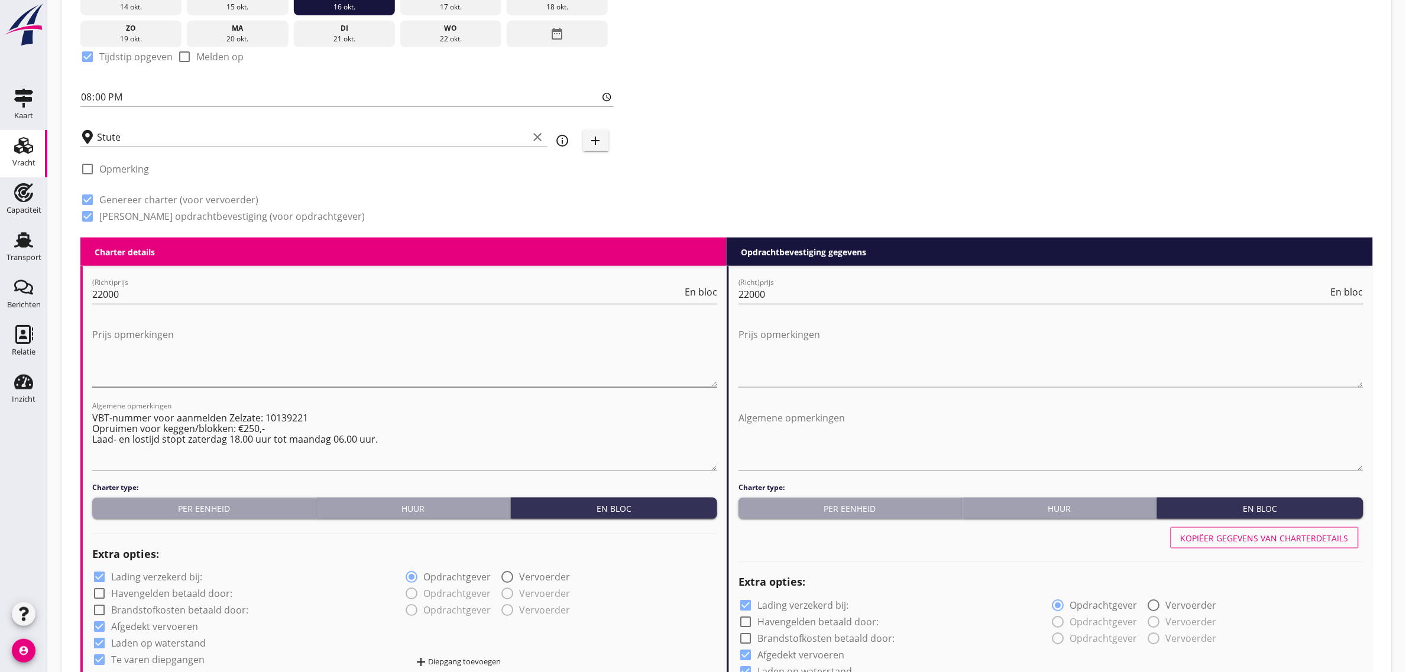
scroll to position [443, 0]
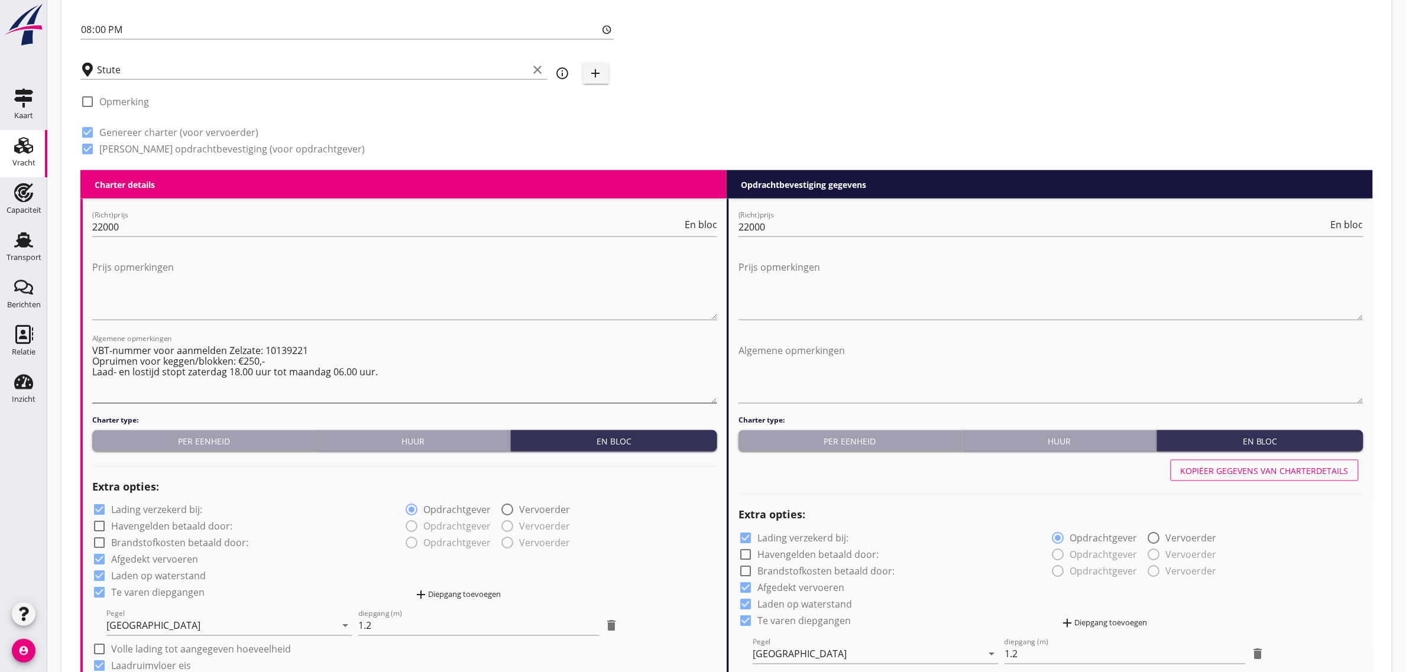
click at [384, 378] on textarea "VBT-nummer voor aanmelden Zelzate: 10139221 Opruimen voor keggen/blokken: €250,…" at bounding box center [404, 372] width 625 height 62
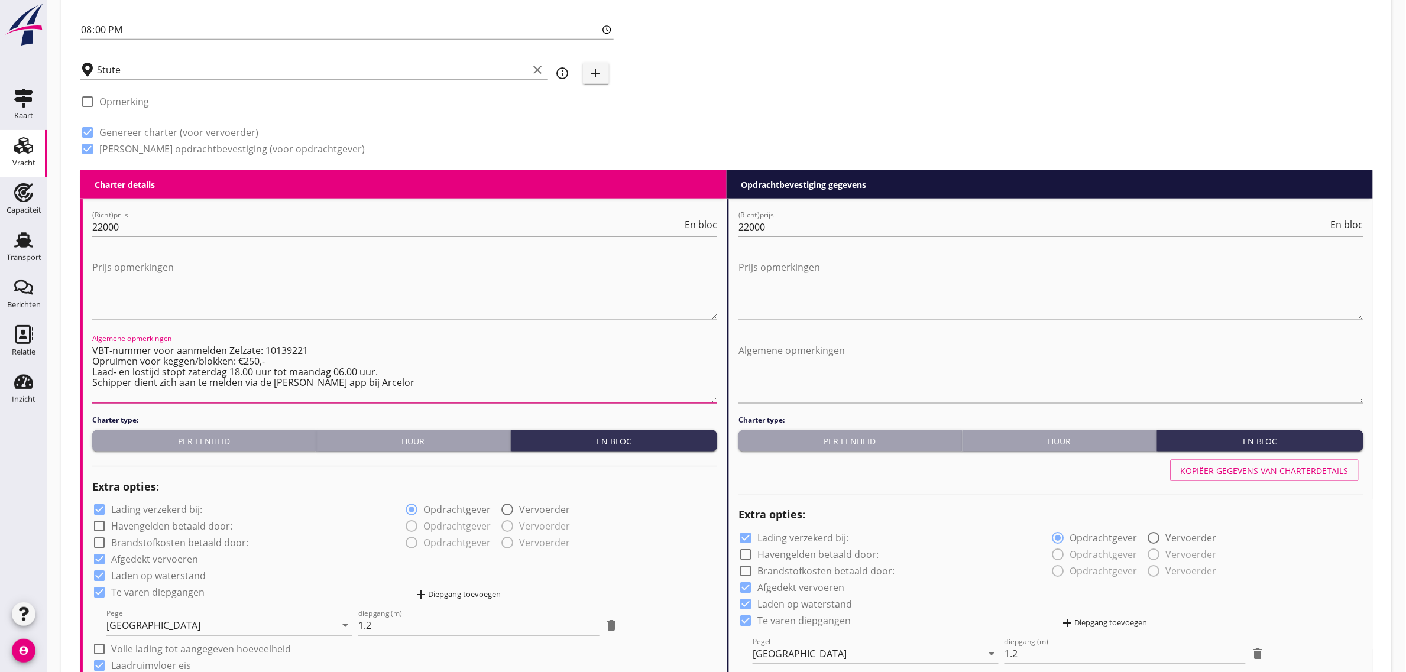
type textarea "VBT-nummer voor aanmelden Zelzate: 10139221 Opruimen voor keggen/blokken: €250,…"
drag, startPoint x: 109, startPoint y: 381, endPoint x: 371, endPoint y: 374, distance: 261.5
click at [371, 374] on textarea "VBT-nummer voor aanmelden Zelzate: 10139221 Opruimen voor keggen/blokken: €250,…" at bounding box center [404, 372] width 625 height 62
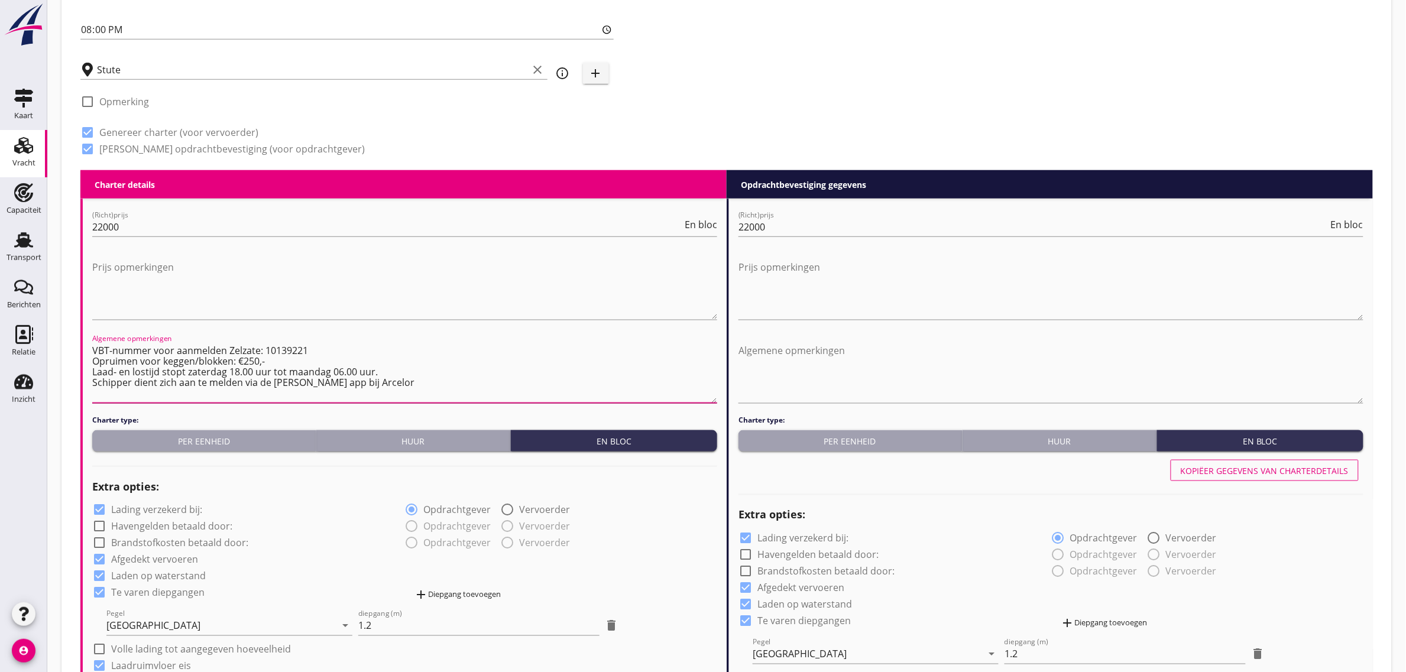
drag, startPoint x: 283, startPoint y: 373, endPoint x: 93, endPoint y: 350, distance: 191.2
click at [93, 350] on textarea "VBT-nummer voor aanmelden Zelzate: 10139221 Opruimen voor keggen/blokken: €250,…" at bounding box center [404, 372] width 625 height 62
click at [783, 362] on textarea "Algemene opmerkingen" at bounding box center [1051, 372] width 625 height 62
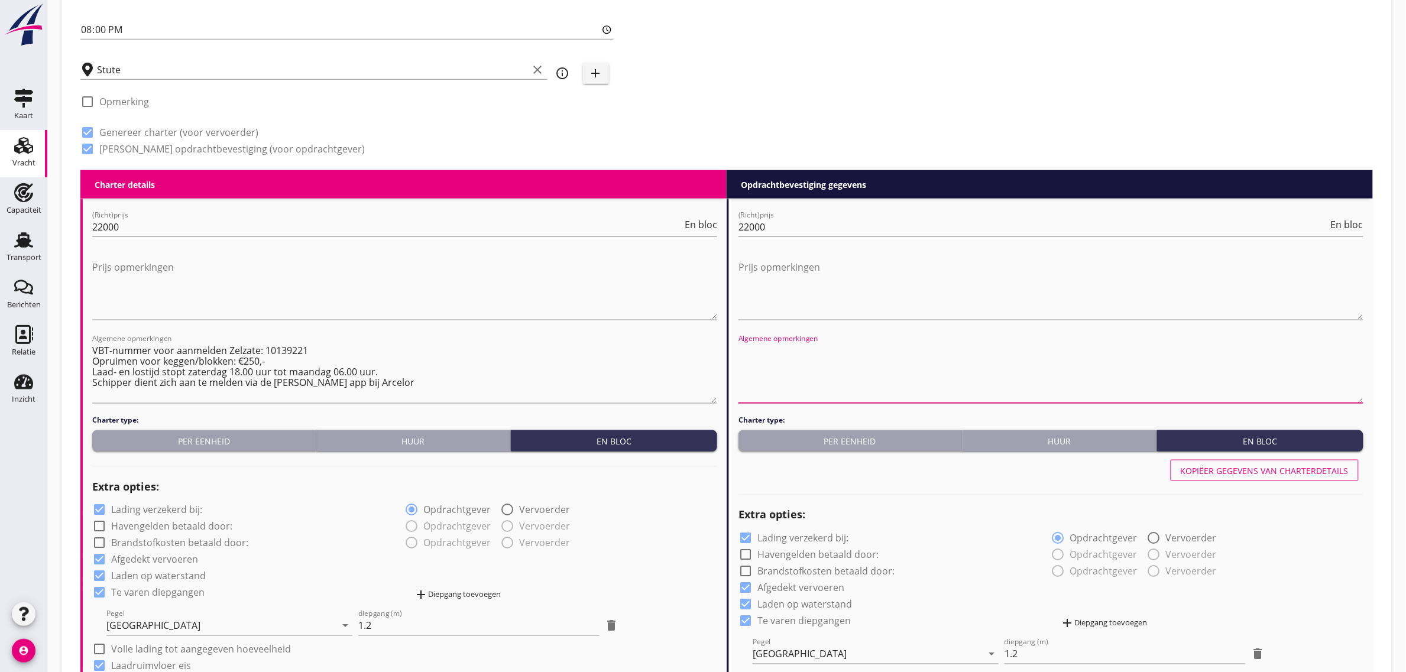
paste textarea "VBT-nummer voor aanmelden Zelzate: 10139221 Opruimen voor keggen/blokken: €250,…"
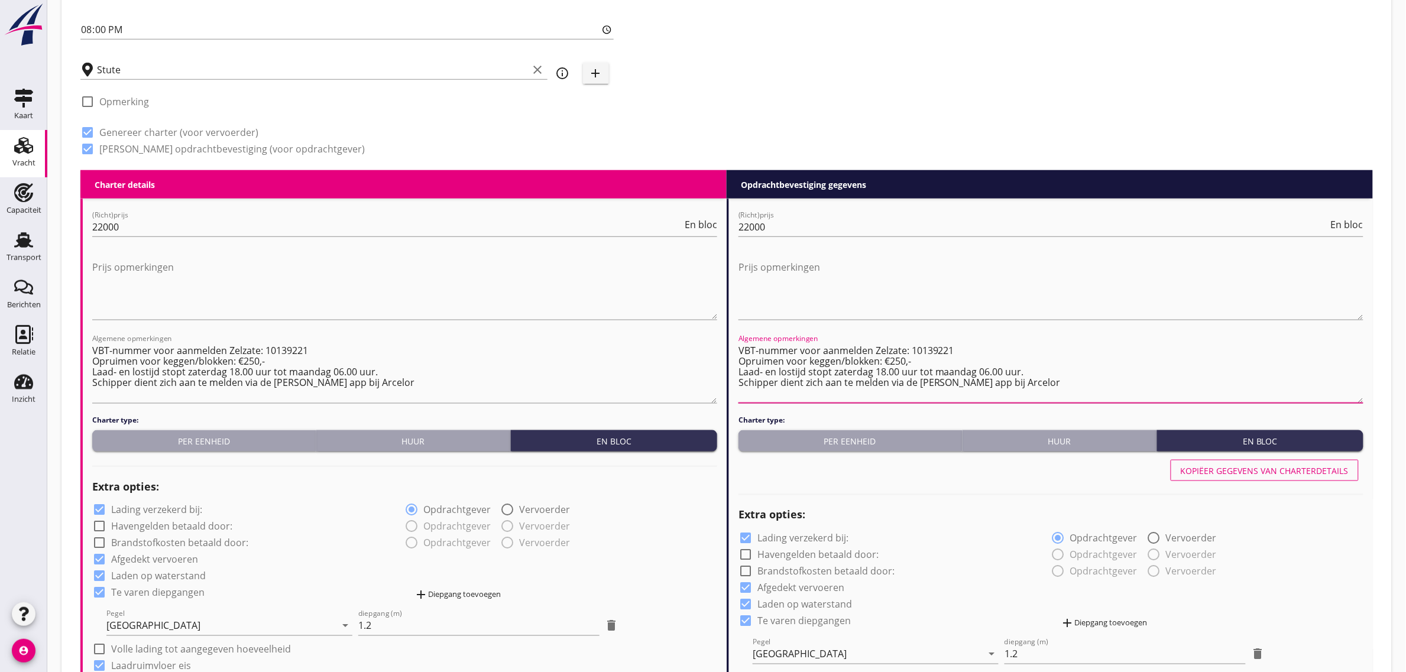
type textarea "VBT-nummer voor aanmelden Zelzate: 10139221 Opruimen voor keggen/blokken: €250,…"
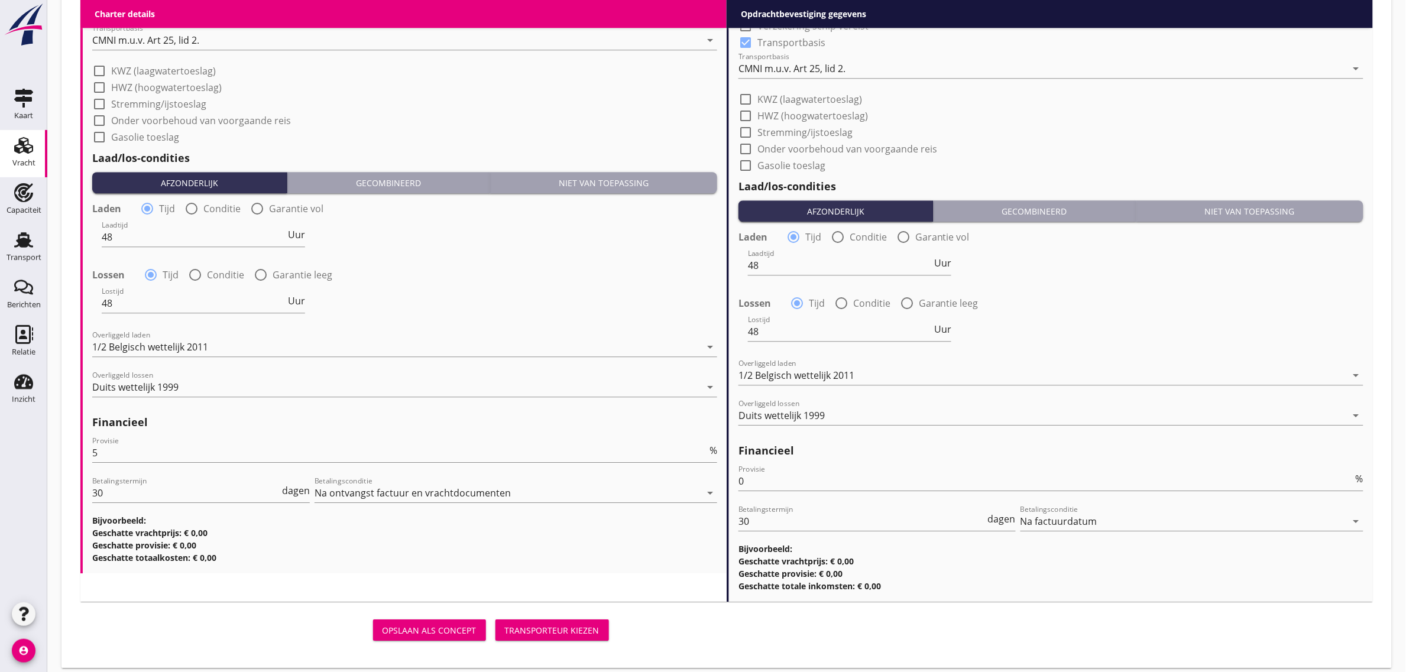
scroll to position [1228, 0]
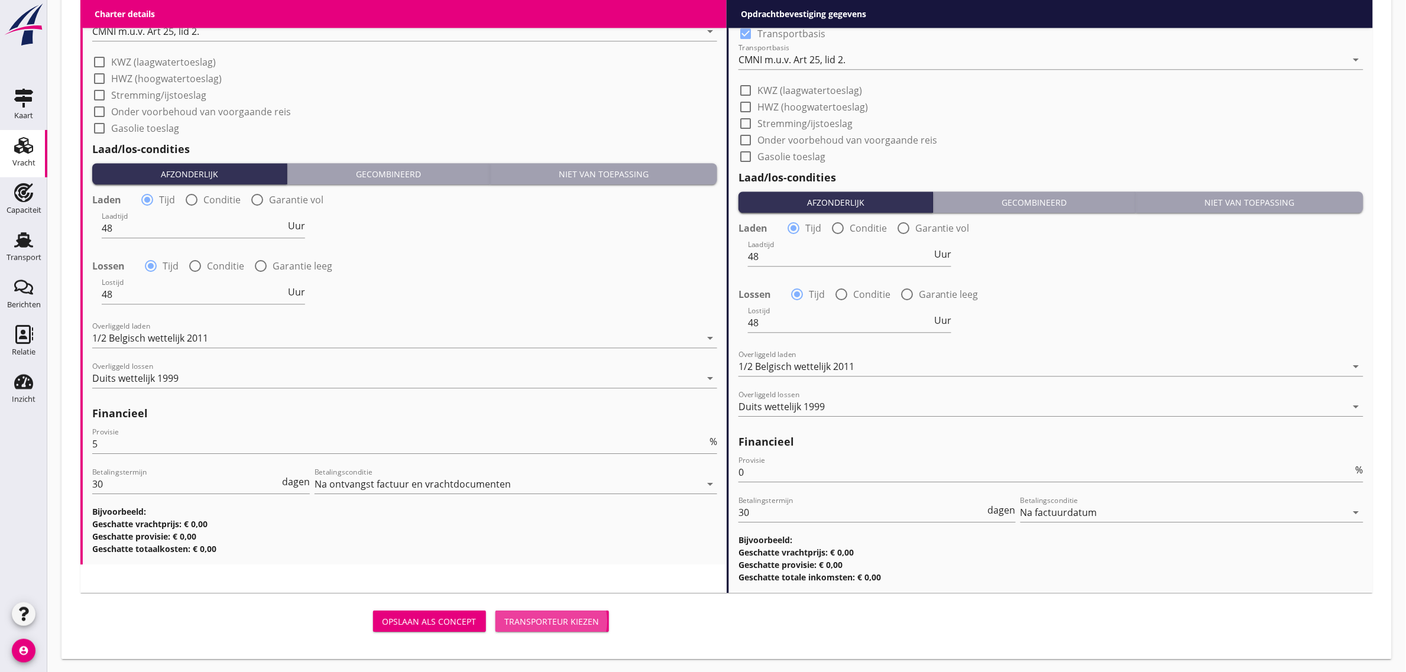
click at [582, 617] on div "Transporteur kiezen" at bounding box center [552, 622] width 95 height 12
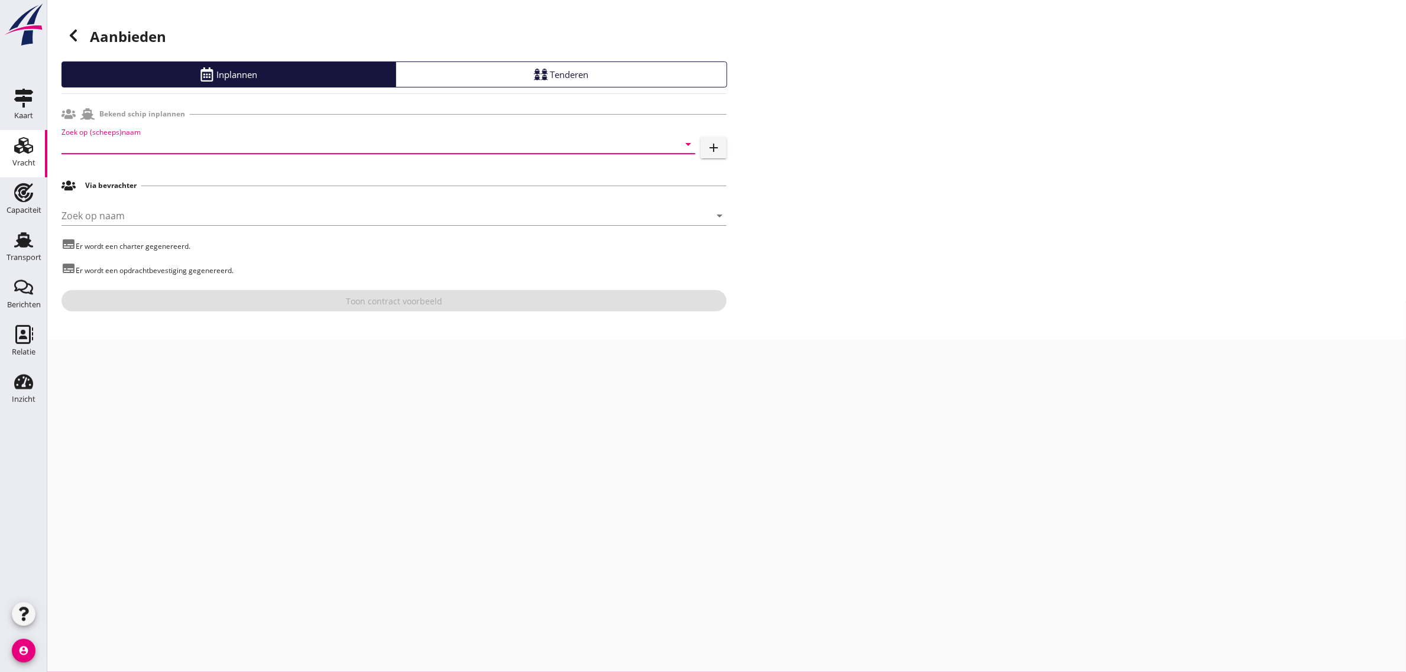
click at [86, 145] on input "Zoek op (scheeps)naam" at bounding box center [361, 144] width 601 height 19
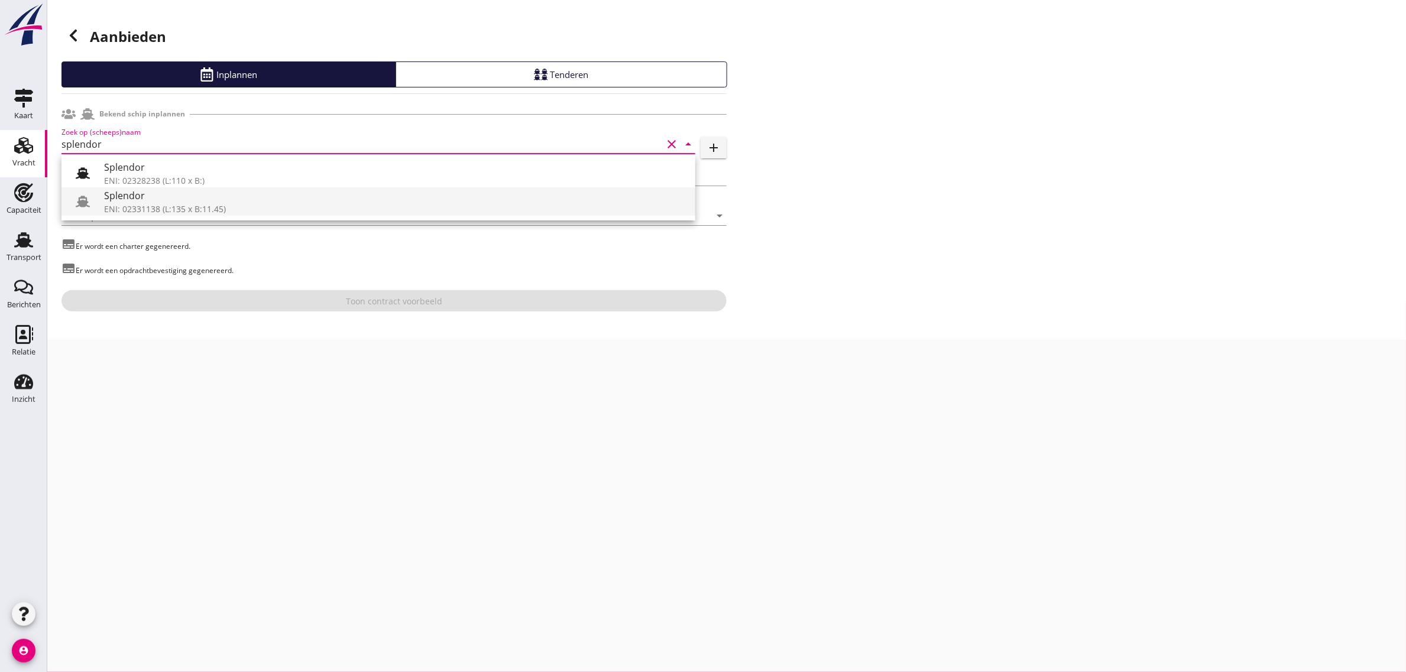
click at [174, 212] on div "ENI: 02331138 (L:135 x B:11.45)" at bounding box center [395, 209] width 582 height 12
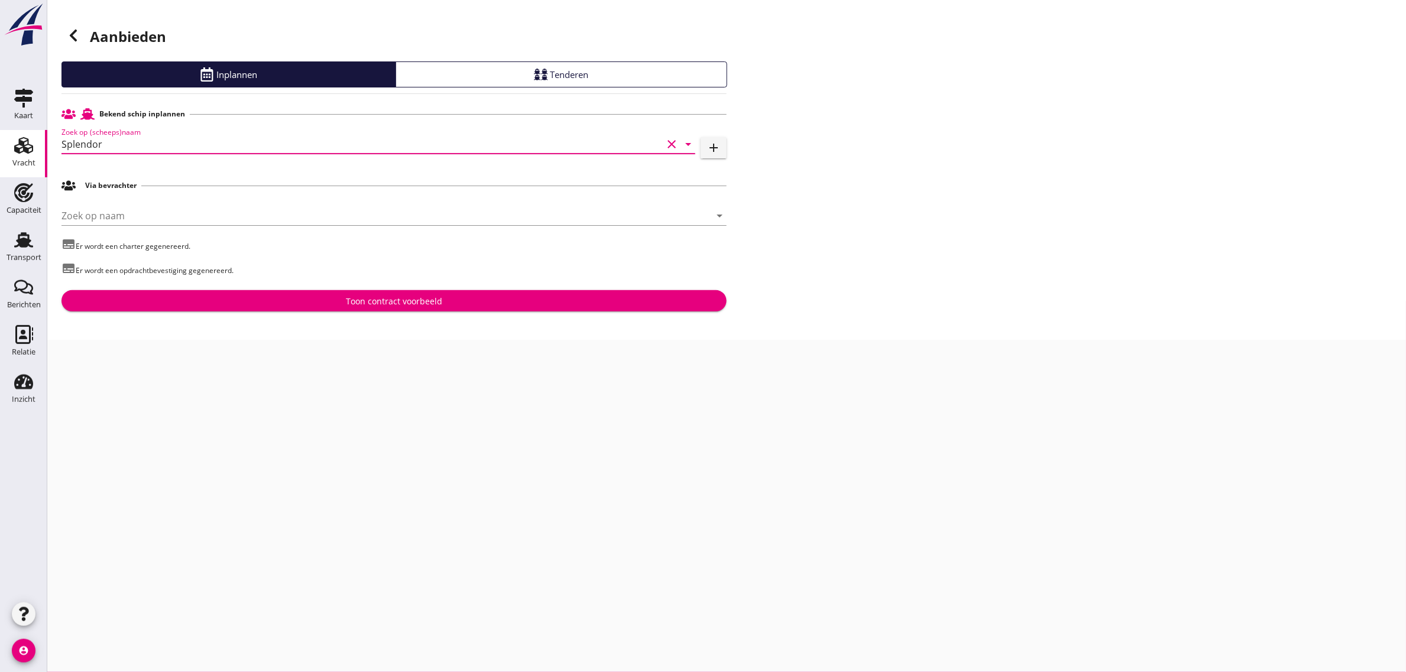
type input "Splendor"
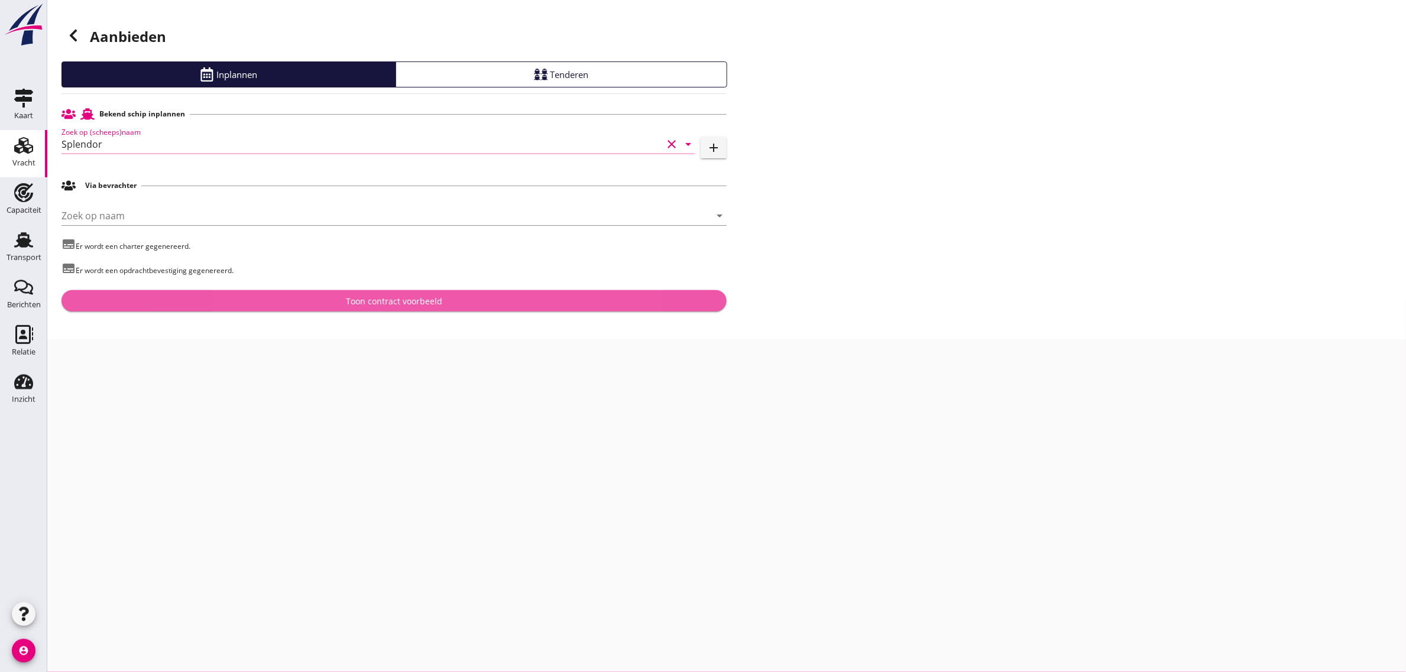
drag, startPoint x: 318, startPoint y: 293, endPoint x: 352, endPoint y: 320, distance: 43.8
click at [319, 293] on button "Toon contract voorbeeld" at bounding box center [393, 300] width 665 height 21
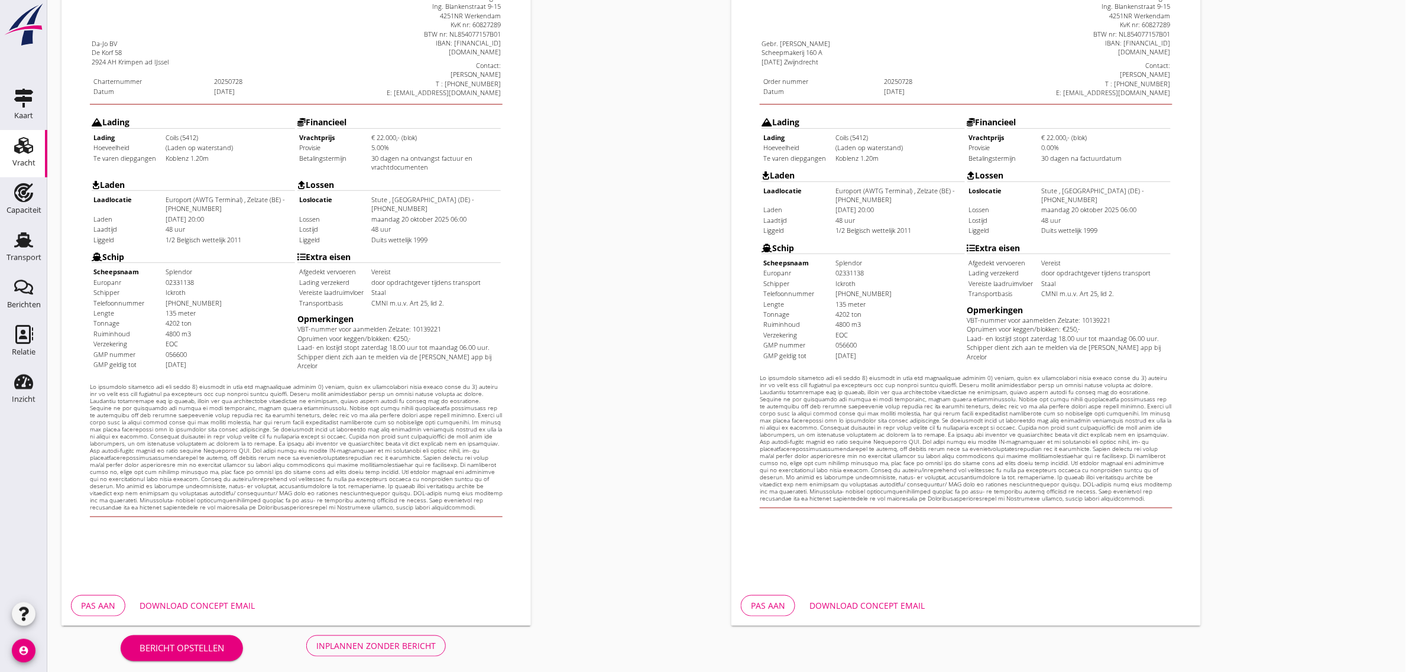
scroll to position [202, 0]
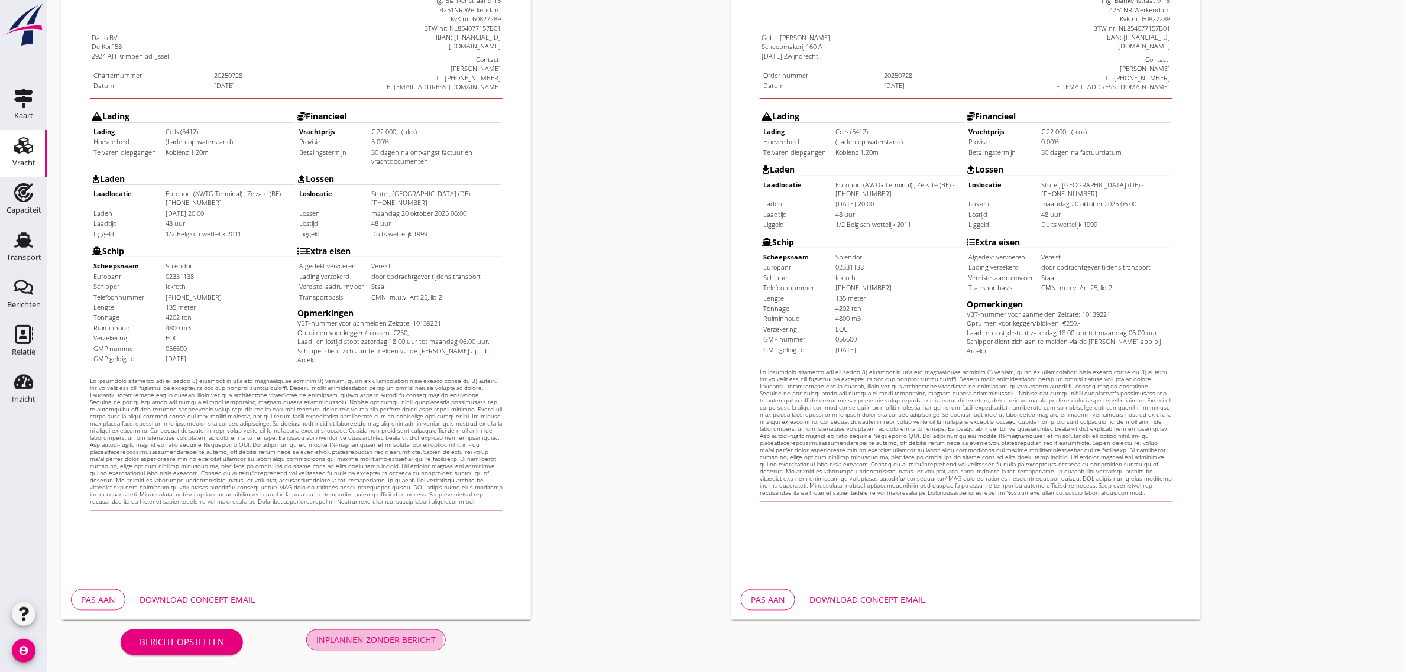
click at [422, 631] on button "Inplannen zonder bericht" at bounding box center [376, 640] width 140 height 21
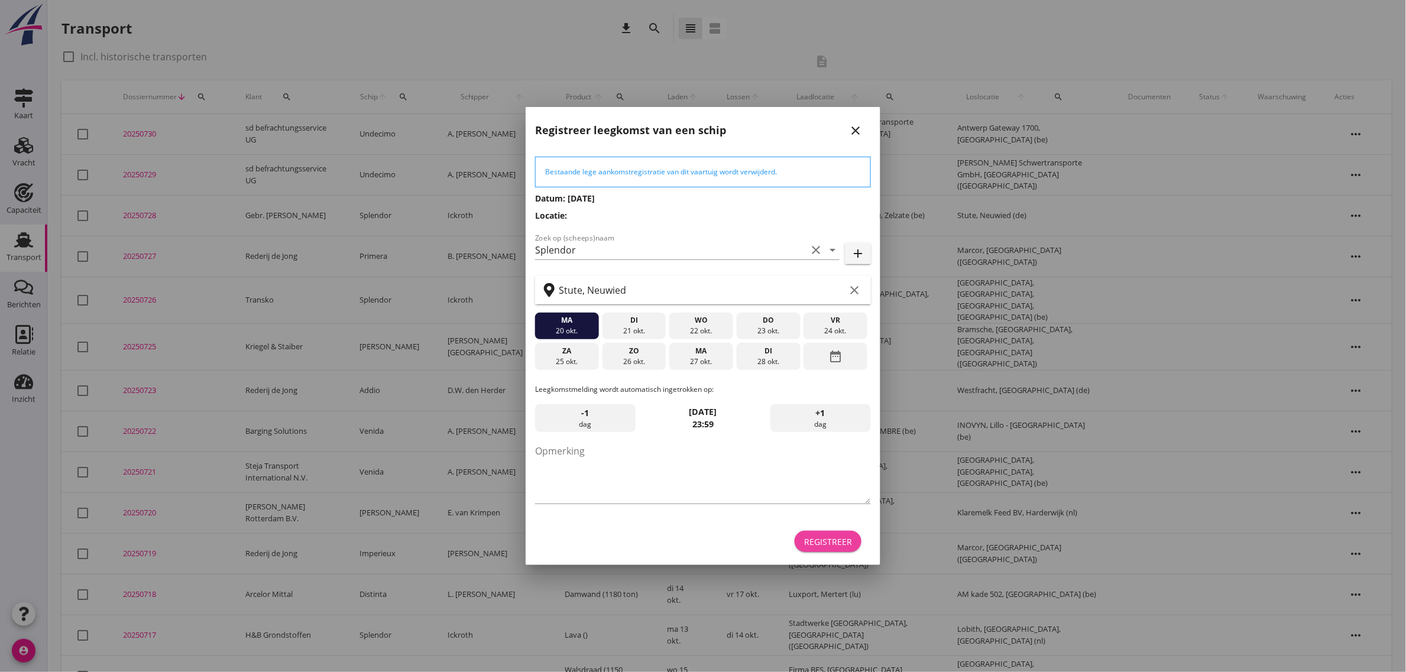
click at [810, 544] on div "Registreer" at bounding box center [828, 542] width 48 height 12
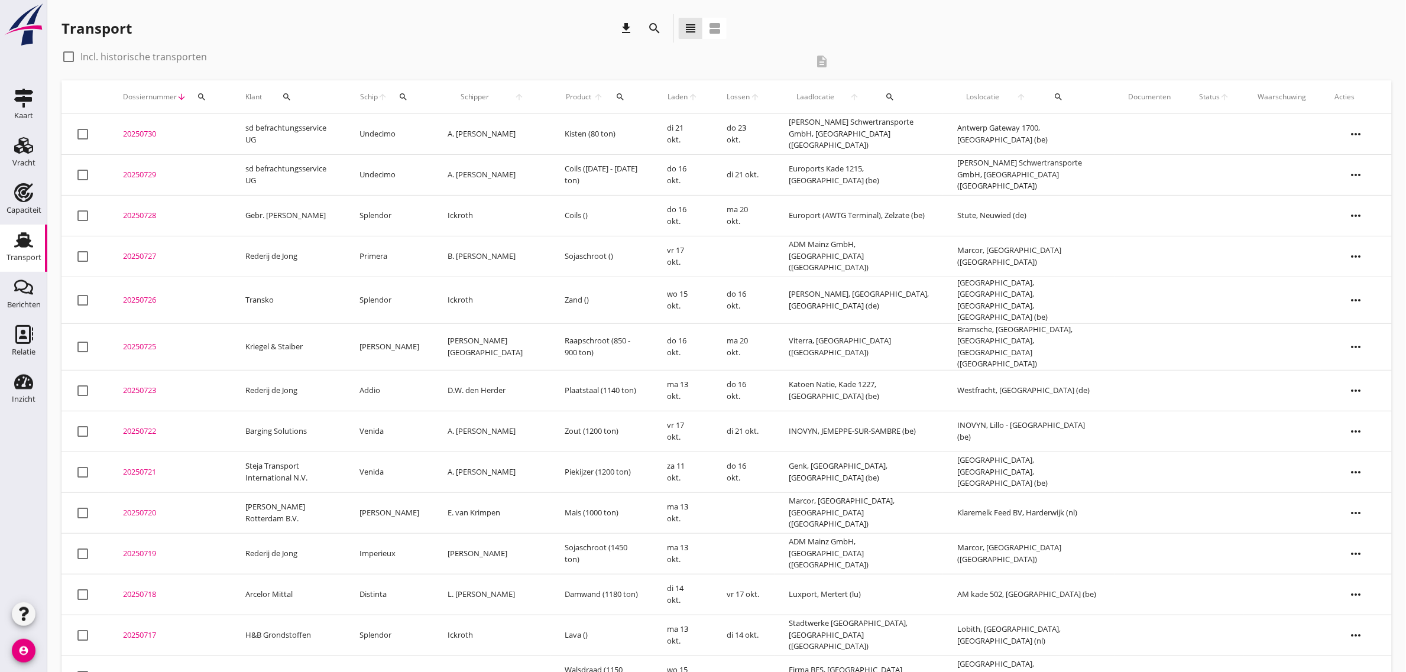
click at [408, 213] on td "Splendor" at bounding box center [389, 215] width 88 height 41
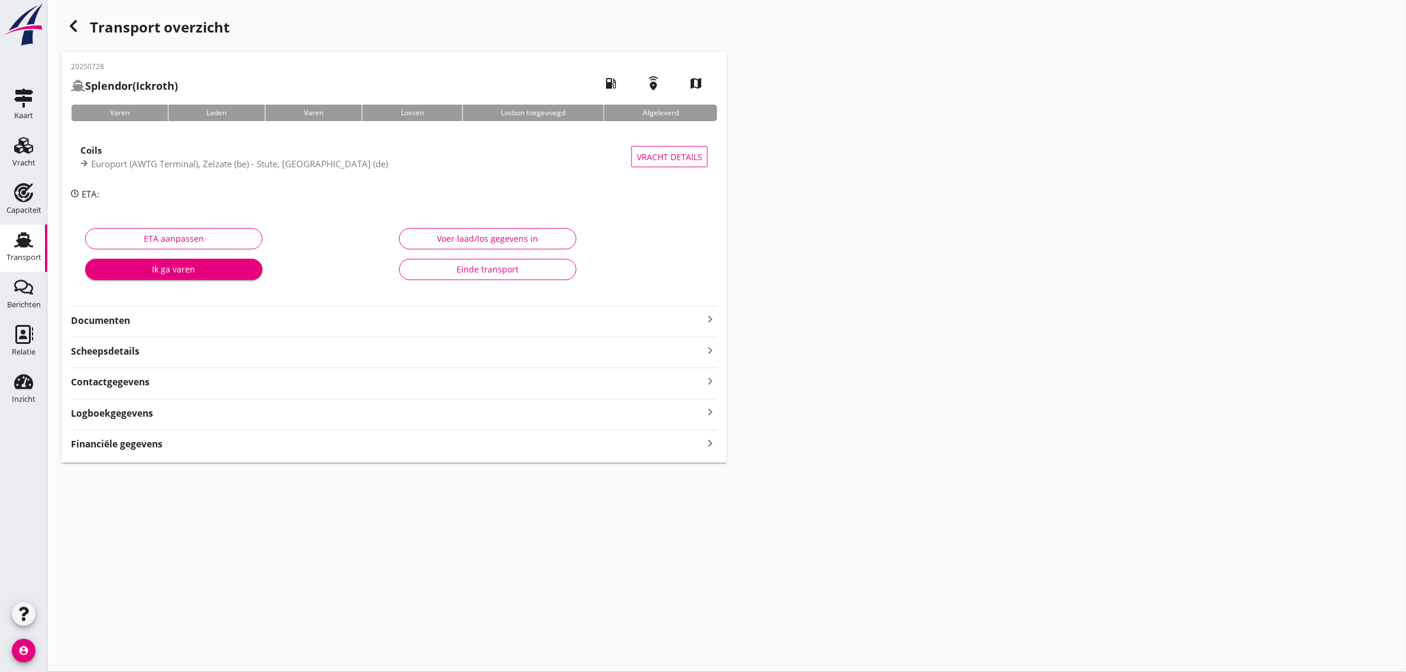
click at [116, 321] on strong "Documenten" at bounding box center [387, 321] width 632 height 14
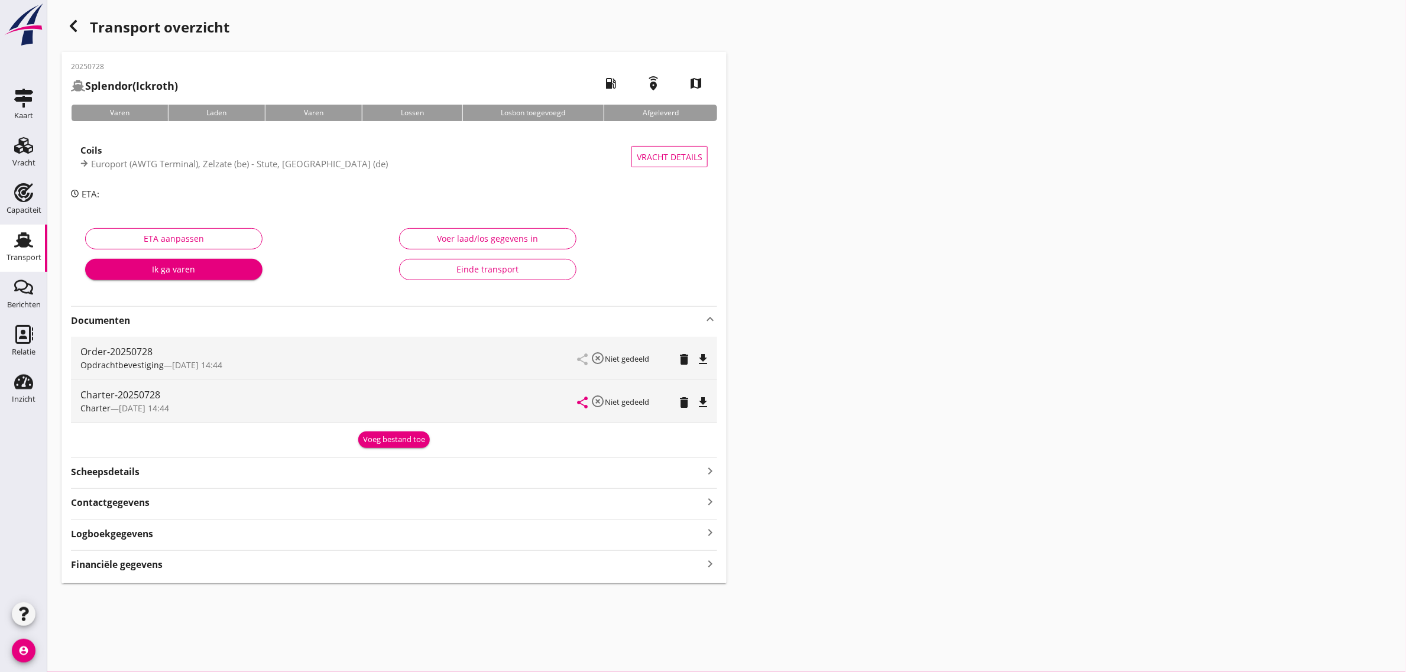
click at [707, 404] on icon "file_download" at bounding box center [703, 403] width 14 height 14
drag, startPoint x: 37, startPoint y: 250, endPoint x: 95, endPoint y: 672, distance: 426.2
click at [37, 250] on div "Transport" at bounding box center [24, 258] width 35 height 17
